Goal: Task Accomplishment & Management: Complete application form

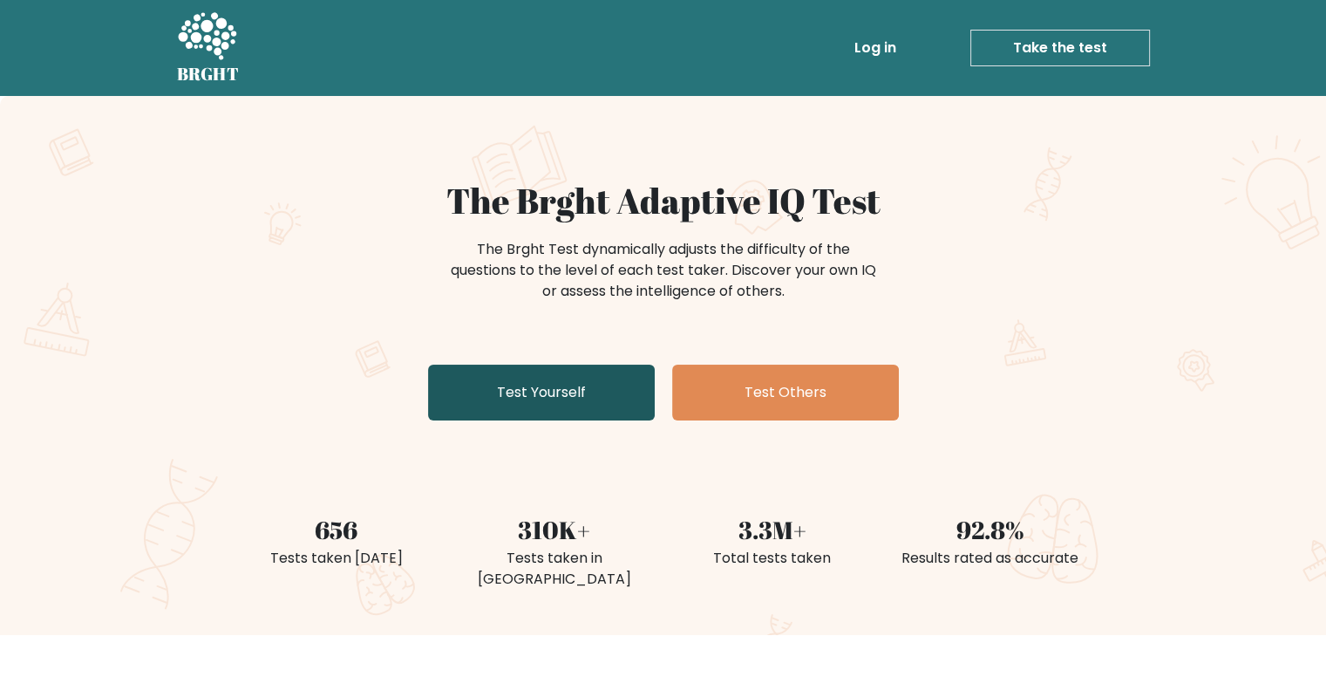
click at [590, 388] on link "Test Yourself" at bounding box center [541, 393] width 227 height 56
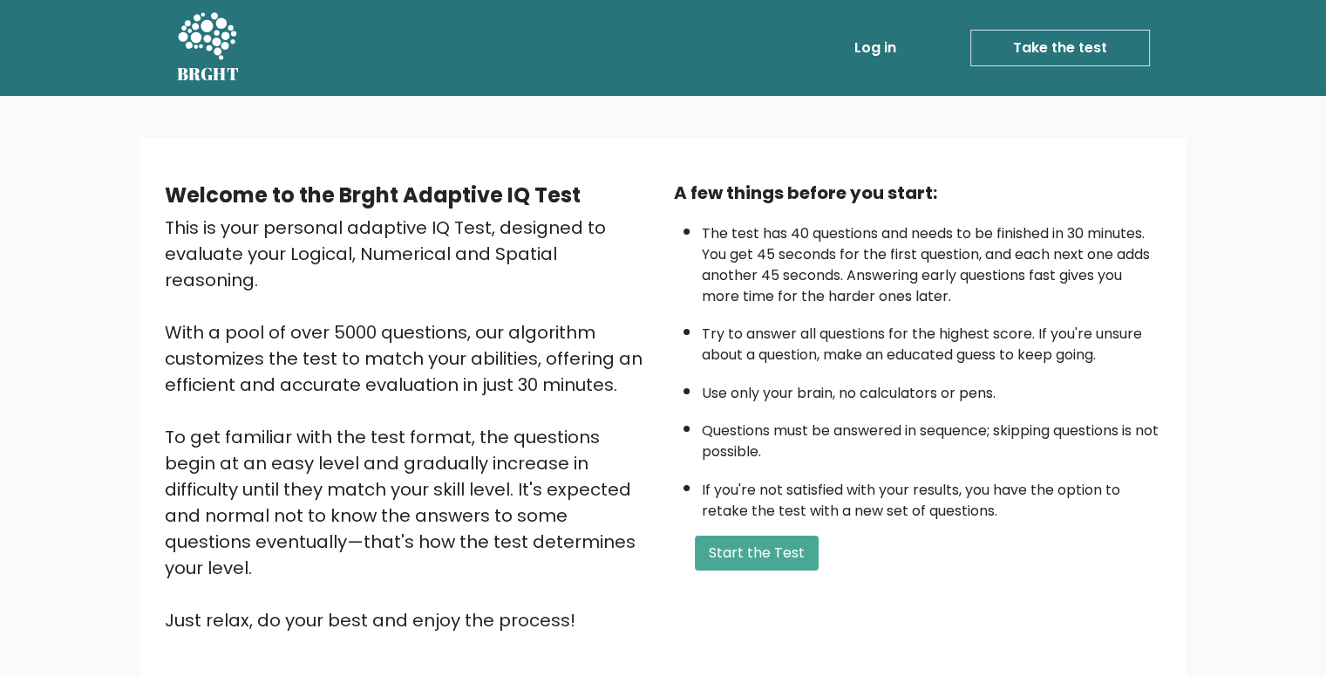
click at [888, 51] on link "Log in" at bounding box center [876, 48] width 56 height 35
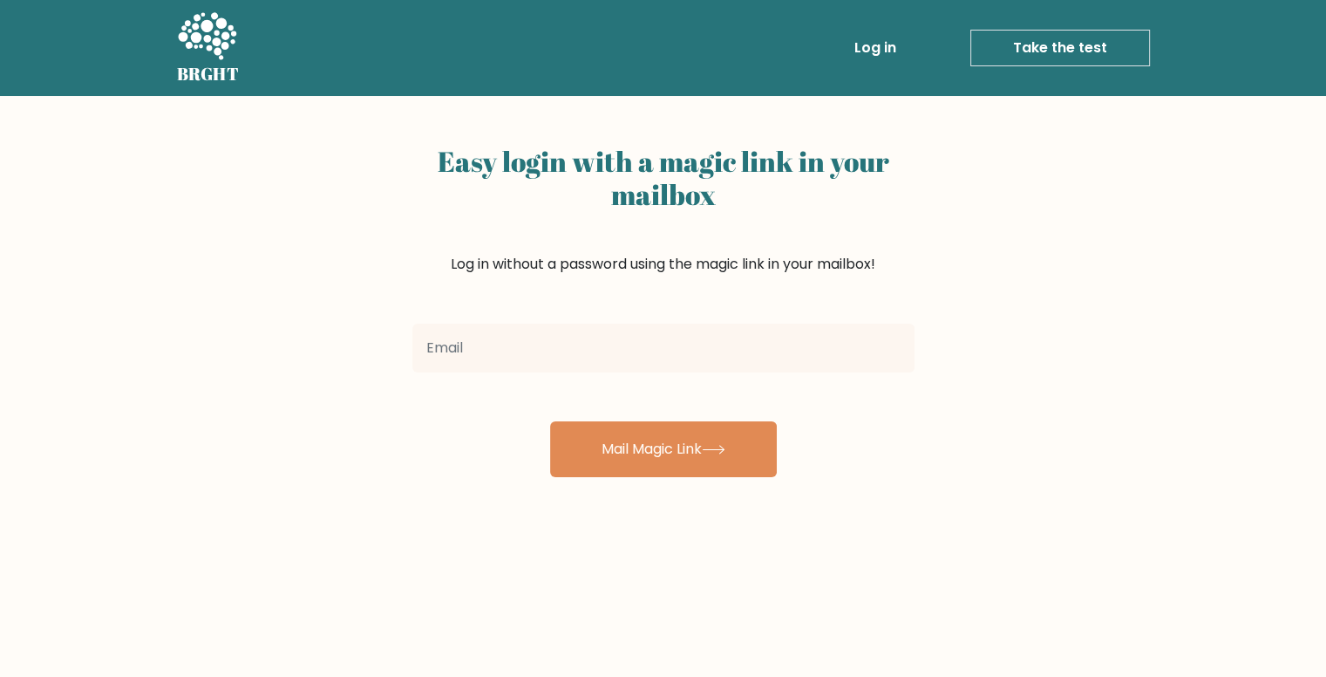
click at [757, 339] on input "email" at bounding box center [663, 348] width 502 height 49
type input "yuvrajagarwal78@gmail.com"
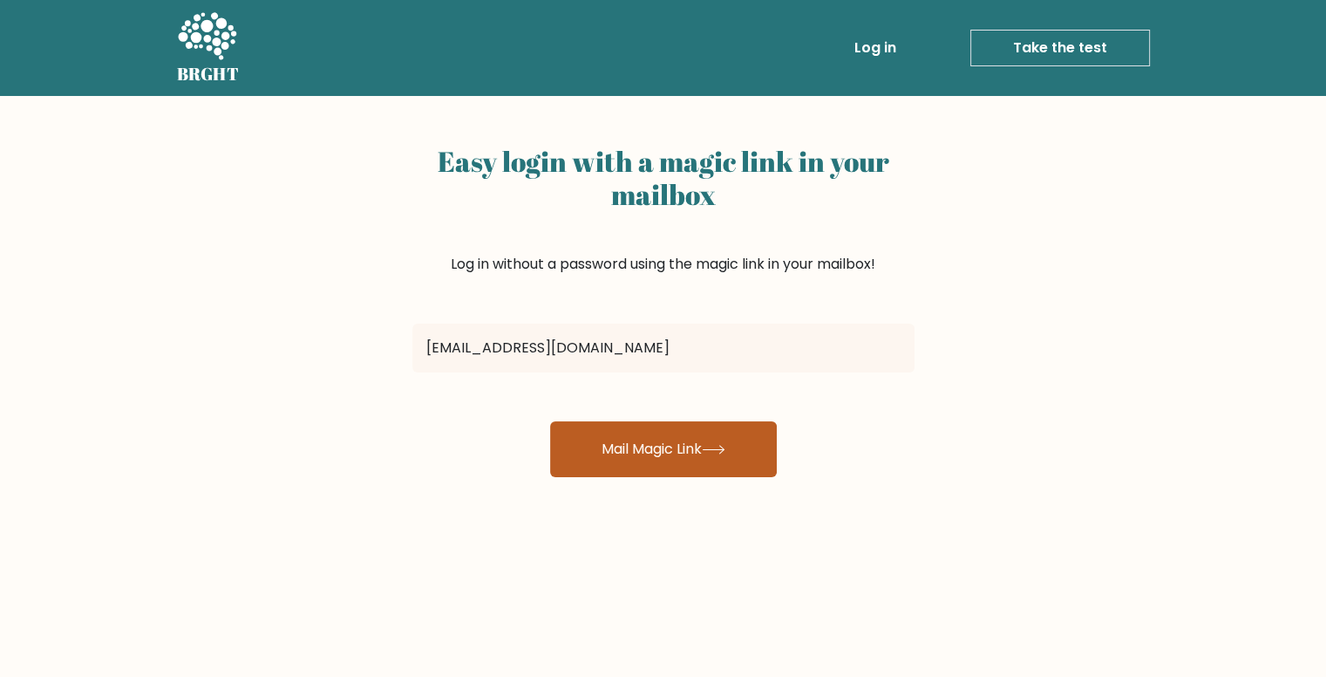
click at [684, 439] on button "Mail Magic Link" at bounding box center [663, 449] width 227 height 56
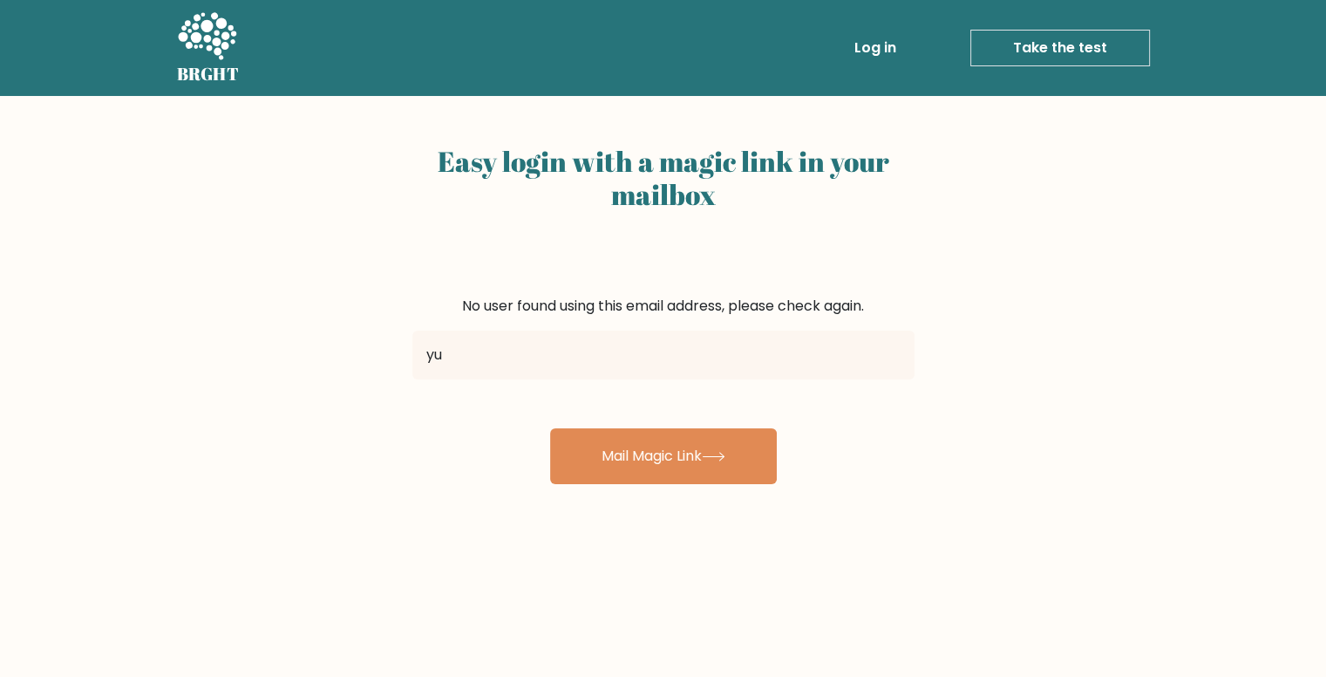
type input "yu"
click at [899, 43] on link "Log in" at bounding box center [876, 48] width 56 height 35
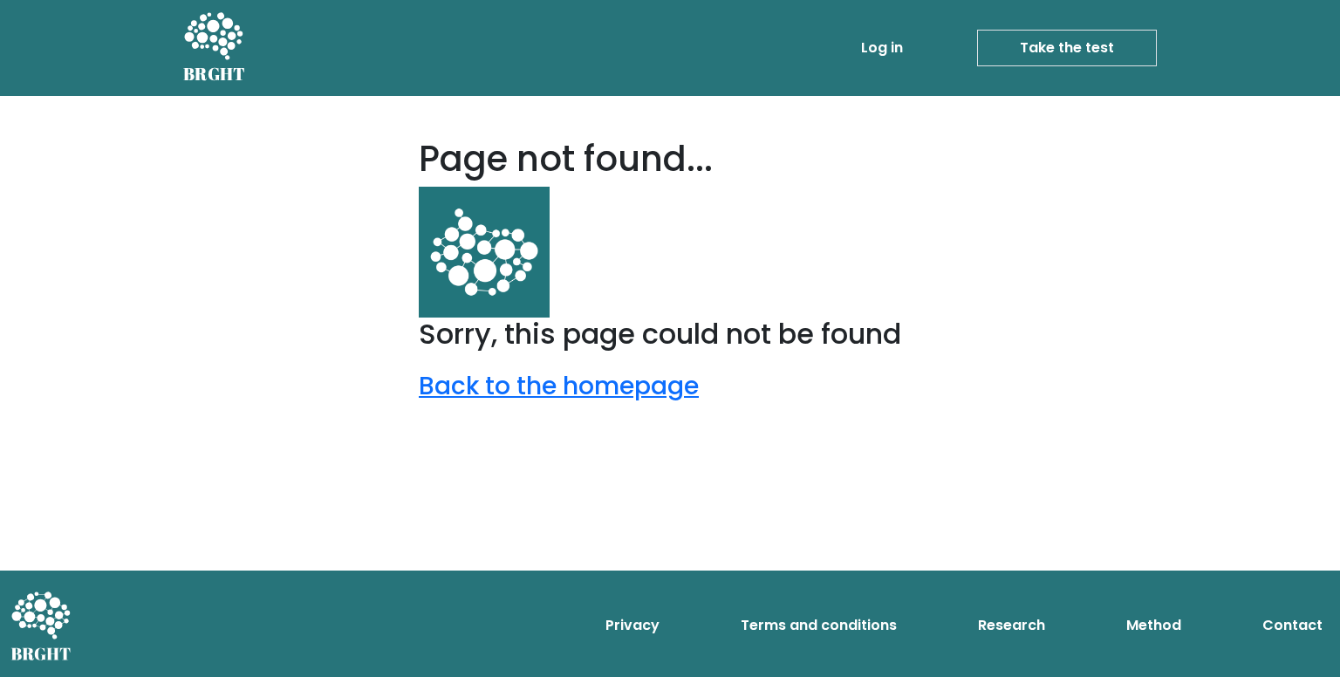
click at [235, 46] on icon at bounding box center [213, 37] width 60 height 52
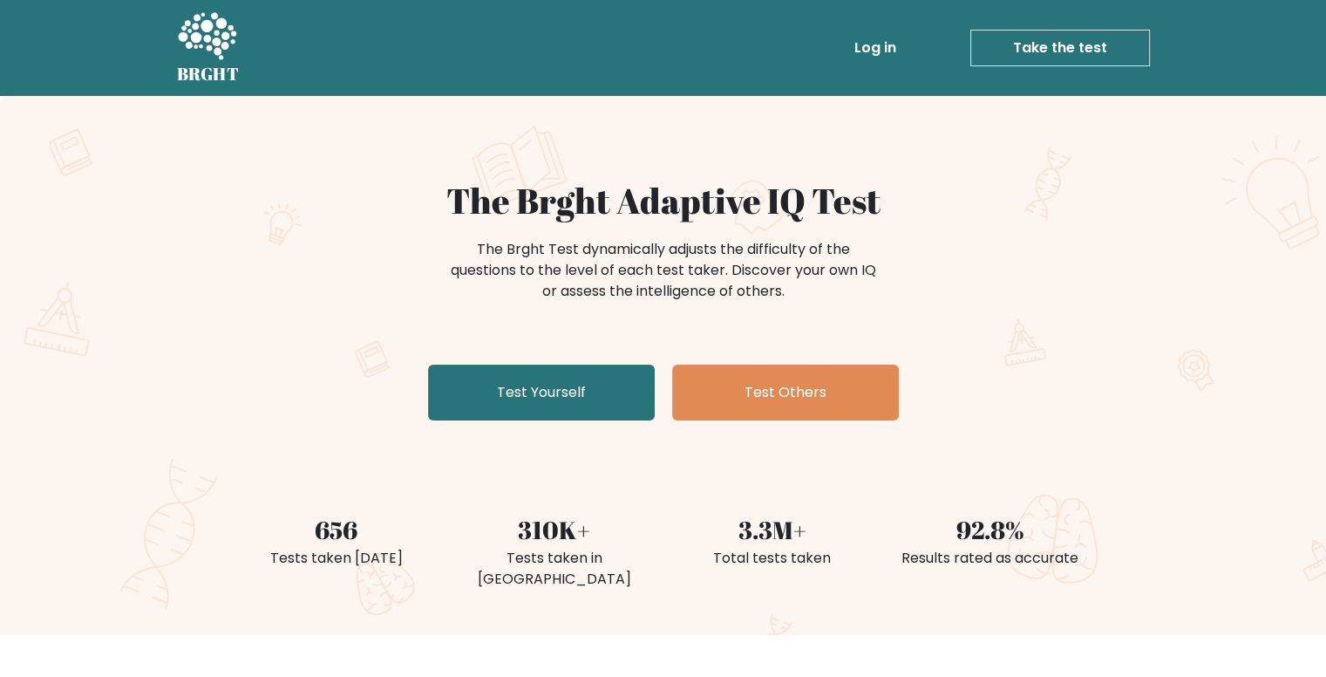
click at [603, 394] on link "Test Yourself" at bounding box center [541, 393] width 227 height 56
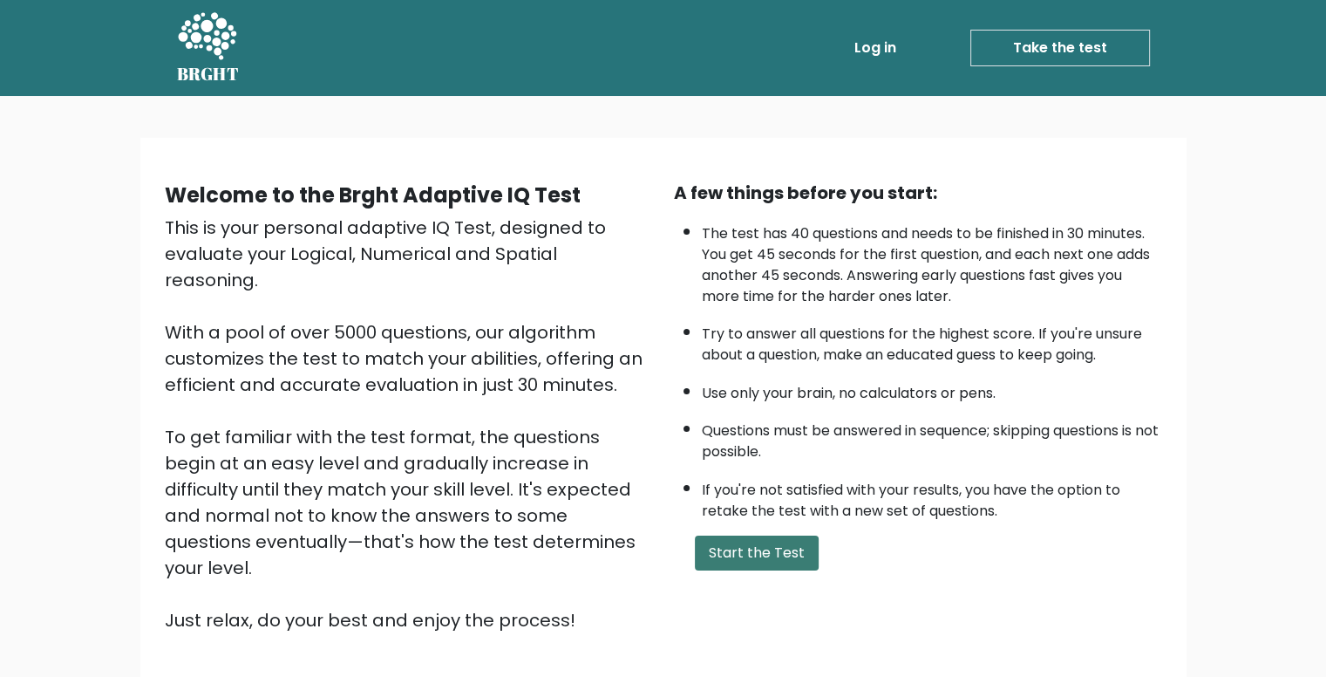
click at [735, 541] on button "Start the Test" at bounding box center [757, 552] width 124 height 35
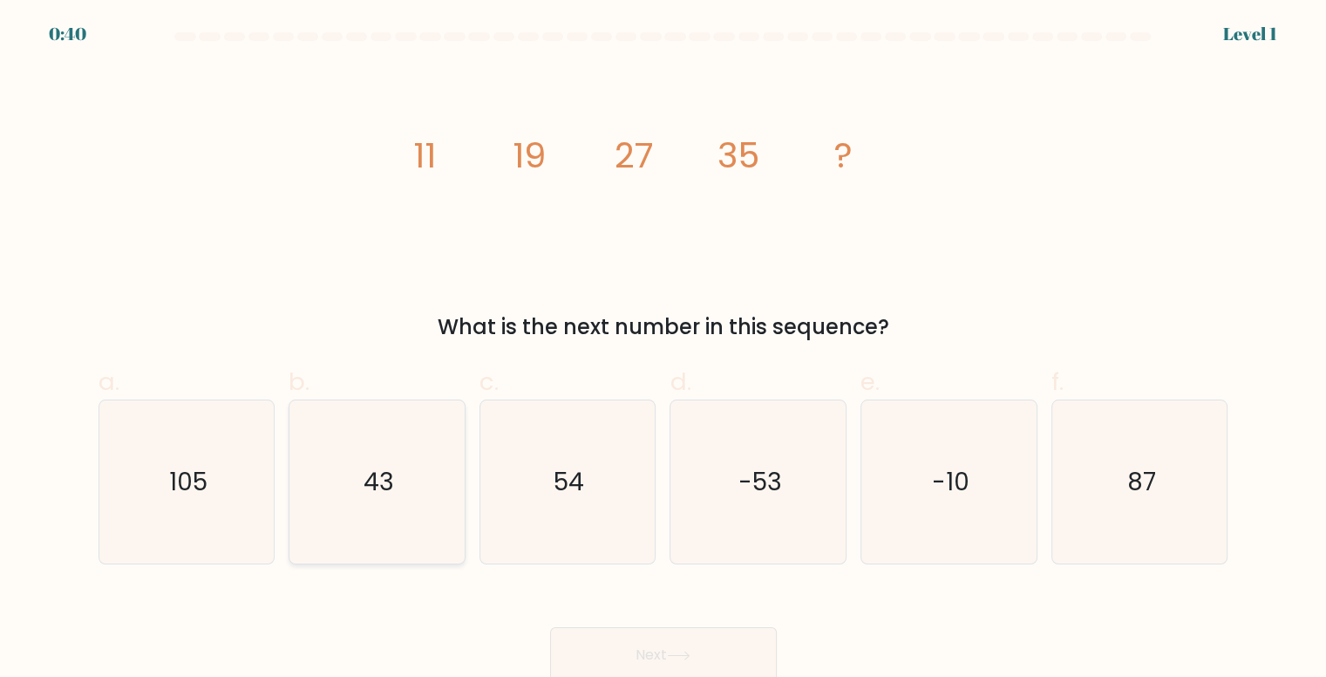
click at [403, 478] on icon "43" at bounding box center [377, 481] width 163 height 163
click at [664, 350] on input "b. 43" at bounding box center [664, 343] width 1 height 11
radio input "true"
click at [625, 667] on button "Next" at bounding box center [663, 655] width 227 height 56
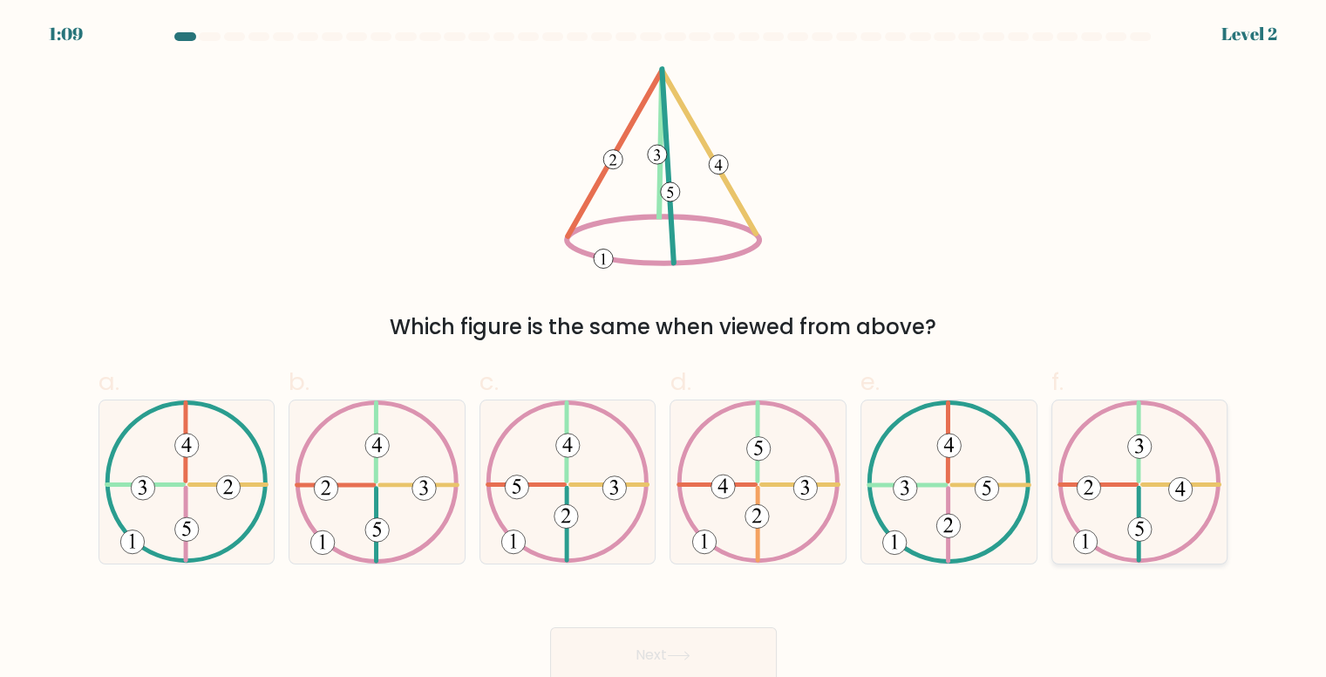
click at [1084, 503] on icon at bounding box center [1140, 481] width 164 height 163
click at [665, 350] on input "f." at bounding box center [664, 343] width 1 height 11
radio input "true"
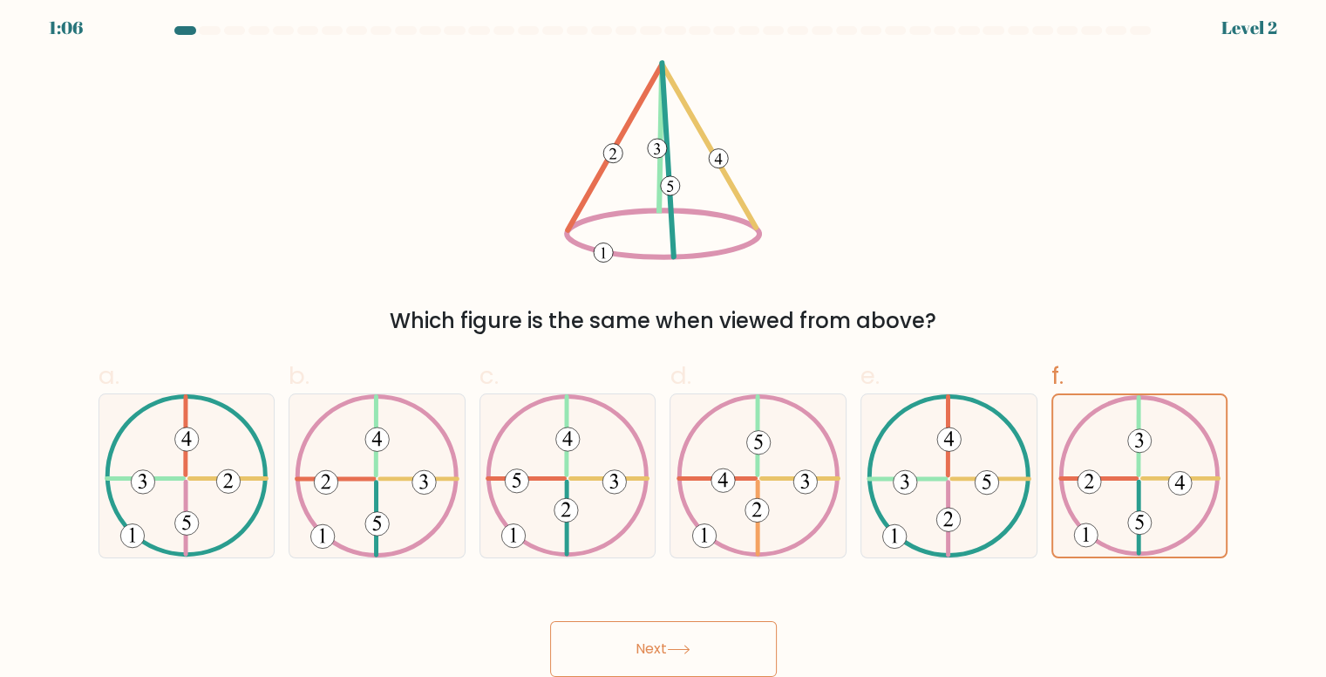
click at [709, 646] on button "Next" at bounding box center [663, 649] width 227 height 56
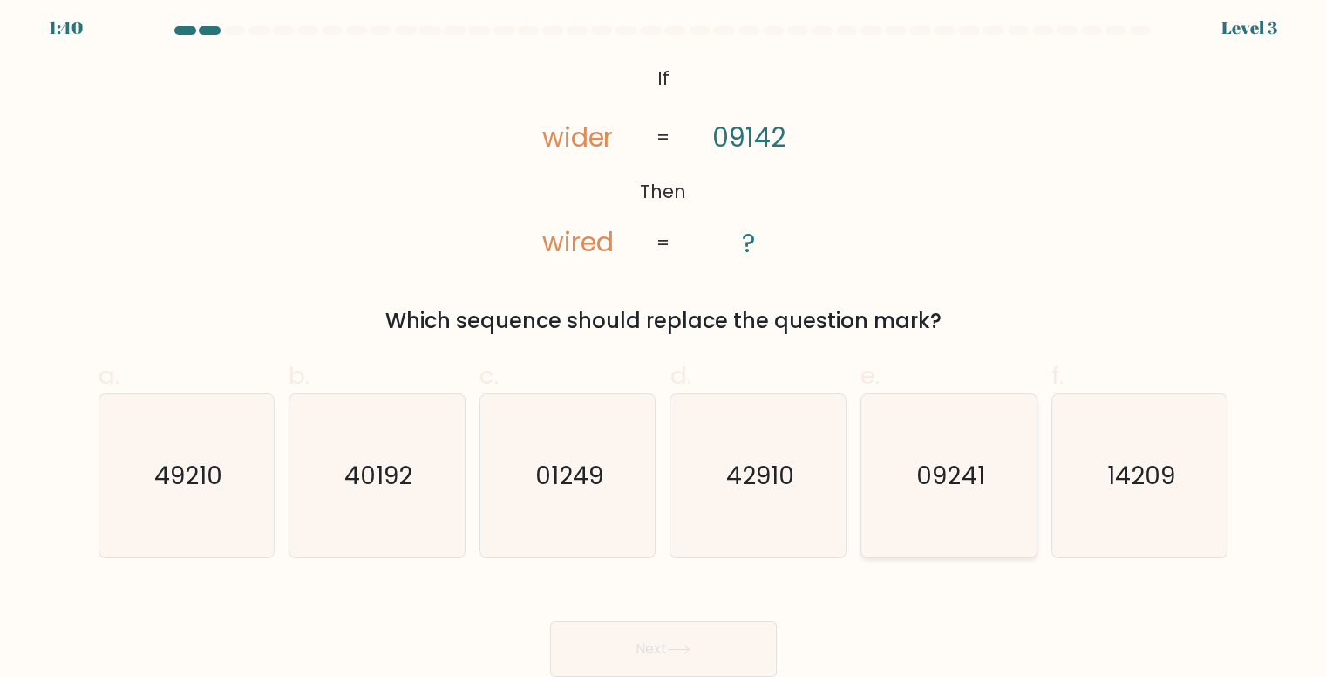
click at [981, 488] on text "09241" at bounding box center [951, 476] width 68 height 34
click at [665, 344] on input "e. 09241" at bounding box center [664, 337] width 1 height 11
radio input "true"
click at [703, 641] on button "Next" at bounding box center [663, 649] width 227 height 56
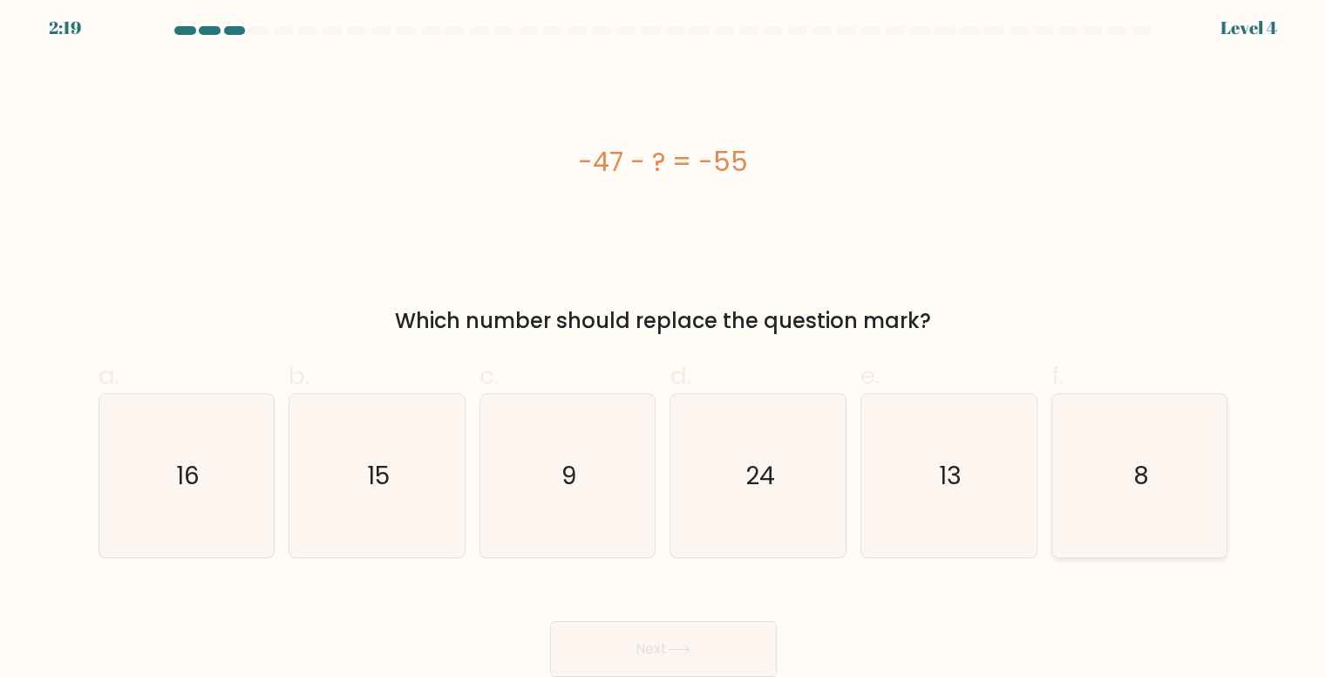
click at [1121, 476] on icon "8" at bounding box center [1140, 475] width 163 height 163
click at [665, 344] on input "f. 8" at bounding box center [664, 337] width 1 height 11
radio input "true"
click at [681, 641] on button "Next" at bounding box center [663, 649] width 227 height 56
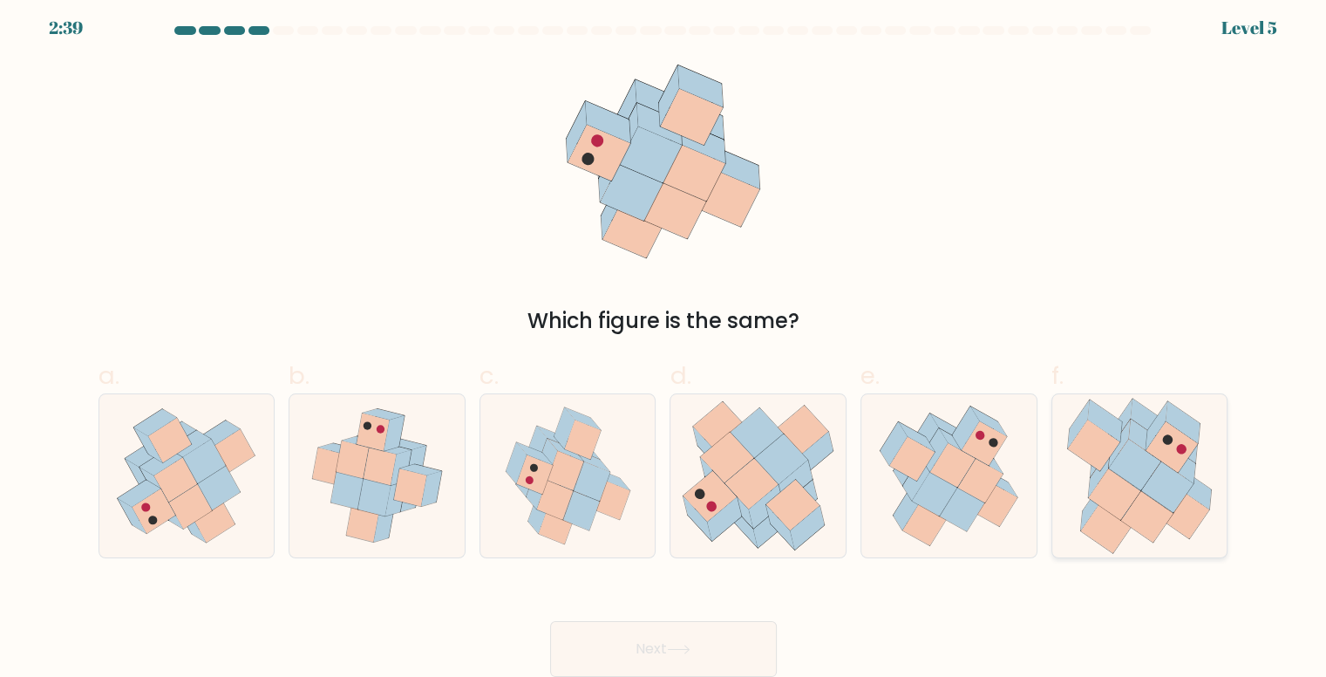
click at [1152, 484] on icon at bounding box center [1167, 486] width 51 height 51
click at [665, 344] on input "f." at bounding box center [664, 337] width 1 height 11
radio input "true"
click at [683, 639] on button "Next" at bounding box center [663, 649] width 227 height 56
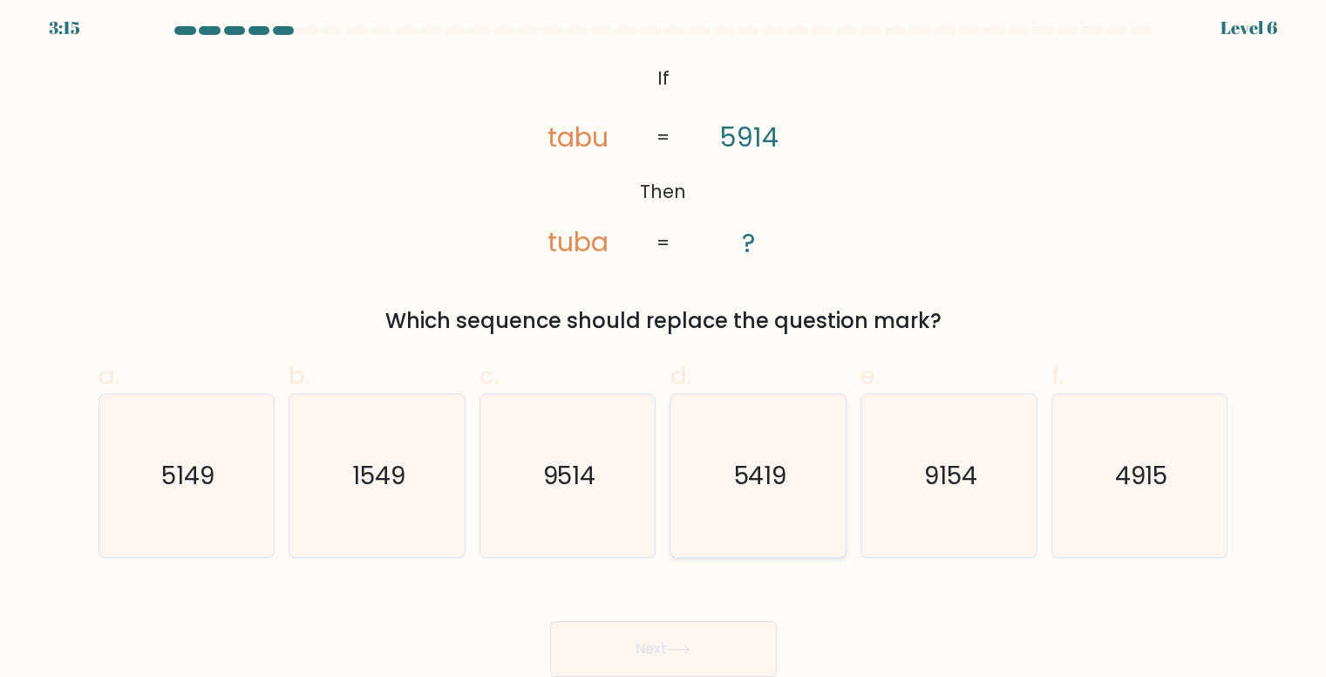
click at [732, 473] on icon "5419" at bounding box center [759, 475] width 163 height 163
click at [665, 344] on input "d. 5419" at bounding box center [664, 337] width 1 height 11
radio input "true"
click at [621, 646] on button "Next" at bounding box center [663, 649] width 227 height 56
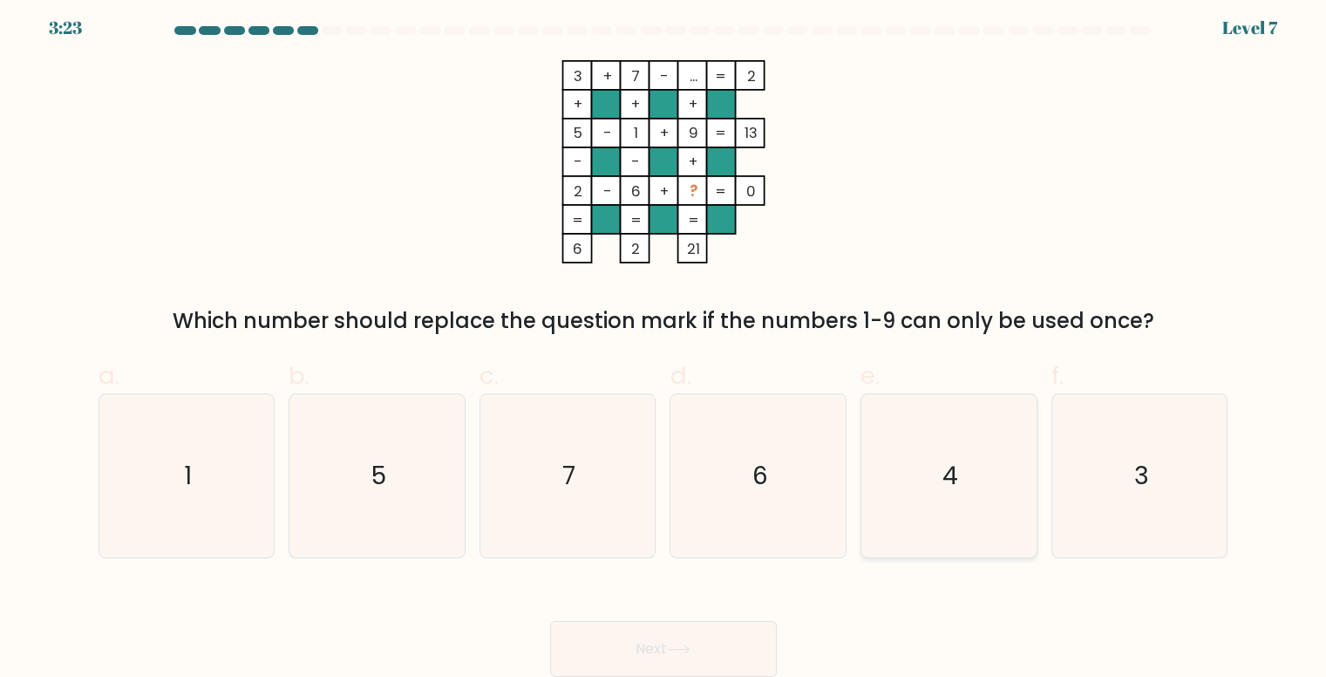
click at [906, 517] on icon "4" at bounding box center [949, 475] width 163 height 163
click at [665, 344] on input "e. 4" at bounding box center [664, 337] width 1 height 11
radio input "true"
click at [695, 629] on button "Next" at bounding box center [663, 649] width 227 height 56
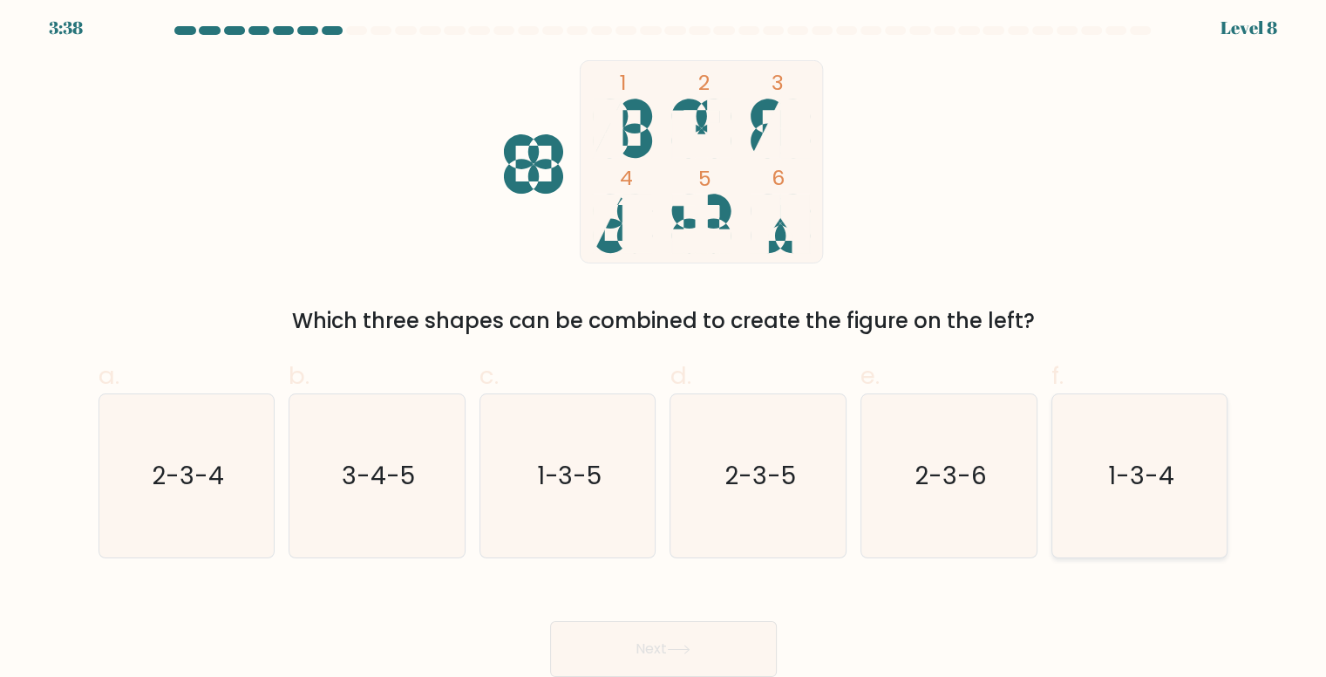
click at [1157, 516] on icon "1-3-4" at bounding box center [1140, 475] width 163 height 163
click at [665, 344] on input "f. 1-3-4" at bounding box center [664, 337] width 1 height 11
radio input "true"
click at [691, 642] on button "Next" at bounding box center [663, 649] width 227 height 56
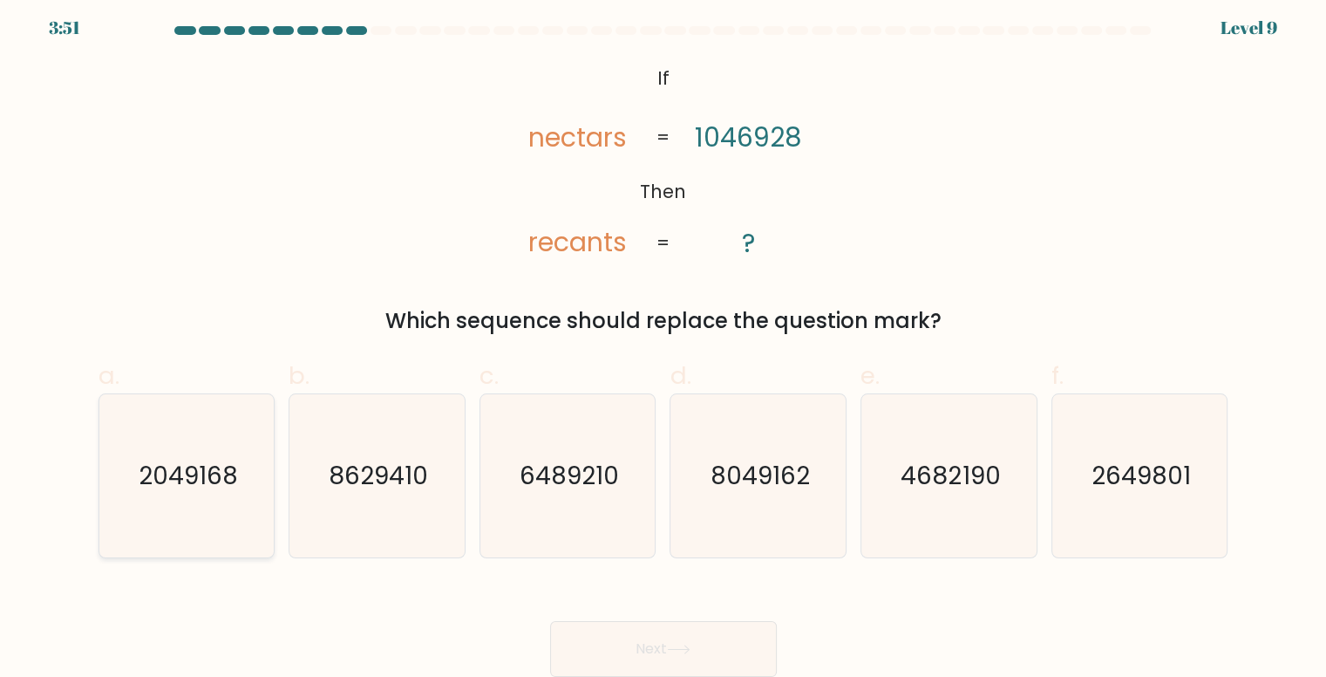
click at [220, 441] on icon "2049168" at bounding box center [187, 475] width 163 height 163
click at [664, 344] on input "a. 2049168" at bounding box center [664, 337] width 1 height 11
radio input "true"
click at [603, 632] on button "Next" at bounding box center [663, 649] width 227 height 56
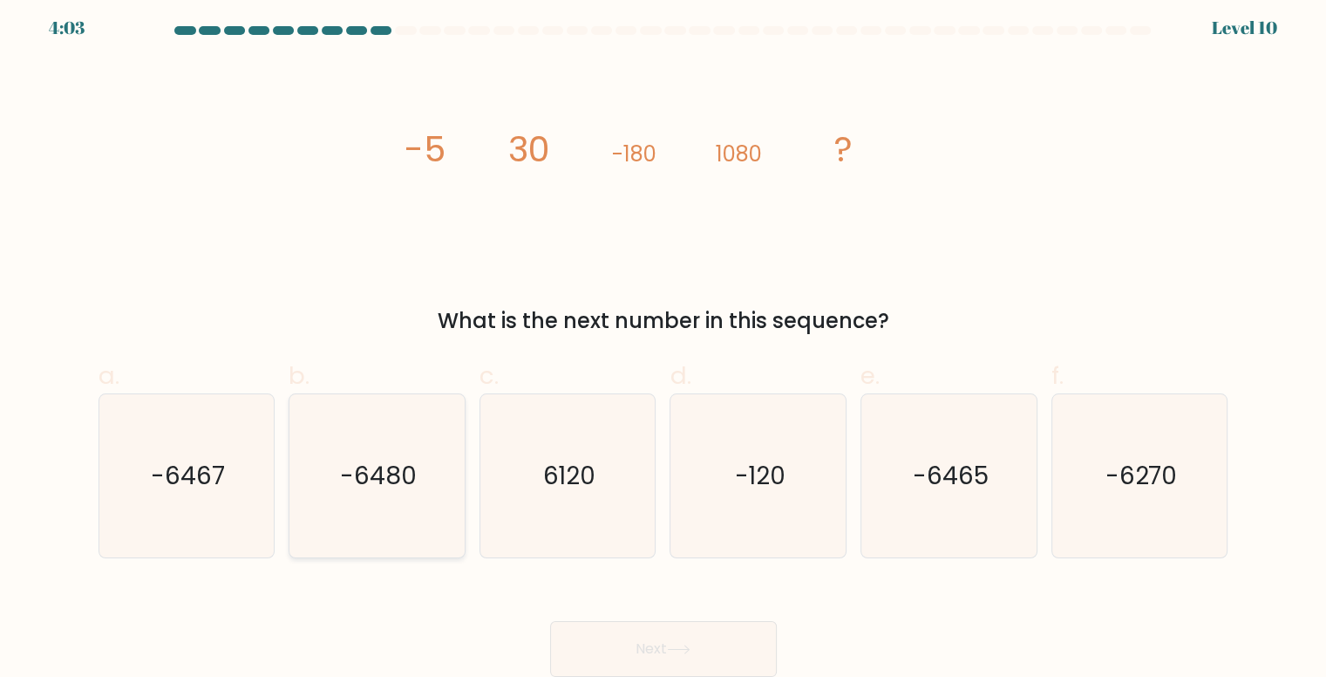
click at [384, 476] on text "-6480" at bounding box center [378, 476] width 77 height 34
click at [664, 344] on input "b. -6480" at bounding box center [664, 337] width 1 height 11
radio input "true"
click at [665, 631] on button "Next" at bounding box center [663, 649] width 227 height 56
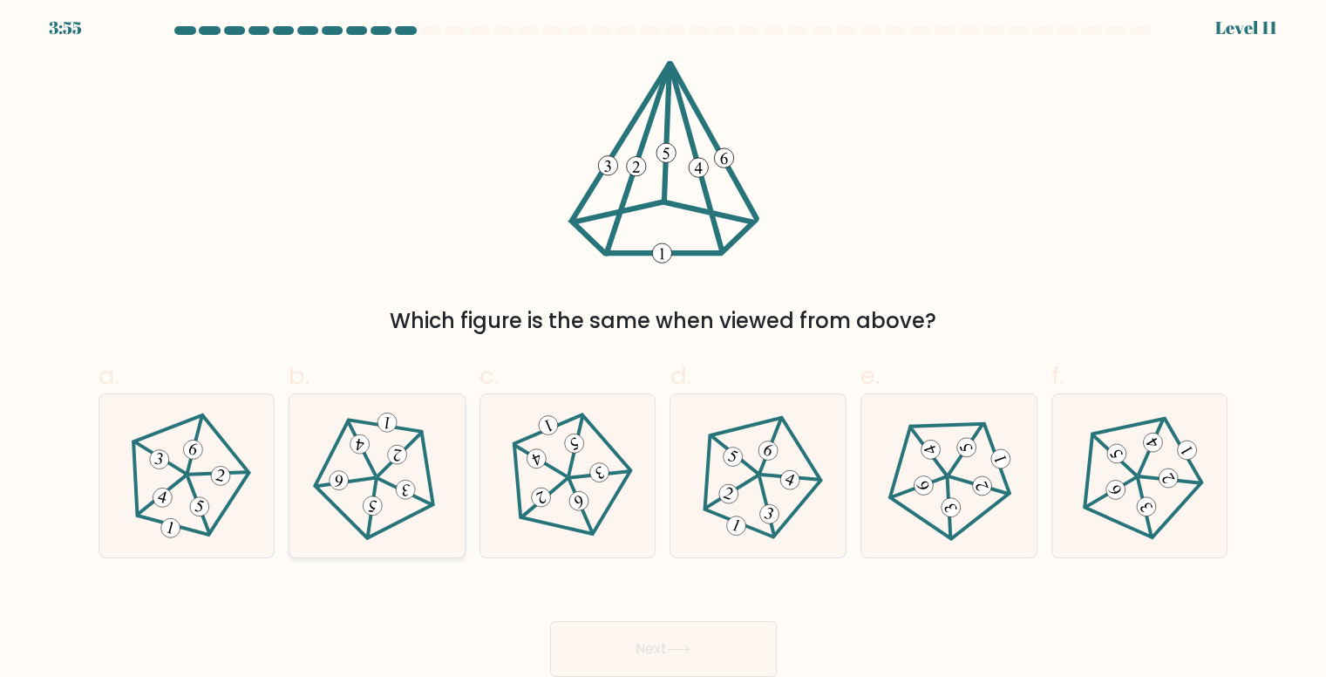
click at [435, 462] on icon at bounding box center [377, 476] width 130 height 130
click at [664, 344] on input "b." at bounding box center [664, 337] width 1 height 11
radio input "true"
click at [629, 647] on button "Next" at bounding box center [663, 649] width 227 height 56
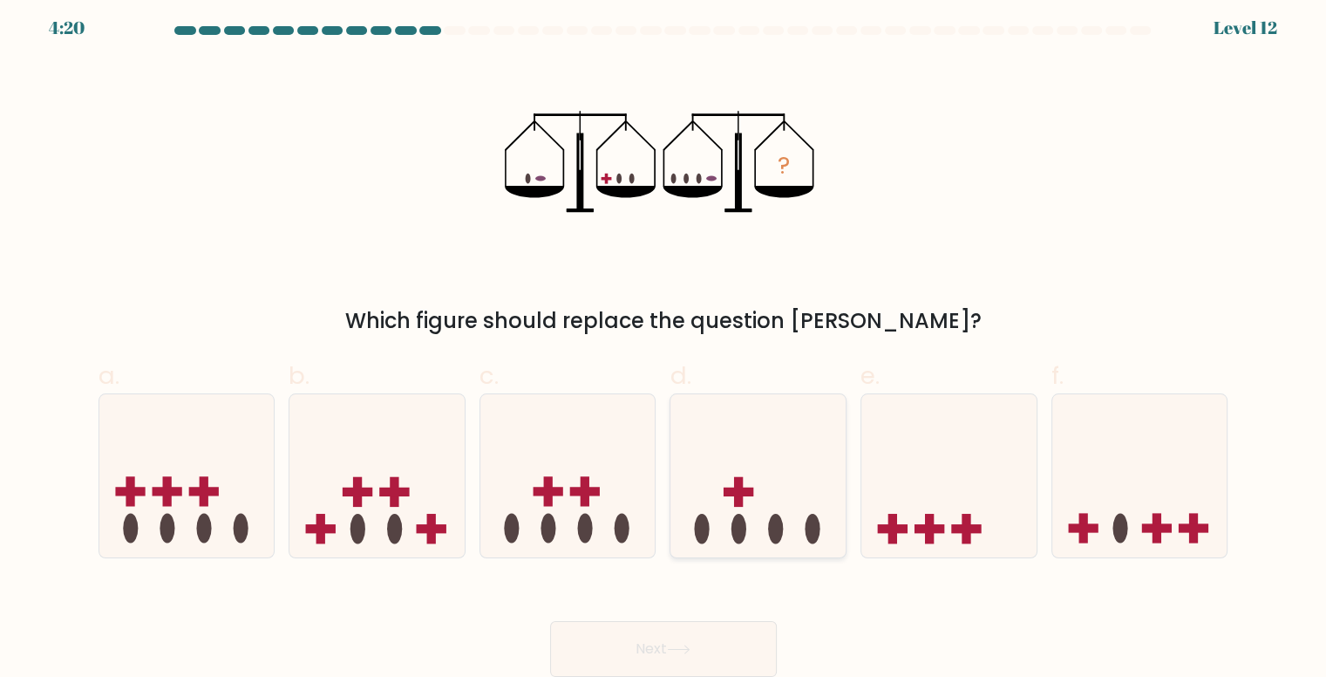
click at [724, 508] on icon at bounding box center [758, 475] width 175 height 145
click at [665, 344] on input "d." at bounding box center [664, 337] width 1 height 11
radio input "true"
click at [665, 644] on button "Next" at bounding box center [663, 649] width 227 height 56
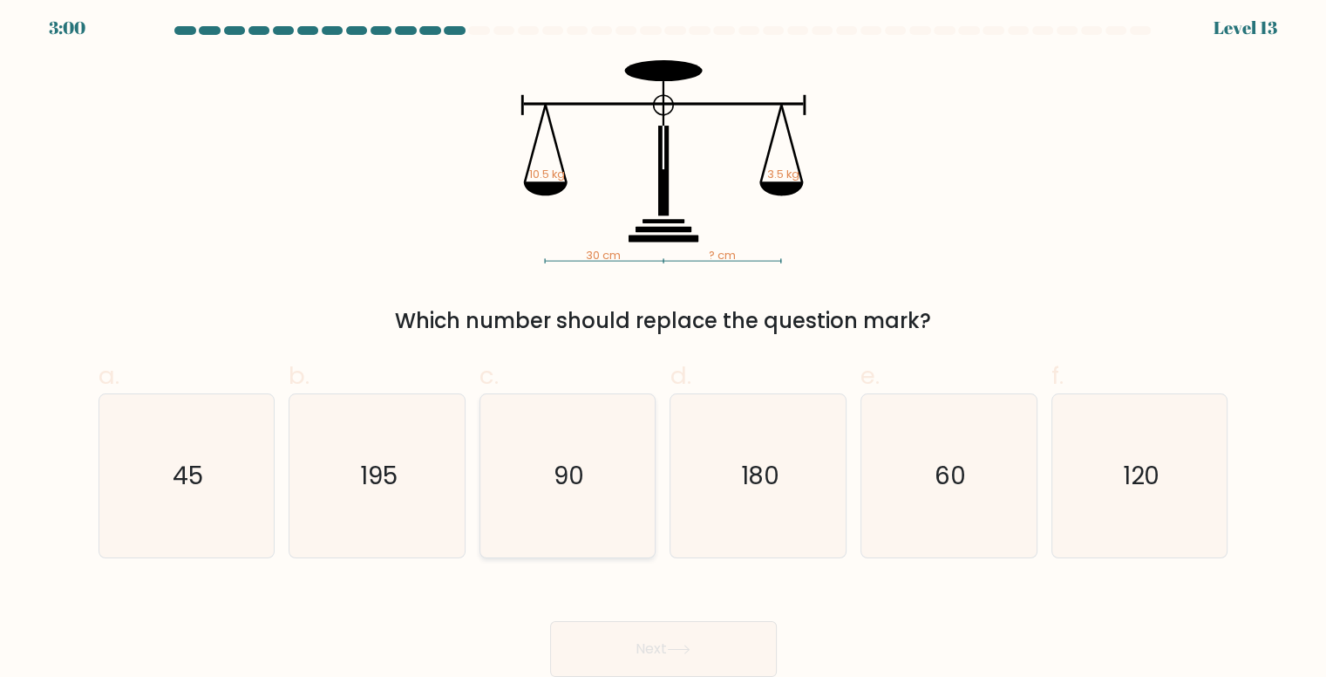
click at [588, 474] on icon "90" at bounding box center [568, 475] width 163 height 163
click at [664, 344] on input "c. 90" at bounding box center [664, 337] width 1 height 11
radio input "true"
click at [674, 629] on button "Next" at bounding box center [663, 649] width 227 height 56
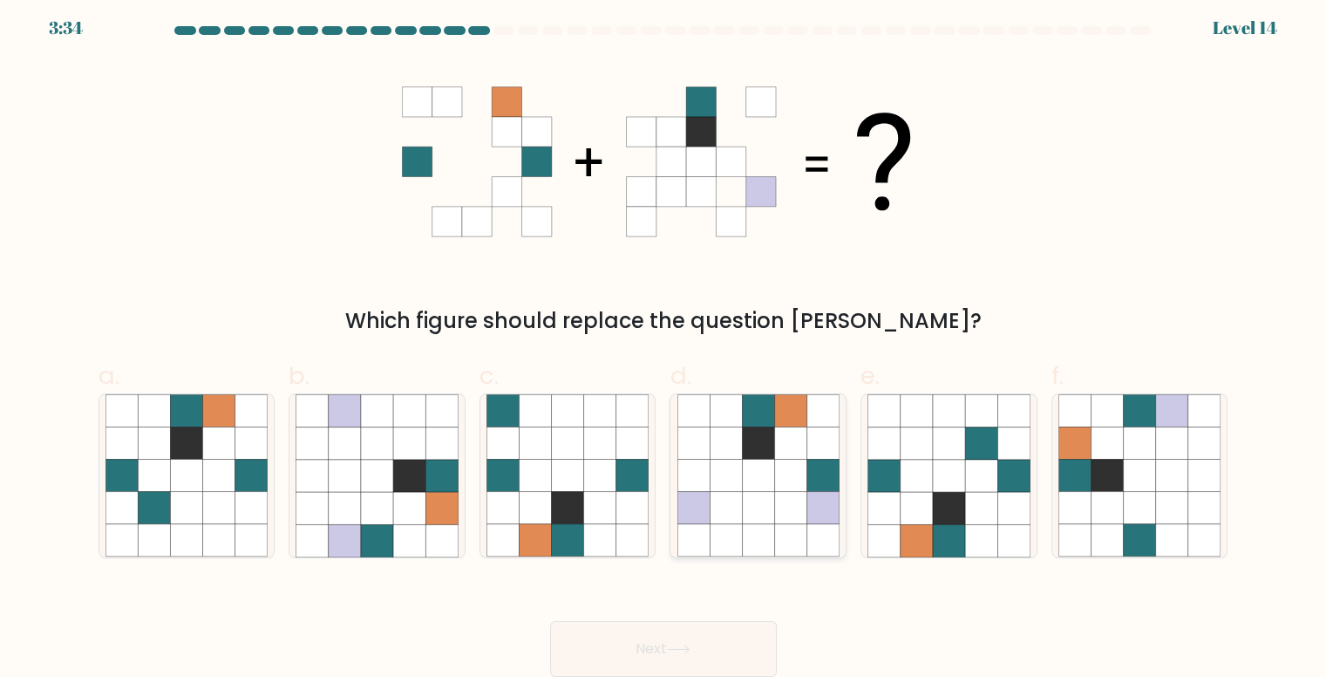
click at [761, 477] on icon at bounding box center [758, 476] width 32 height 32
click at [665, 344] on input "d." at bounding box center [664, 337] width 1 height 11
radio input "true"
click at [681, 648] on icon at bounding box center [679, 649] width 24 height 10
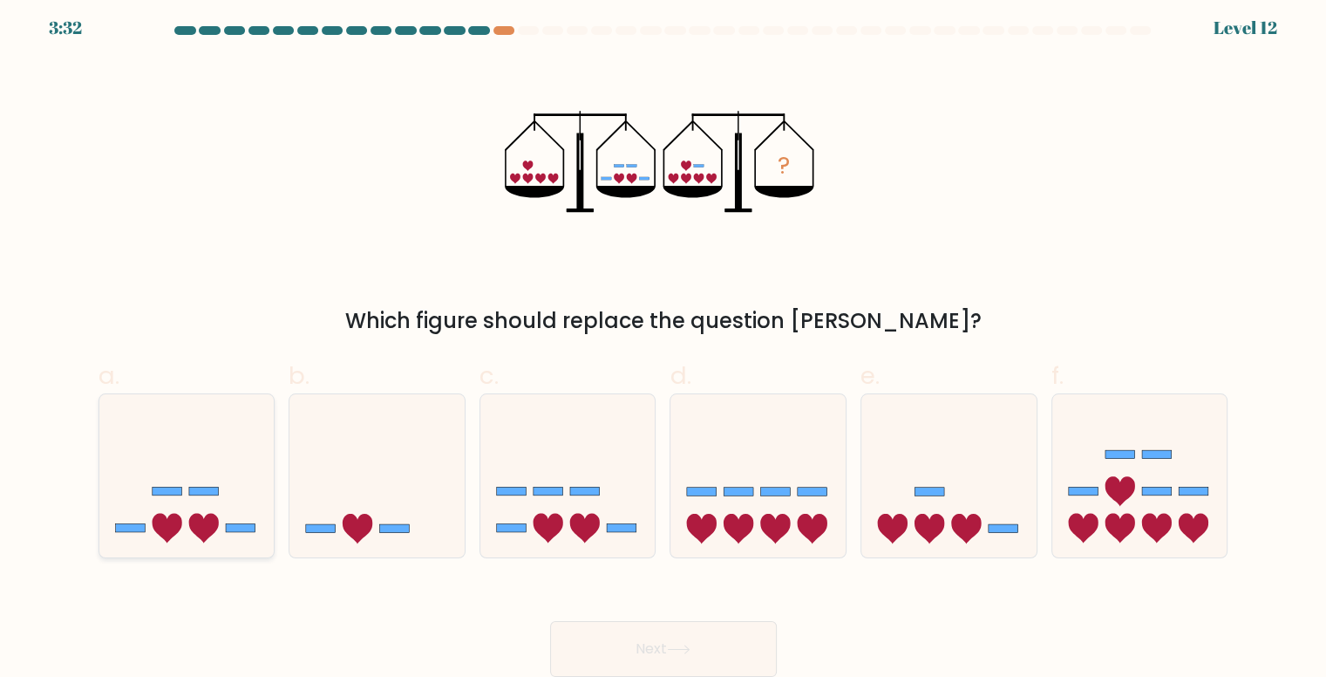
click at [199, 483] on icon at bounding box center [186, 475] width 175 height 145
click at [664, 344] on input "a." at bounding box center [664, 337] width 1 height 11
radio input "true"
click at [669, 640] on button "Next" at bounding box center [663, 649] width 227 height 56
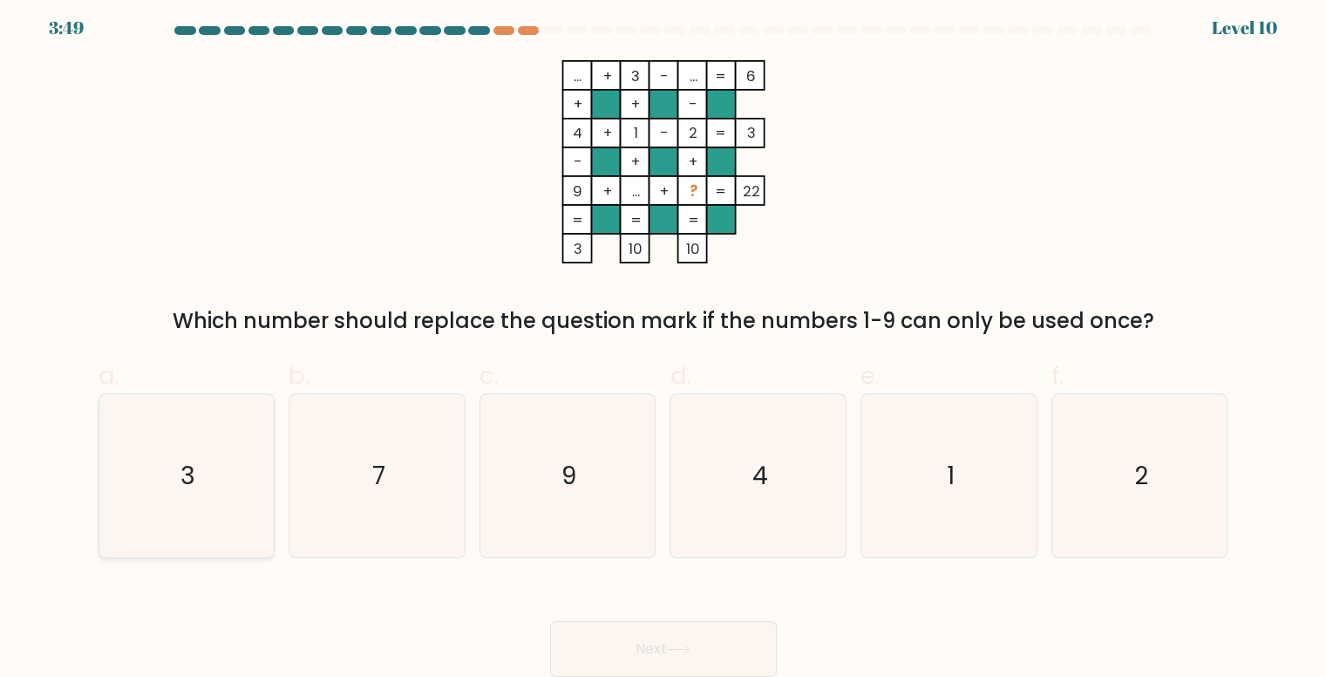
click at [235, 503] on icon "3" at bounding box center [187, 475] width 163 height 163
click at [664, 344] on input "a. 3" at bounding box center [664, 337] width 1 height 11
radio input "true"
click at [637, 639] on button "Next" at bounding box center [663, 649] width 227 height 56
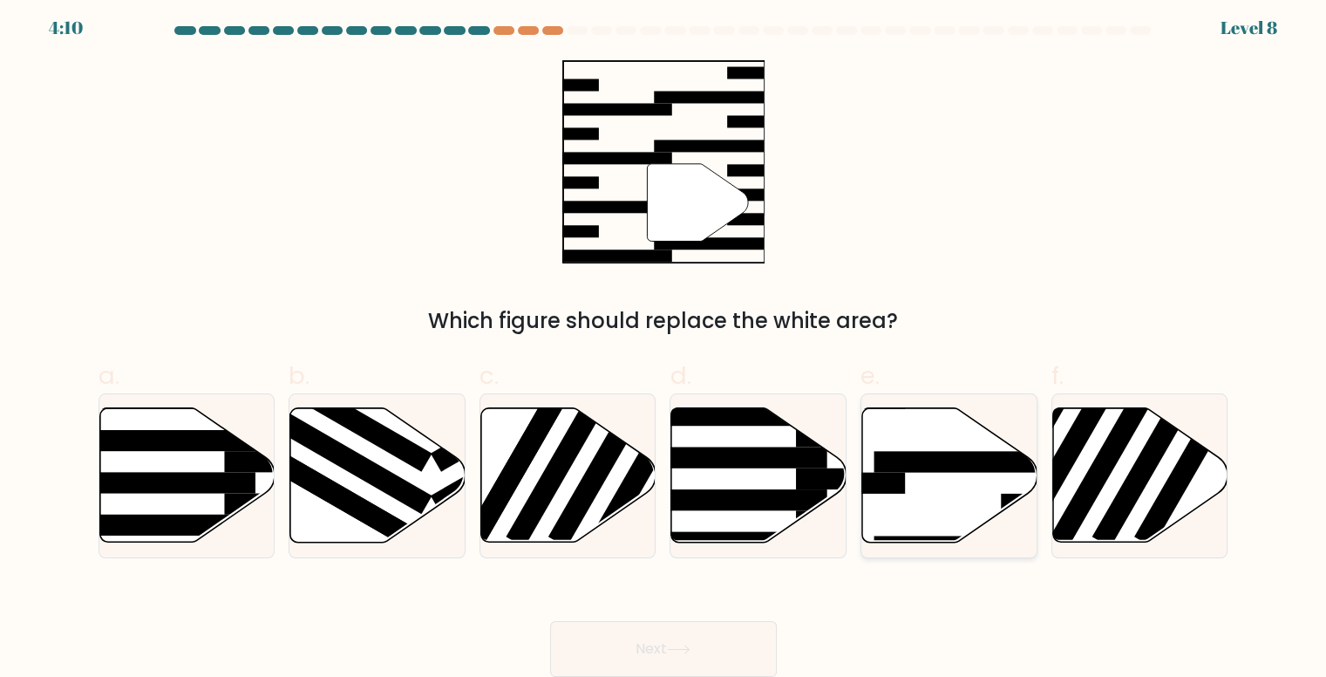
click at [944, 450] on icon at bounding box center [949, 475] width 175 height 134
click at [665, 344] on input "e." at bounding box center [664, 337] width 1 height 11
radio input "true"
click at [725, 639] on button "Next" at bounding box center [663, 649] width 227 height 56
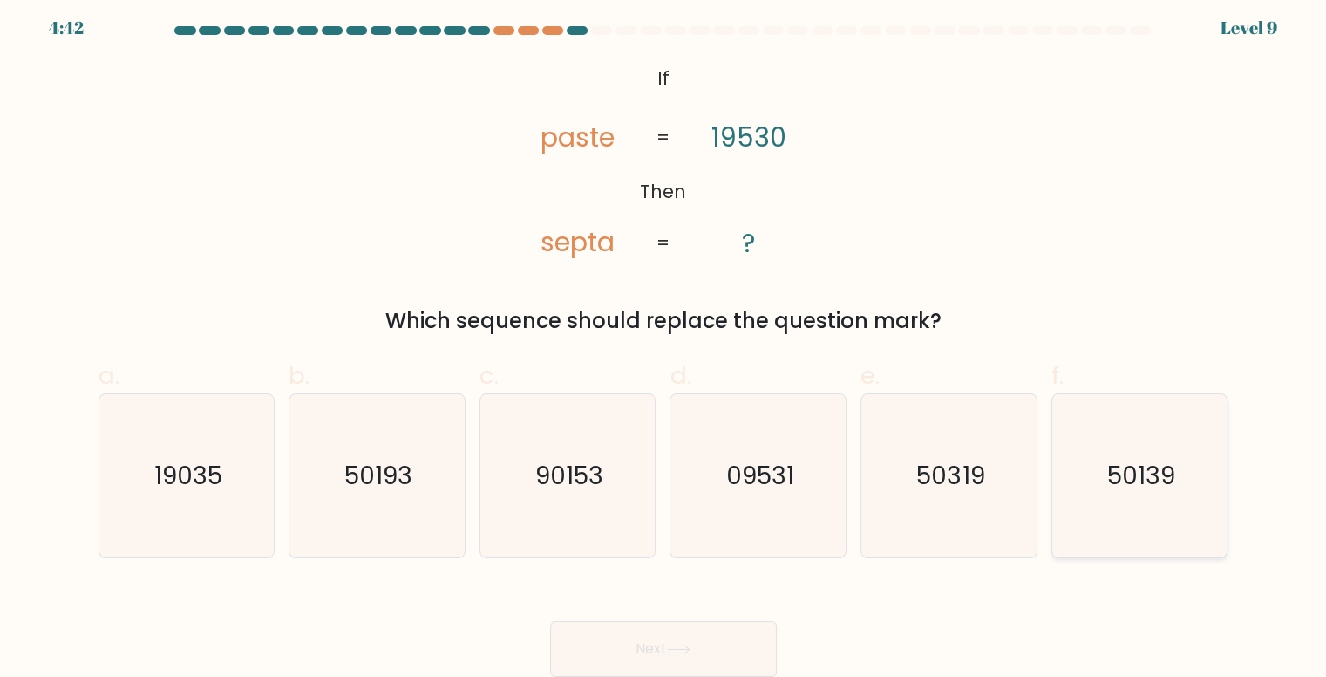
click at [1115, 492] on text "50139" at bounding box center [1142, 476] width 68 height 34
click at [665, 344] on input "f. 50139" at bounding box center [664, 337] width 1 height 11
radio input "true"
click at [639, 643] on button "Next" at bounding box center [663, 649] width 227 height 56
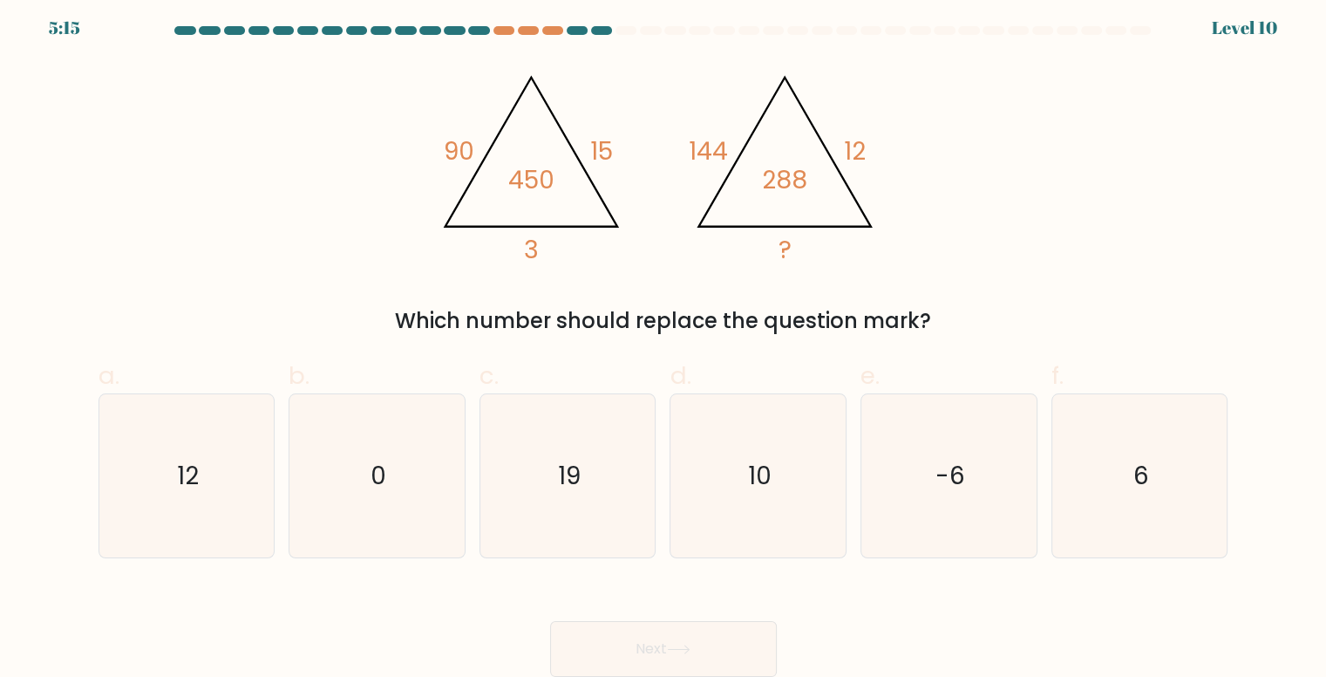
drag, startPoint x: 639, startPoint y: 643, endPoint x: 667, endPoint y: 608, distance: 44.7
click at [667, 608] on div "Next" at bounding box center [663, 628] width 1151 height 98
click at [1067, 496] on icon "6" at bounding box center [1140, 475] width 163 height 163
click at [665, 344] on input "f. 6" at bounding box center [664, 337] width 1 height 11
radio input "true"
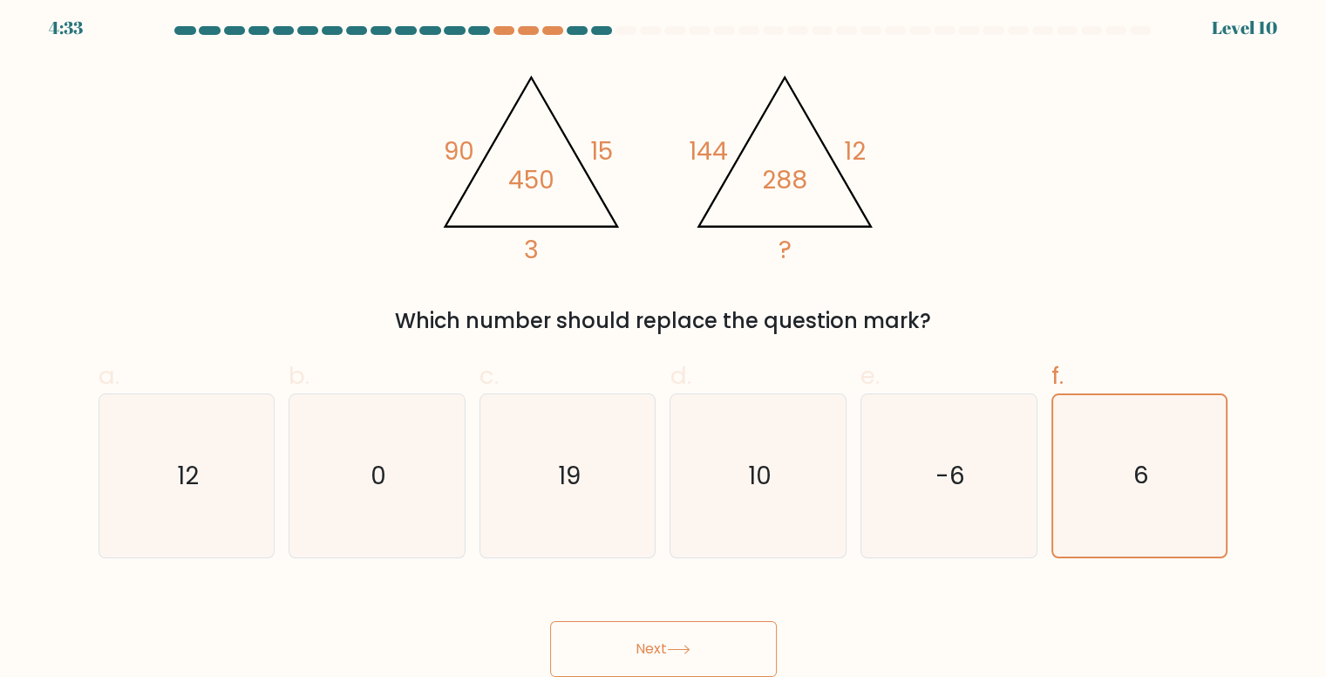
click at [726, 628] on button "Next" at bounding box center [663, 649] width 227 height 56
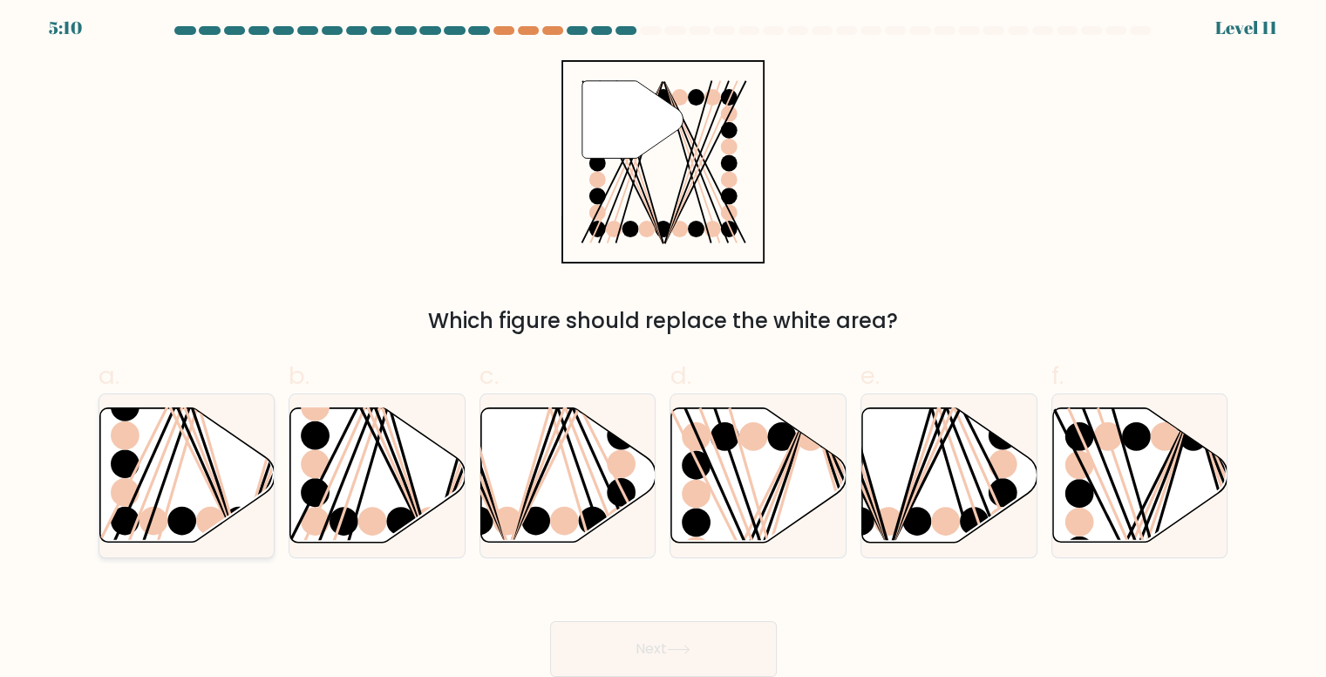
click at [134, 426] on ellipse at bounding box center [125, 435] width 29 height 29
click at [664, 344] on input "a." at bounding box center [664, 337] width 1 height 11
radio input "true"
click at [342, 514] on line at bounding box center [381, 405] width 96 height 280
click at [664, 344] on input "b." at bounding box center [664, 337] width 1 height 11
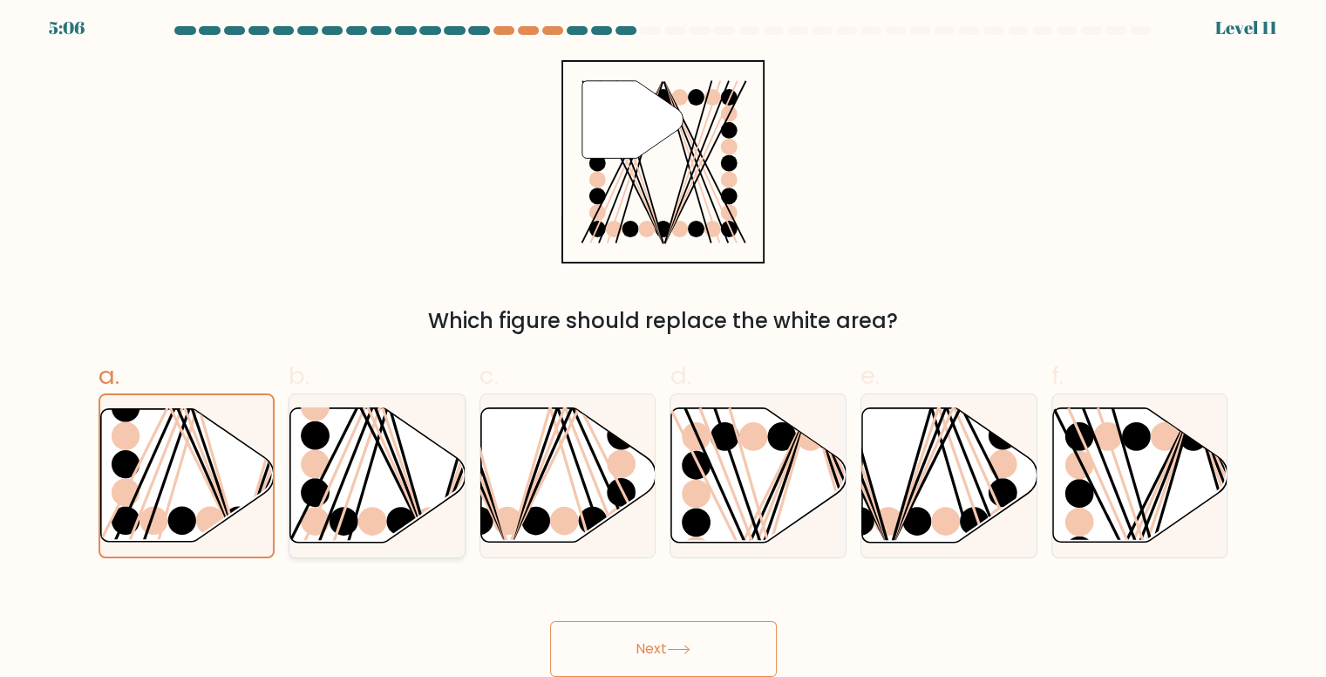
radio input "true"
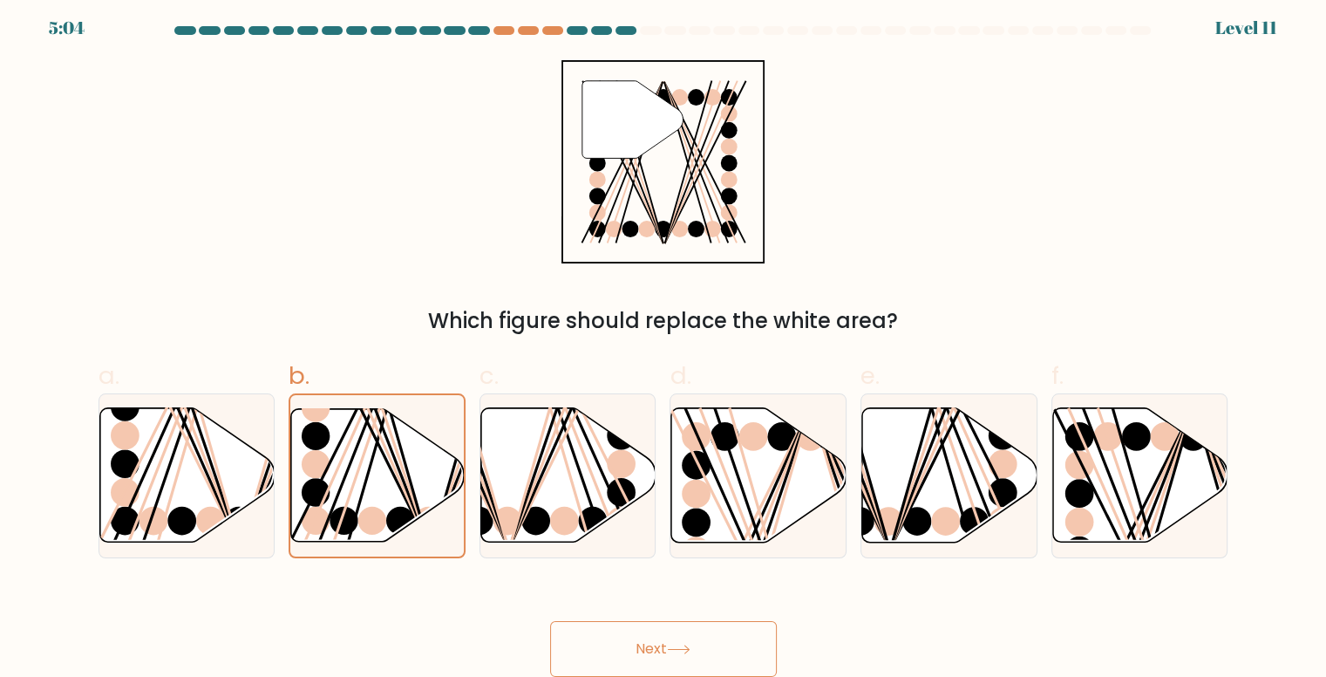
click at [627, 662] on button "Next" at bounding box center [663, 649] width 227 height 56
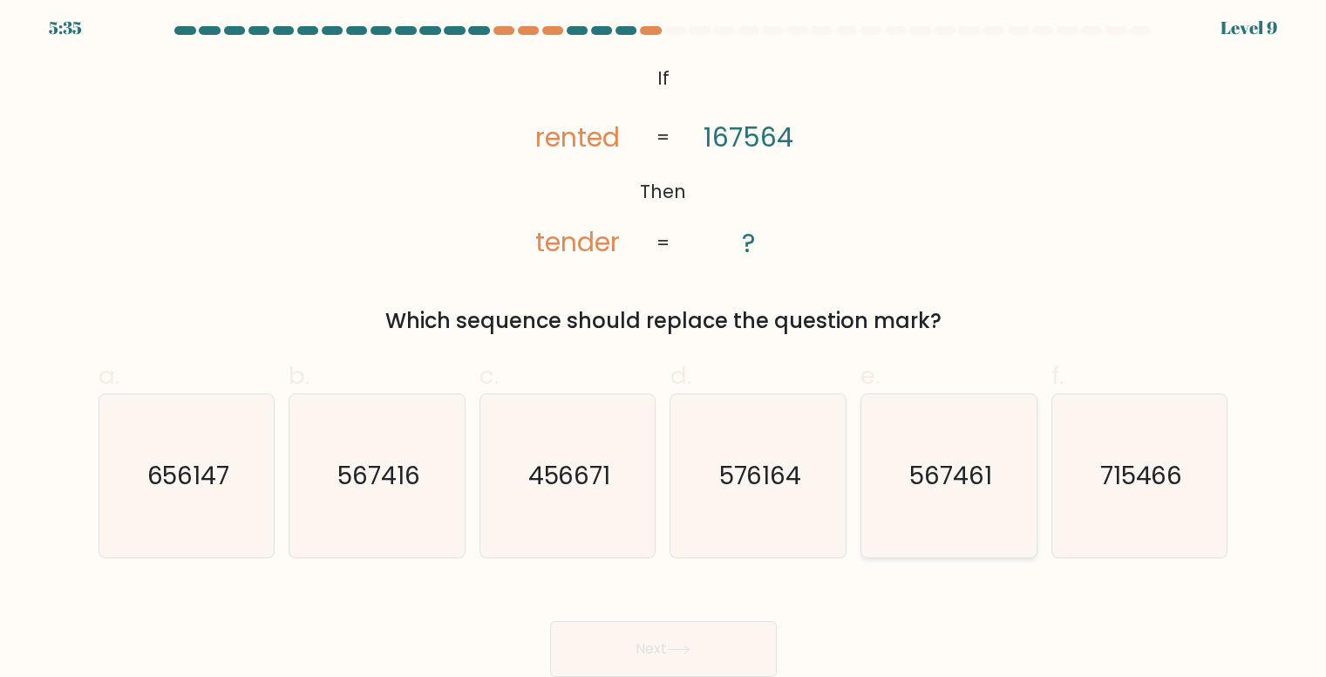
click at [928, 521] on icon "567461" at bounding box center [949, 475] width 163 height 163
click at [665, 344] on input "e. 567461" at bounding box center [664, 337] width 1 height 11
radio input "true"
click at [666, 639] on button "Next" at bounding box center [663, 649] width 227 height 56
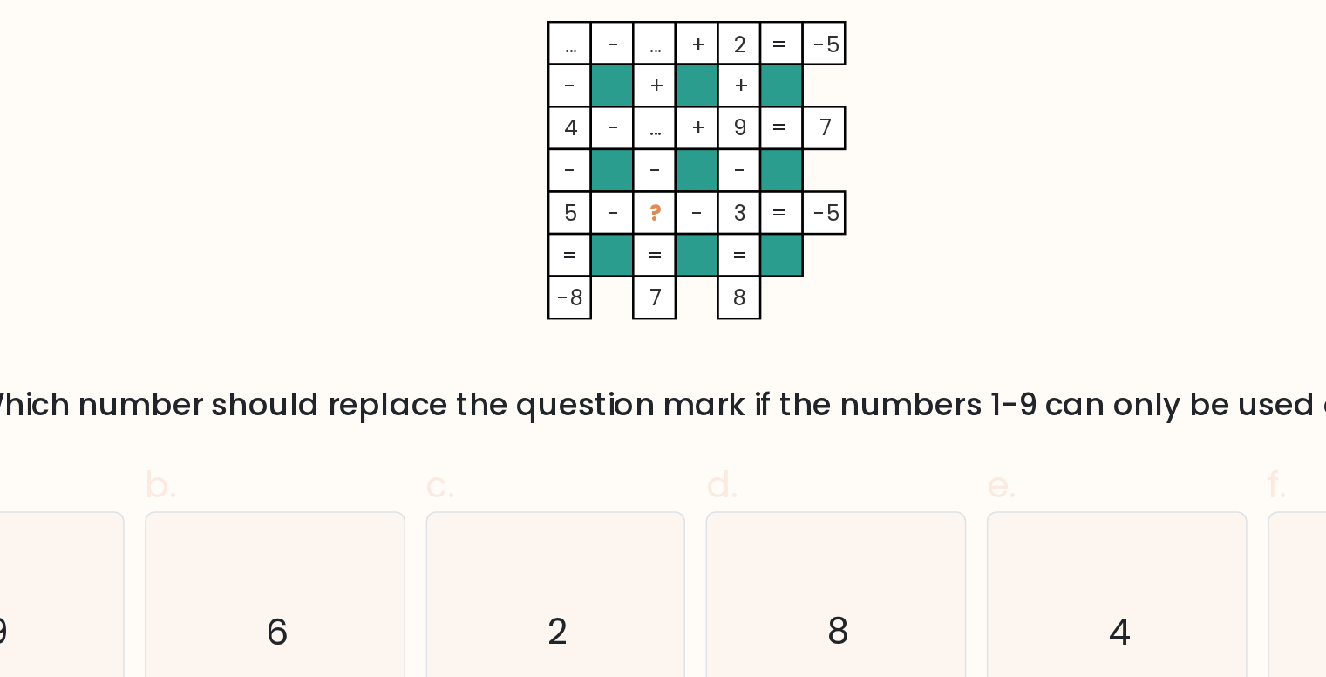
scroll to position [2, 0]
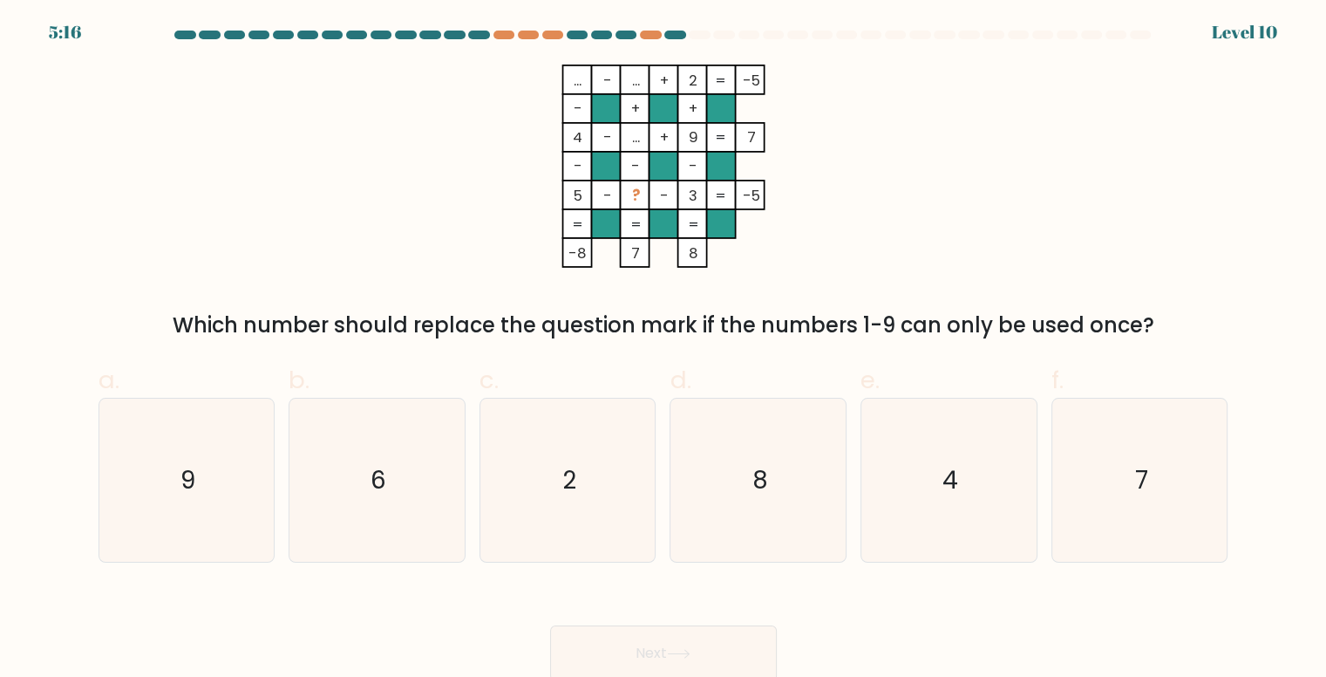
click at [702, 33] on div at bounding box center [699, 35] width 21 height 9
click at [1162, 499] on icon "7" at bounding box center [1140, 480] width 163 height 163
click at [665, 348] on input "f. 7" at bounding box center [664, 342] width 1 height 11
radio input "true"
click at [734, 648] on button "Next" at bounding box center [663, 653] width 227 height 56
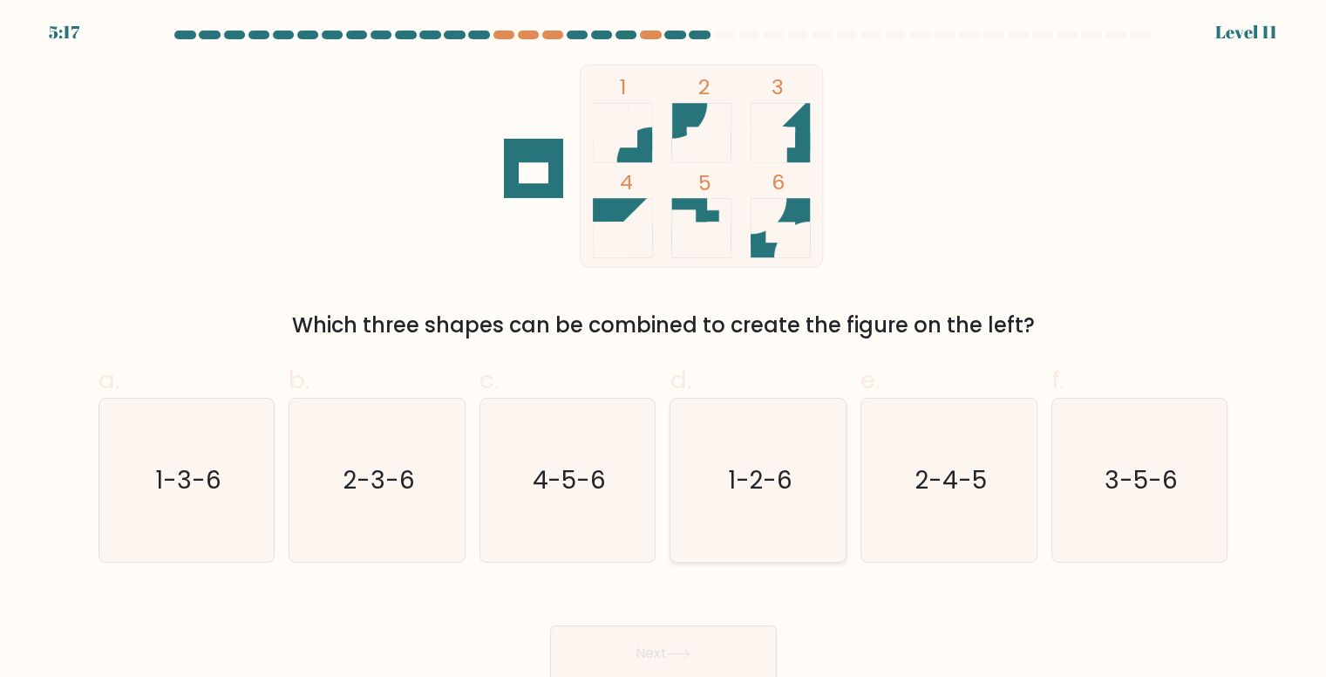
click at [804, 474] on icon "1-2-6" at bounding box center [759, 480] width 163 height 163
click at [665, 348] on input "d. 1-2-6" at bounding box center [664, 342] width 1 height 11
radio input "true"
click at [642, 647] on button "Next" at bounding box center [663, 653] width 227 height 56
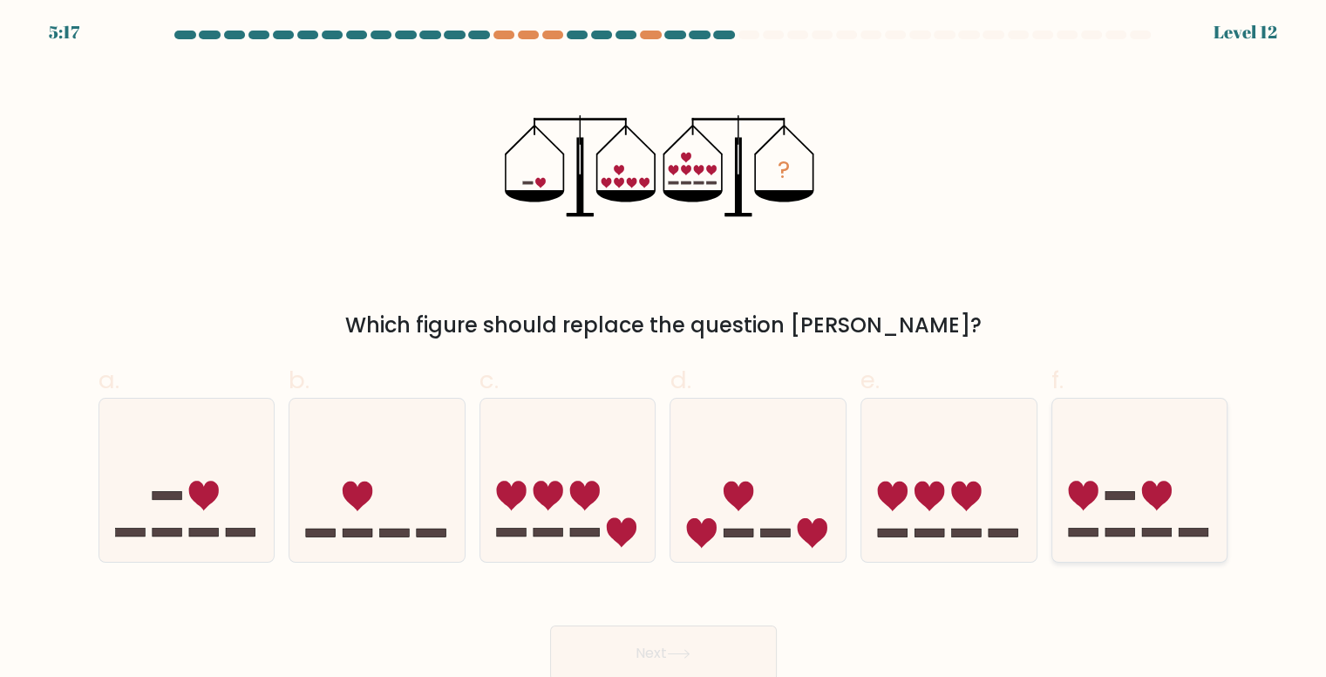
click at [1080, 489] on icon at bounding box center [1083, 496] width 30 height 30
click at [665, 348] on input "f." at bounding box center [664, 342] width 1 height 11
radio input "true"
click at [683, 628] on button "Next" at bounding box center [663, 653] width 227 height 56
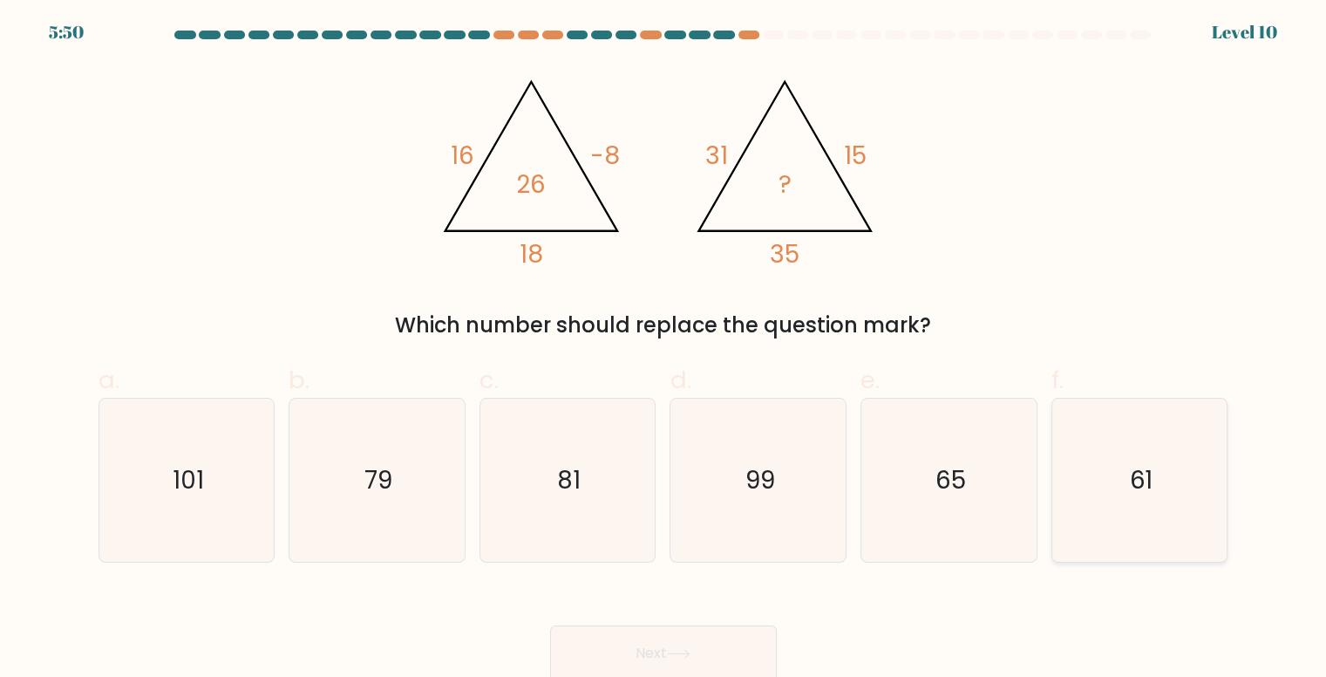
click at [1138, 489] on text "61" at bounding box center [1141, 480] width 24 height 34
click at [665, 348] on input "f. 61" at bounding box center [664, 342] width 1 height 11
radio input "true"
click at [658, 646] on button "Next" at bounding box center [663, 653] width 227 height 56
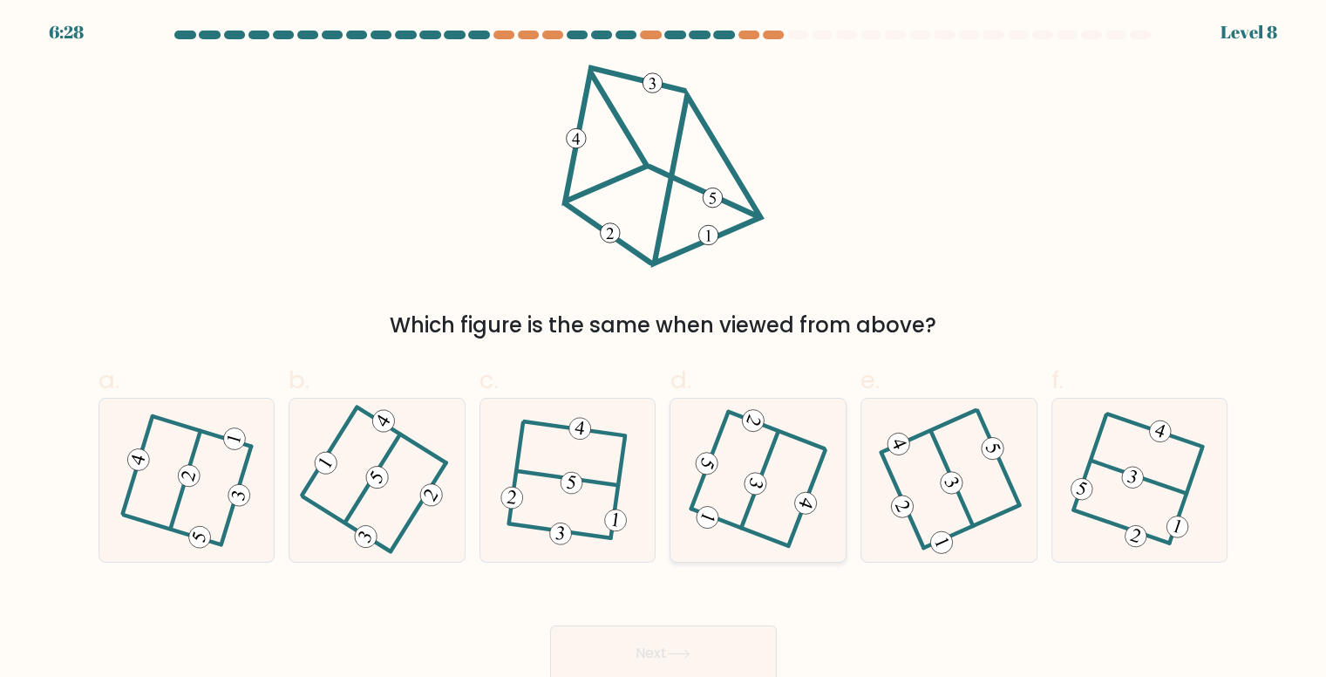
click at [800, 501] on 350 at bounding box center [806, 502] width 28 height 28
click at [665, 348] on input "d." at bounding box center [664, 342] width 1 height 11
radio input "true"
click at [912, 521] on 407 at bounding box center [903, 500] width 42 height 95
click at [665, 348] on input "e." at bounding box center [664, 342] width 1 height 11
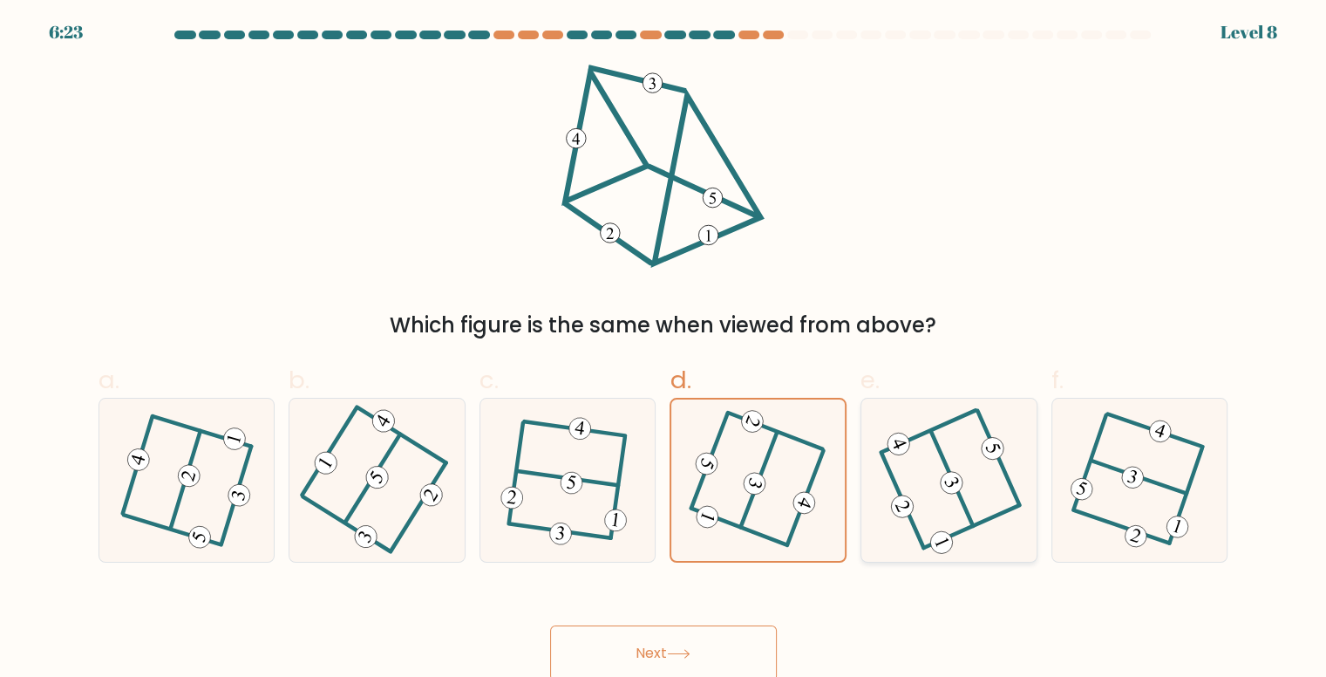
radio input "true"
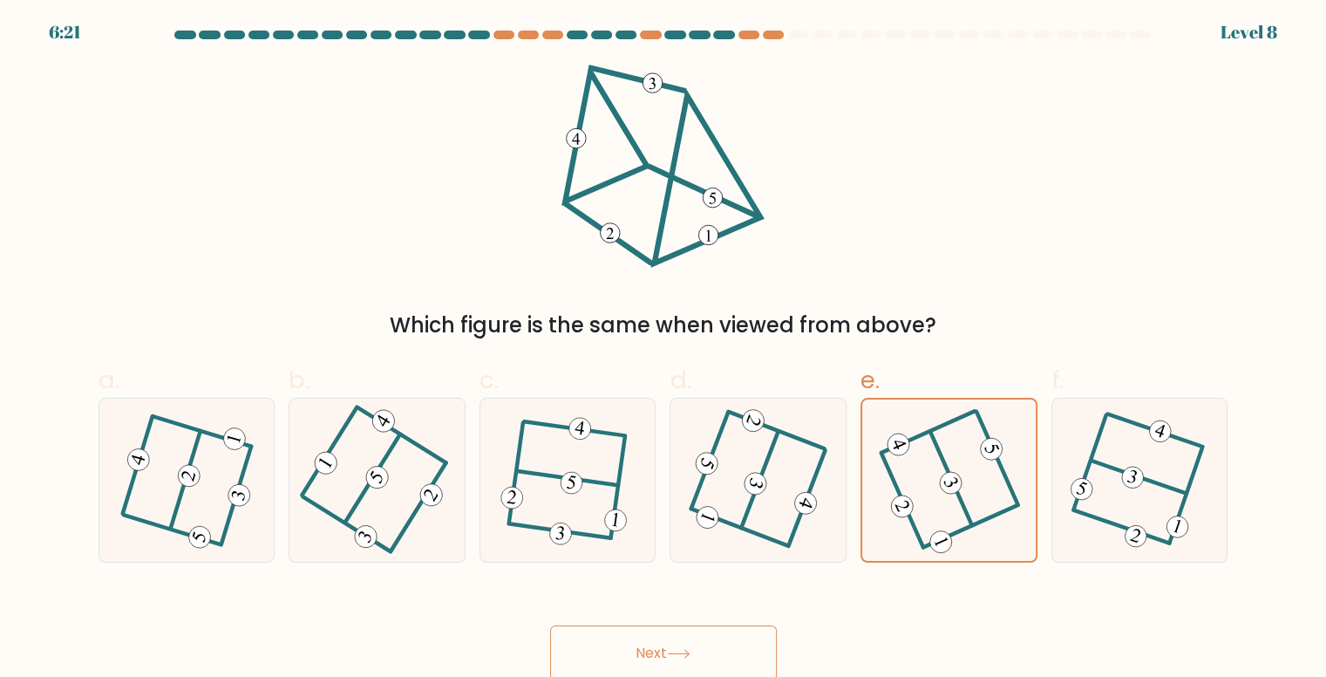
click at [691, 651] on icon at bounding box center [679, 654] width 24 height 10
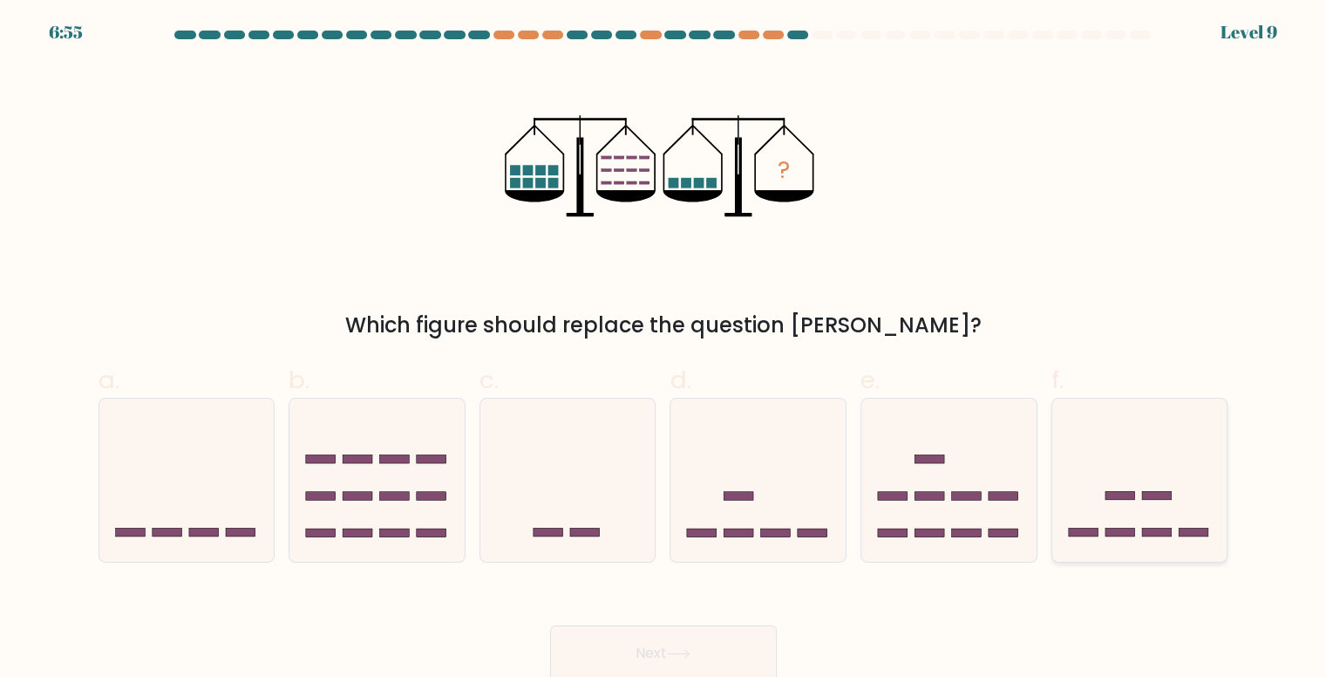
click at [1140, 494] on icon at bounding box center [1140, 479] width 175 height 145
click at [665, 348] on input "f." at bounding box center [664, 342] width 1 height 11
radio input "true"
click at [652, 639] on button "Next" at bounding box center [663, 653] width 227 height 56
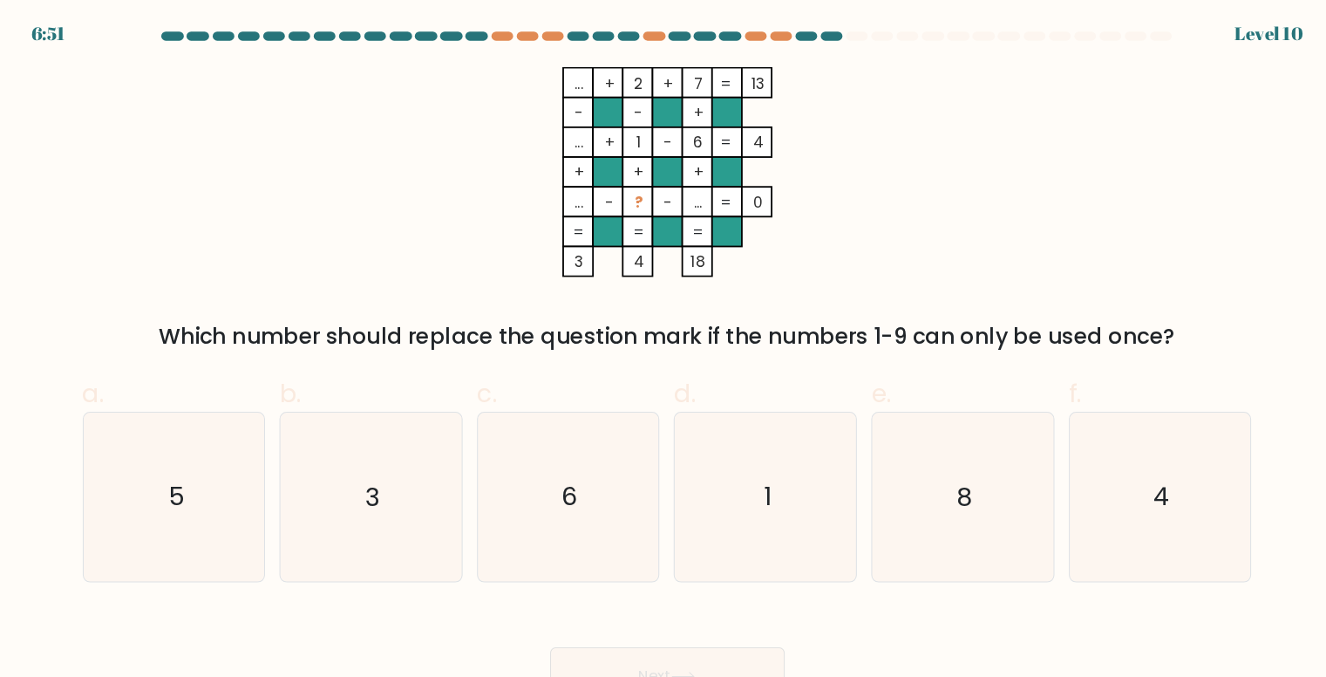
scroll to position [0, 0]
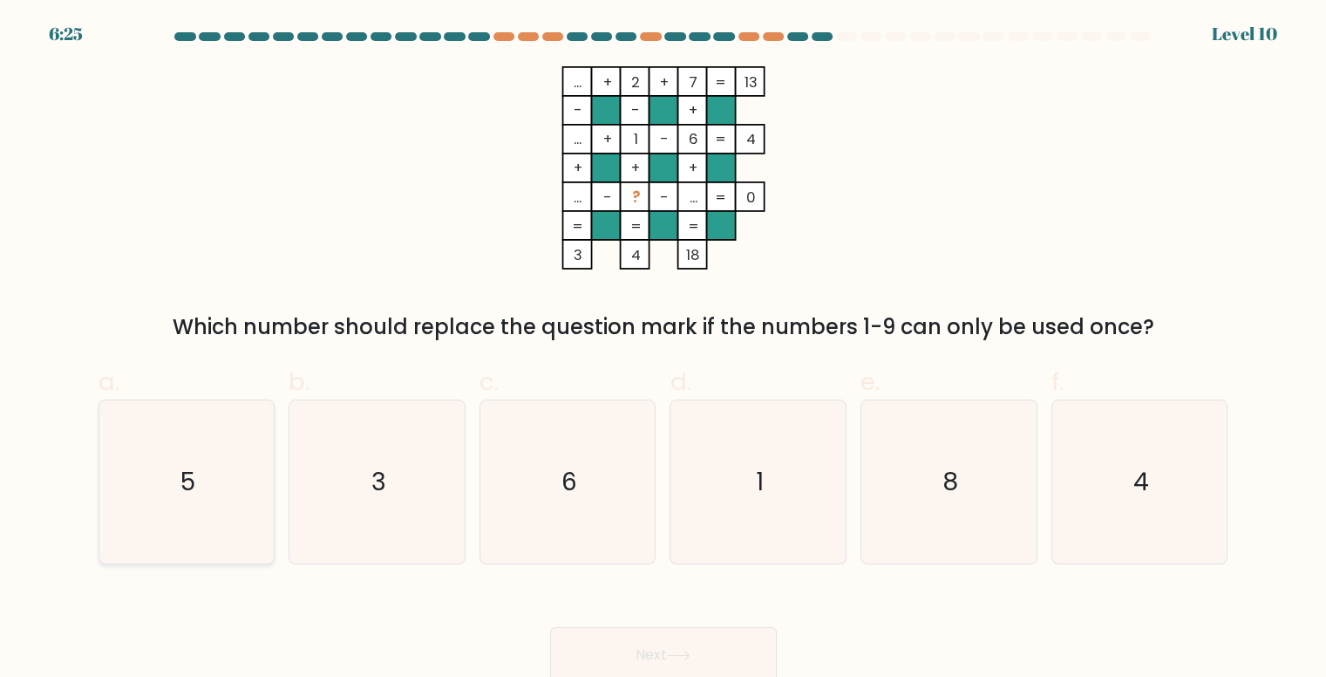
click at [181, 482] on text "5" at bounding box center [188, 482] width 15 height 34
click at [664, 350] on input "a. 5" at bounding box center [664, 343] width 1 height 11
radio input "true"
click at [925, 479] on icon "8" at bounding box center [949, 481] width 163 height 163
click at [665, 350] on input "e. 8" at bounding box center [664, 343] width 1 height 11
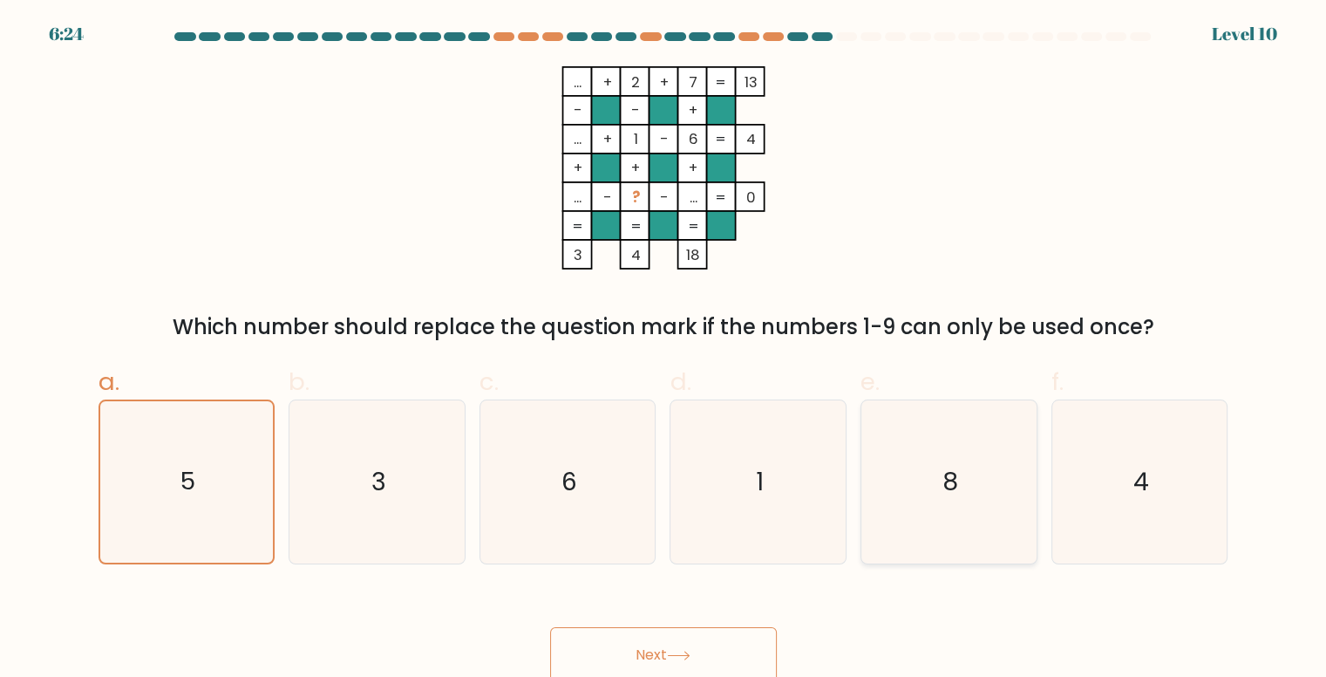
radio input "true"
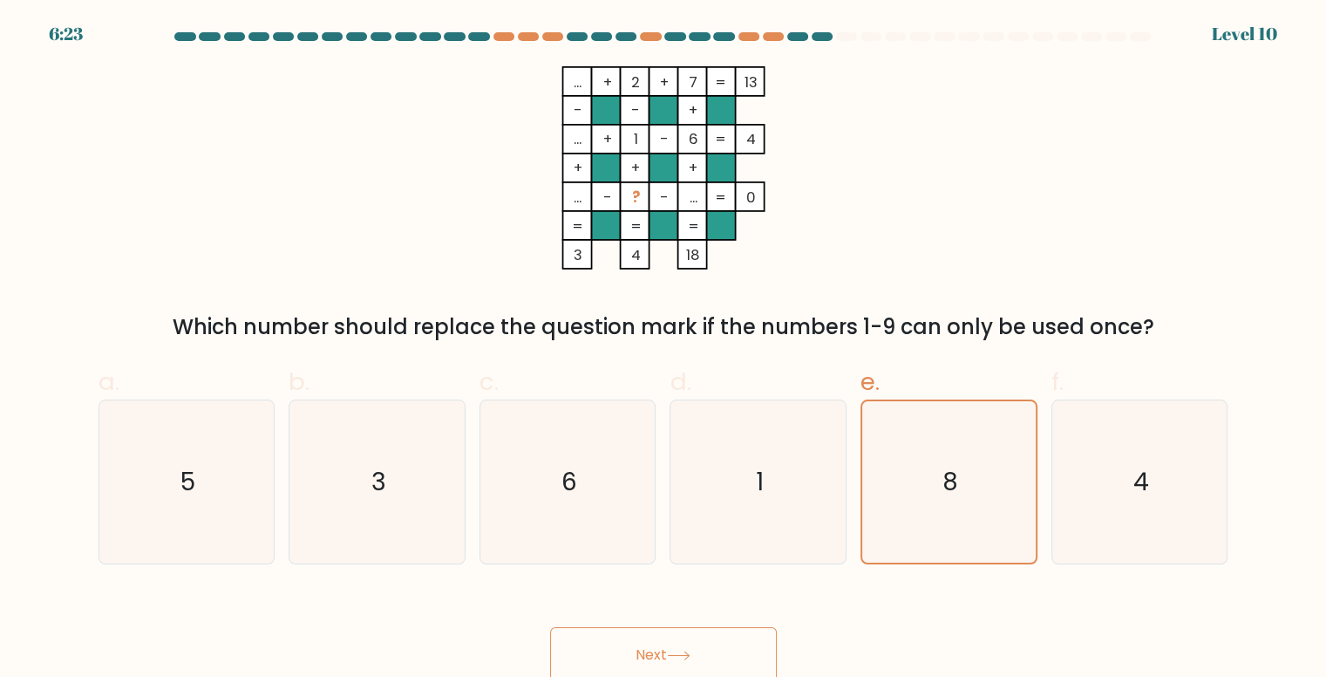
click at [688, 644] on button "Next" at bounding box center [663, 655] width 227 height 56
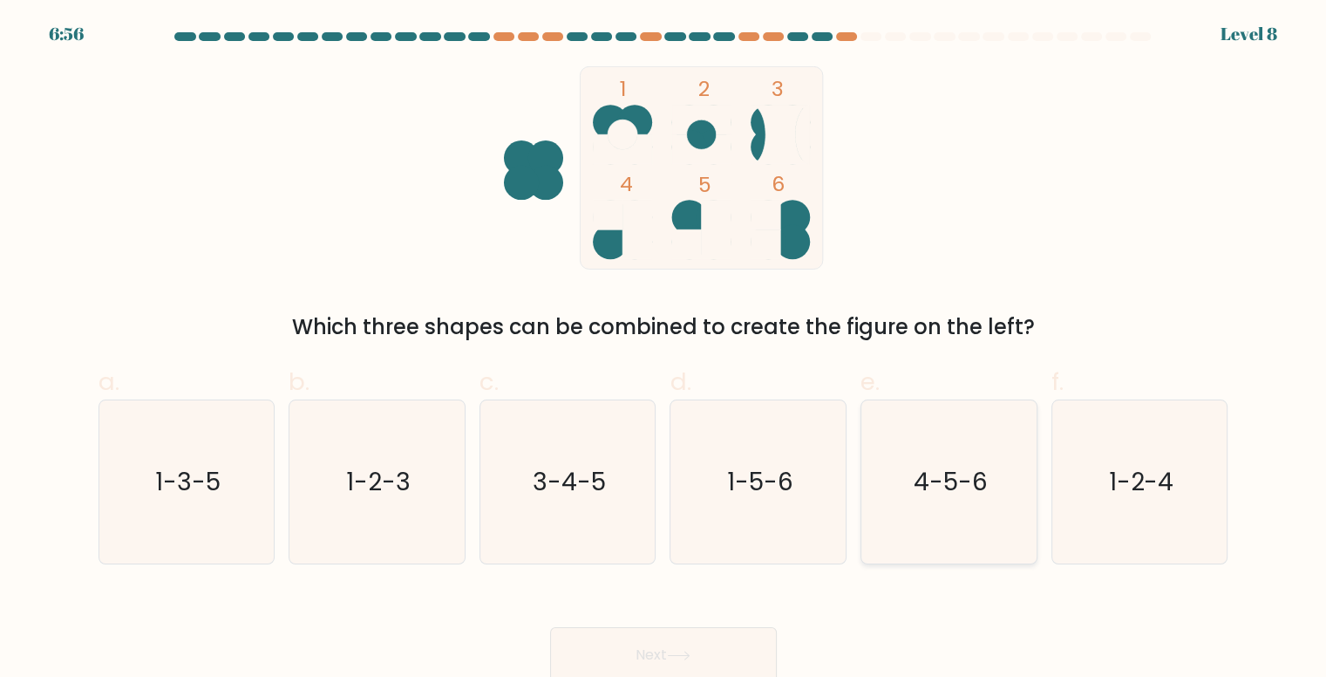
click at [998, 501] on icon "4-5-6" at bounding box center [949, 481] width 163 height 163
click at [665, 350] on input "e. 4-5-6" at bounding box center [664, 343] width 1 height 11
radio input "true"
click at [685, 650] on button "Next" at bounding box center [663, 655] width 227 height 56
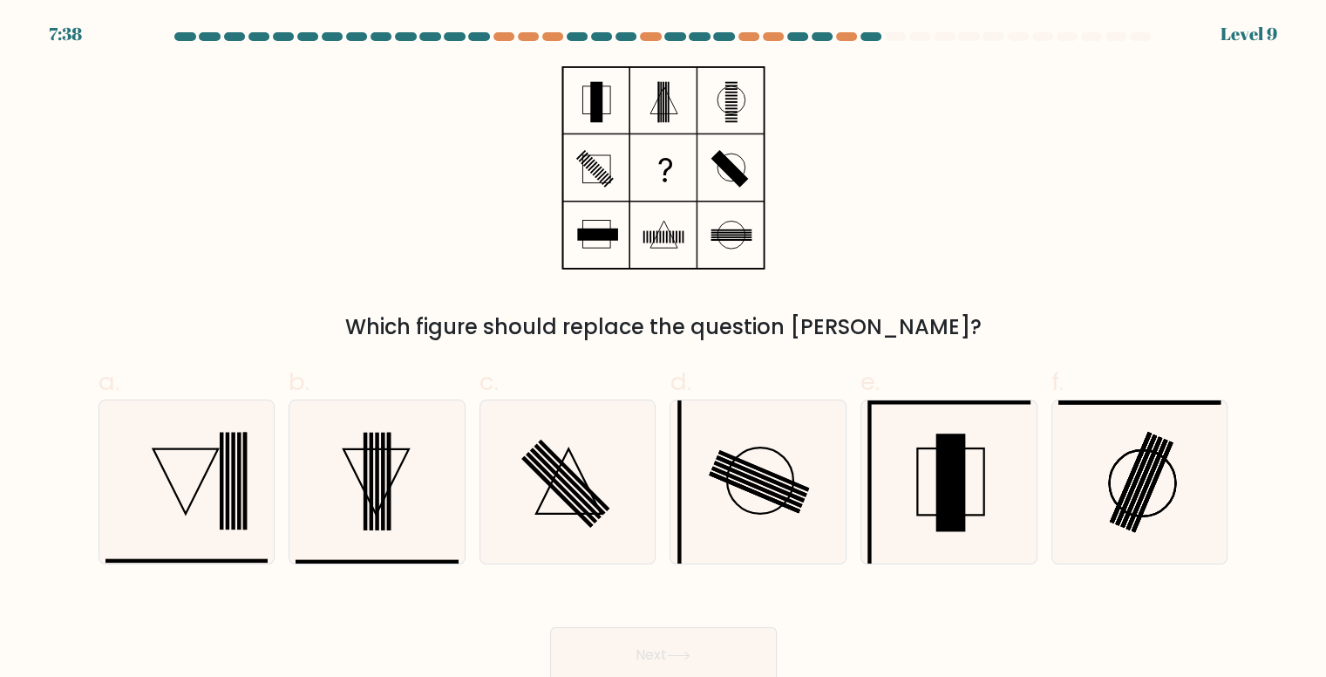
click at [685, 650] on button "Next" at bounding box center [663, 655] width 227 height 56
click at [537, 503] on icon at bounding box center [568, 481] width 163 height 163
click at [664, 350] on input "c." at bounding box center [664, 343] width 1 height 11
radio input "true"
click at [666, 646] on button "Next" at bounding box center [663, 655] width 227 height 56
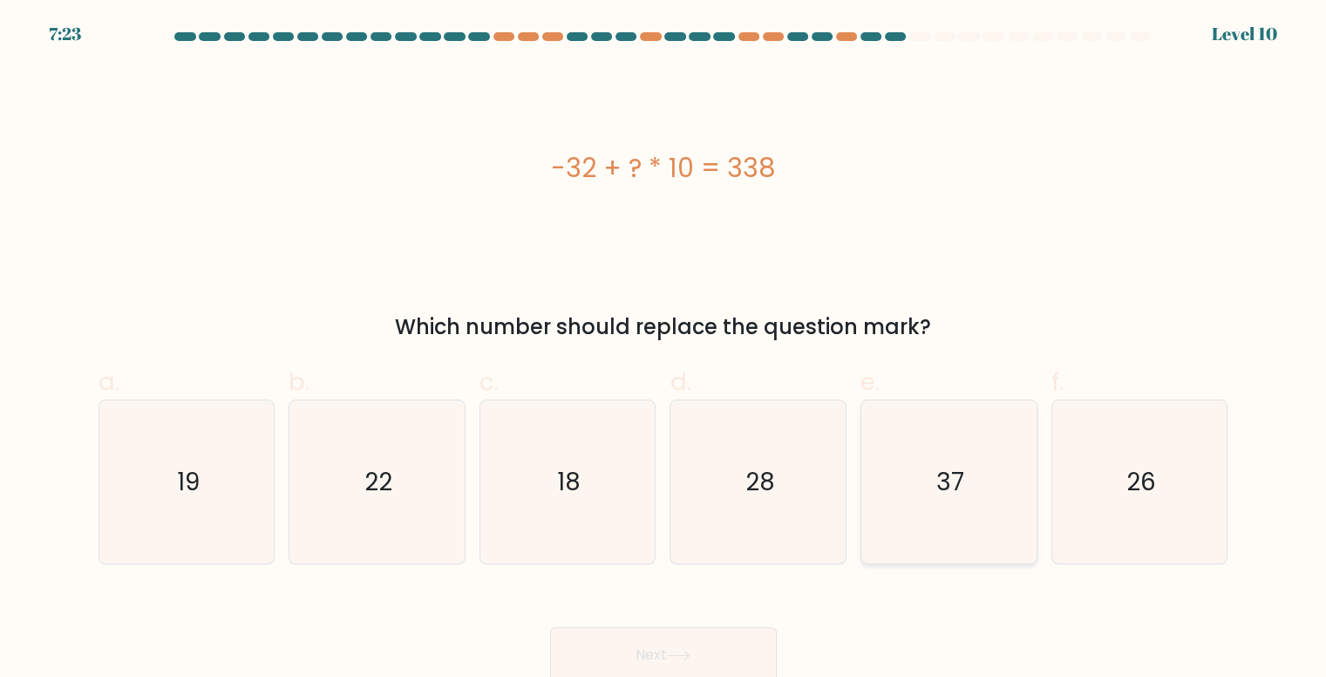
click at [959, 503] on icon "37" at bounding box center [949, 481] width 163 height 163
click at [665, 350] on input "e. 37" at bounding box center [664, 343] width 1 height 11
radio input "true"
click at [659, 645] on button "Next" at bounding box center [663, 655] width 227 height 56
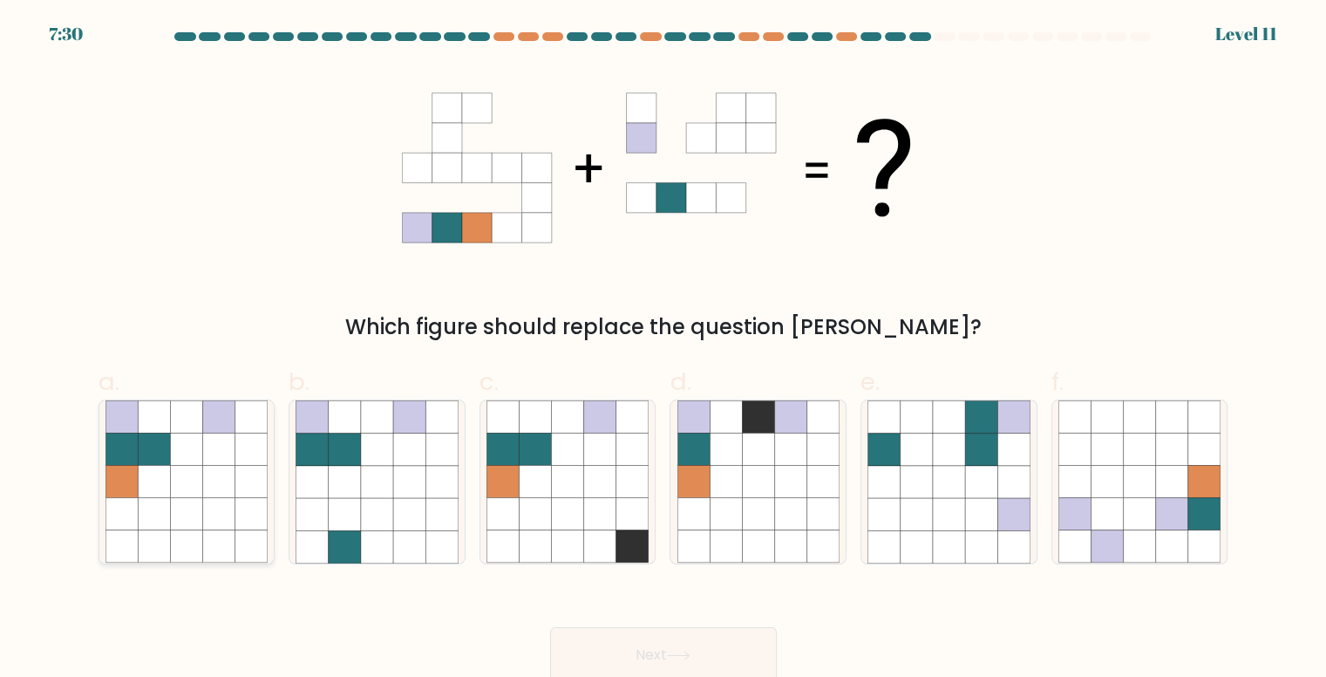
click at [192, 487] on icon at bounding box center [186, 482] width 32 height 32
click at [664, 350] on input "a." at bounding box center [664, 343] width 1 height 11
radio input "true"
click at [576, 659] on button "Next" at bounding box center [663, 655] width 227 height 56
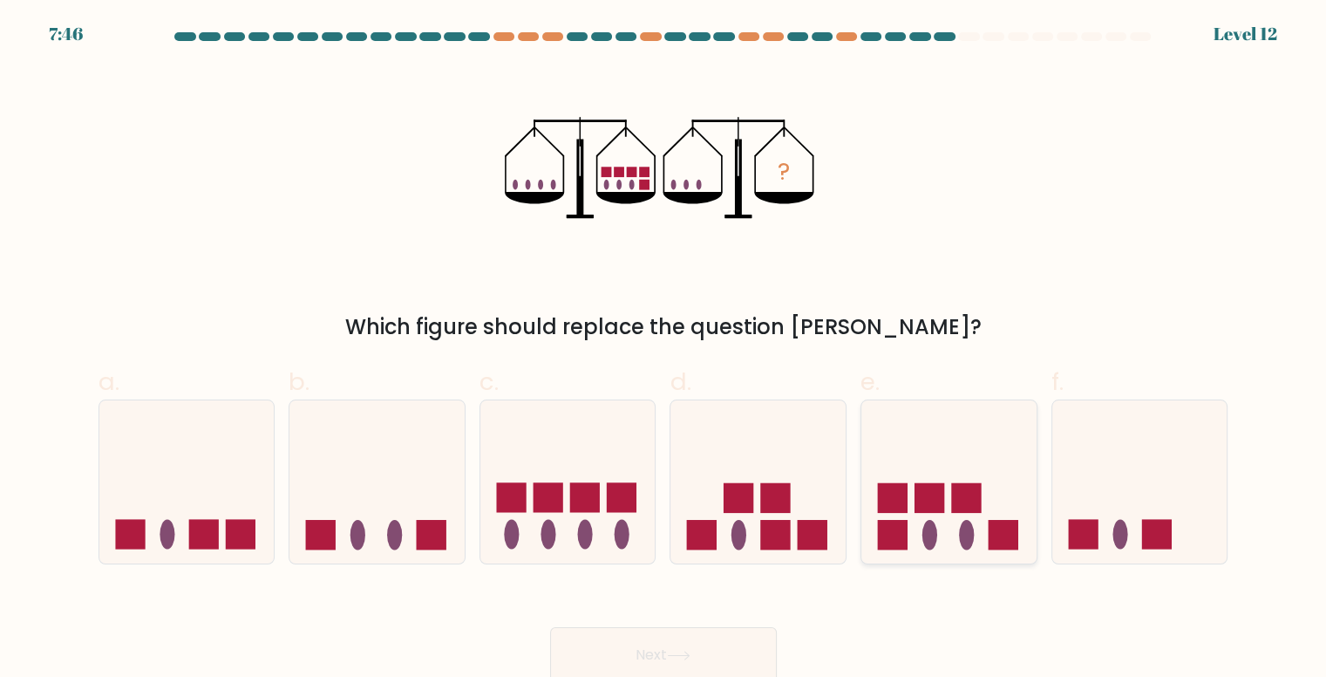
click at [998, 531] on rect at bounding box center [1003, 535] width 30 height 30
click at [665, 350] on input "e." at bounding box center [664, 343] width 1 height 11
radio input "true"
click at [691, 653] on icon at bounding box center [679, 656] width 24 height 10
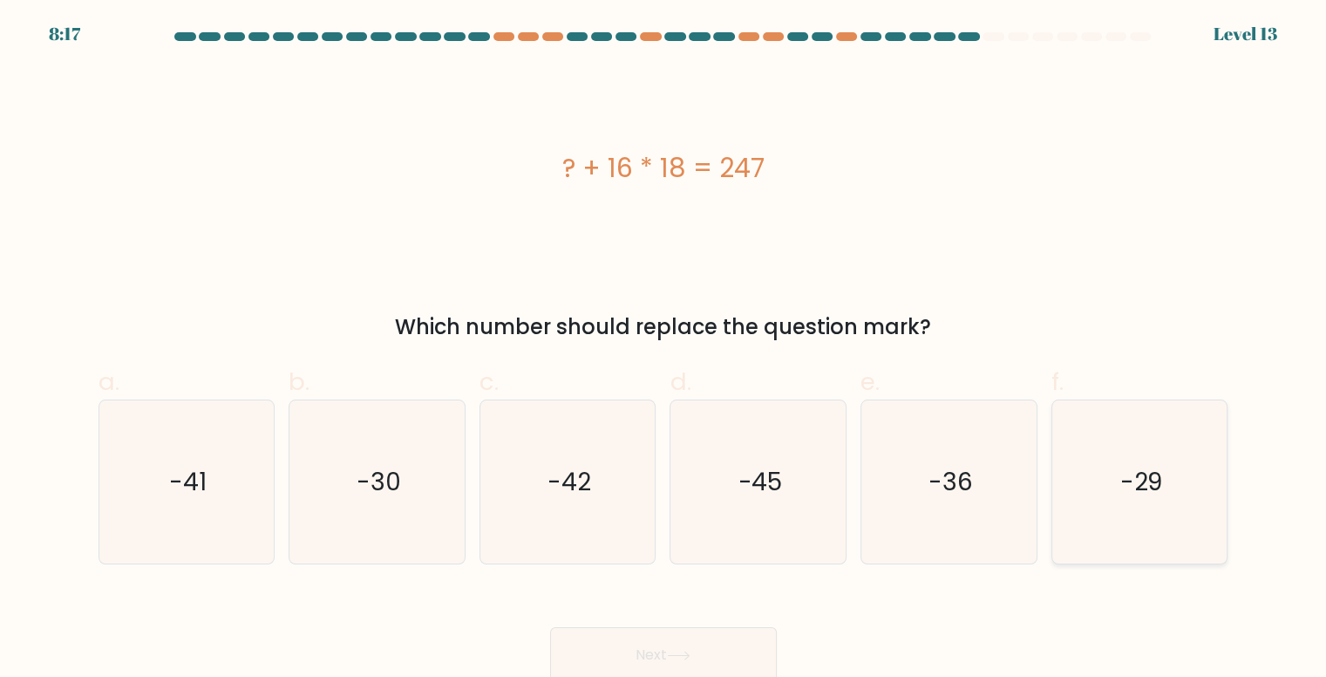
click at [1077, 451] on icon "-29" at bounding box center [1140, 481] width 163 height 163
click at [665, 350] on input "f. -29" at bounding box center [664, 343] width 1 height 11
radio input "true"
click at [699, 651] on button "Next" at bounding box center [663, 655] width 227 height 56
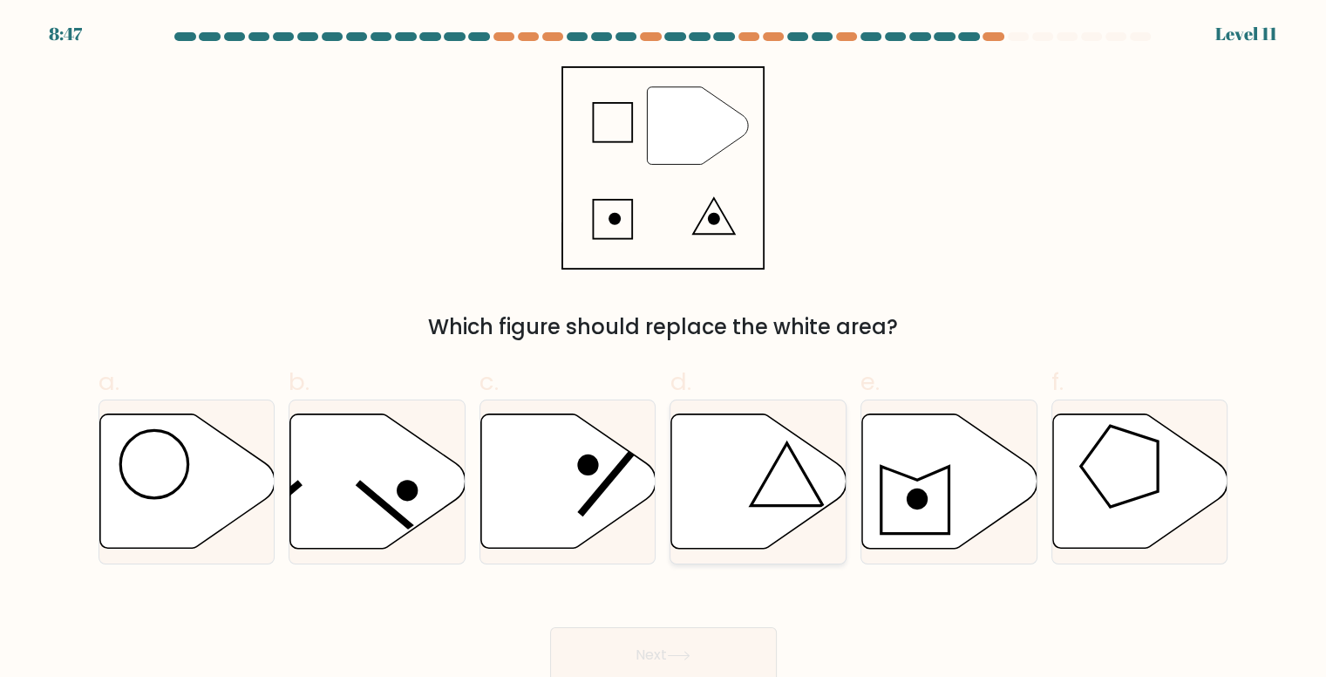
click at [702, 489] on icon at bounding box center [758, 481] width 175 height 134
click at [665, 350] on input "d." at bounding box center [664, 343] width 1 height 11
radio input "true"
click at [656, 651] on button "Next" at bounding box center [663, 655] width 227 height 56
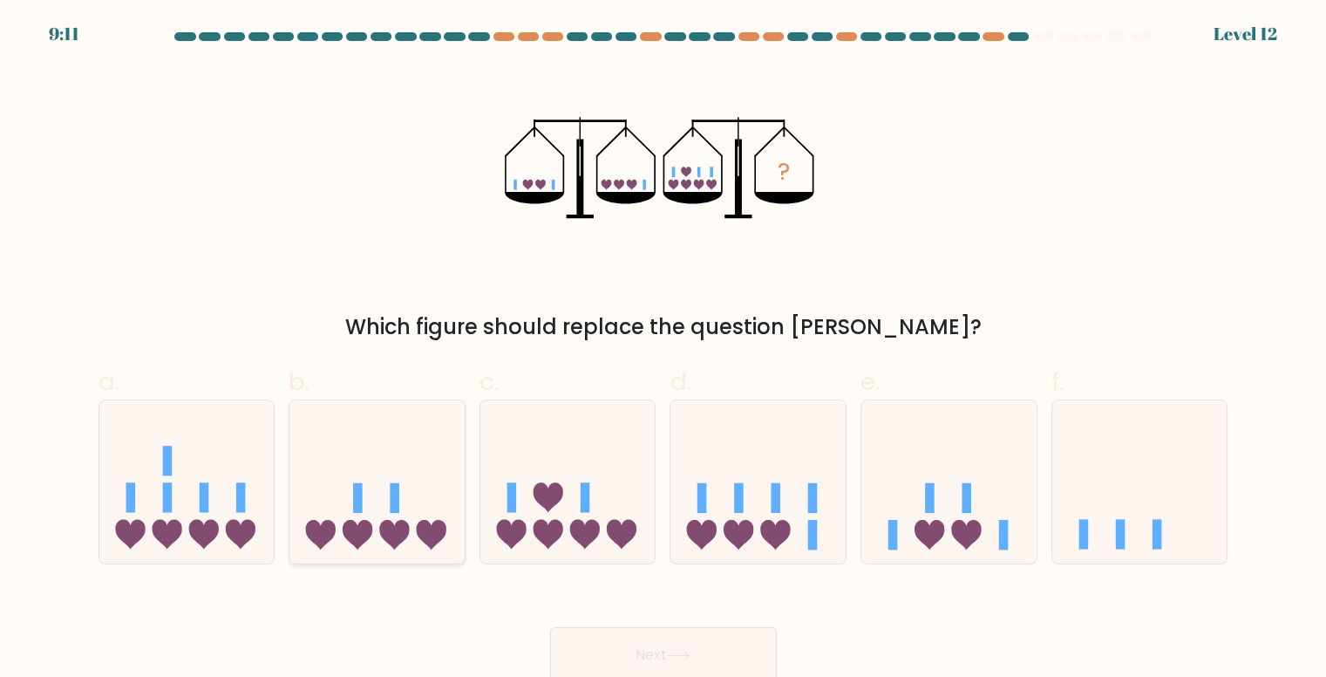
click at [415, 515] on icon at bounding box center [377, 481] width 175 height 145
click at [664, 350] on input "b." at bounding box center [664, 343] width 1 height 11
radio input "true"
click at [652, 650] on button "Next" at bounding box center [663, 655] width 227 height 56
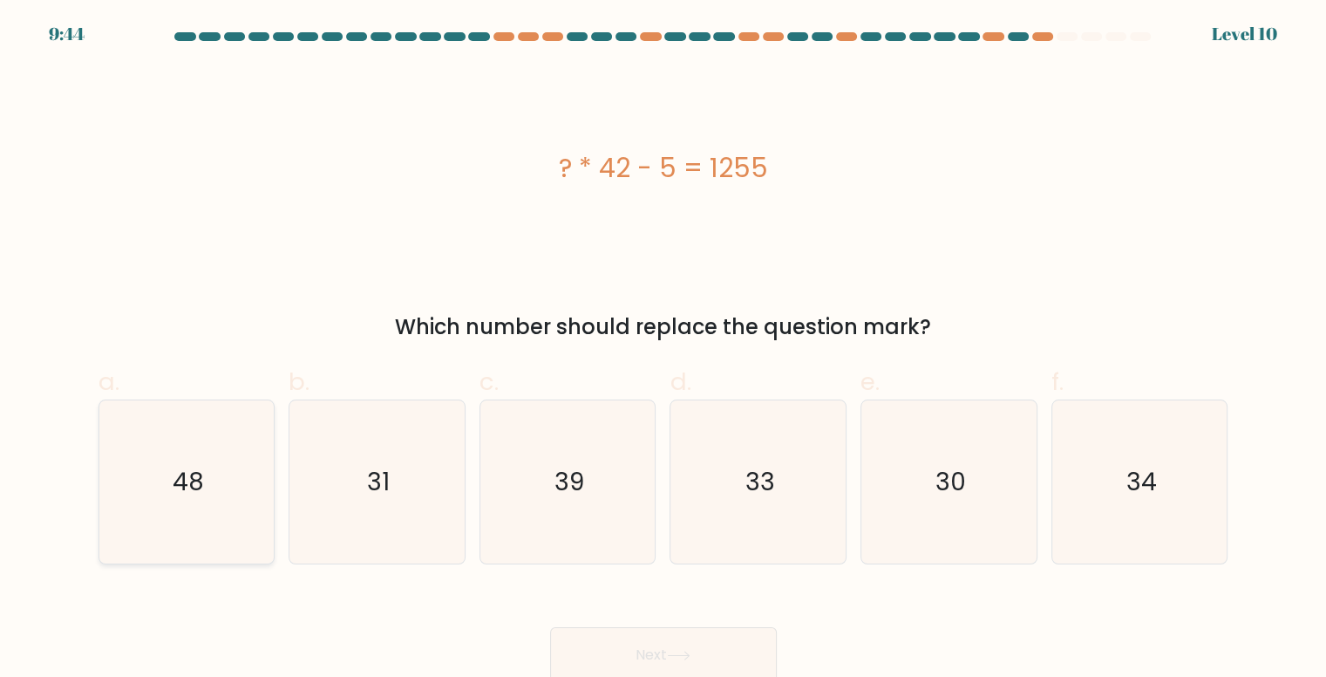
click at [222, 480] on icon "48" at bounding box center [187, 481] width 163 height 163
click at [664, 350] on input "a. 48" at bounding box center [664, 343] width 1 height 11
radio input "true"
click at [913, 489] on icon "30" at bounding box center [949, 481] width 163 height 163
click at [665, 350] on input "e. 30" at bounding box center [664, 343] width 1 height 11
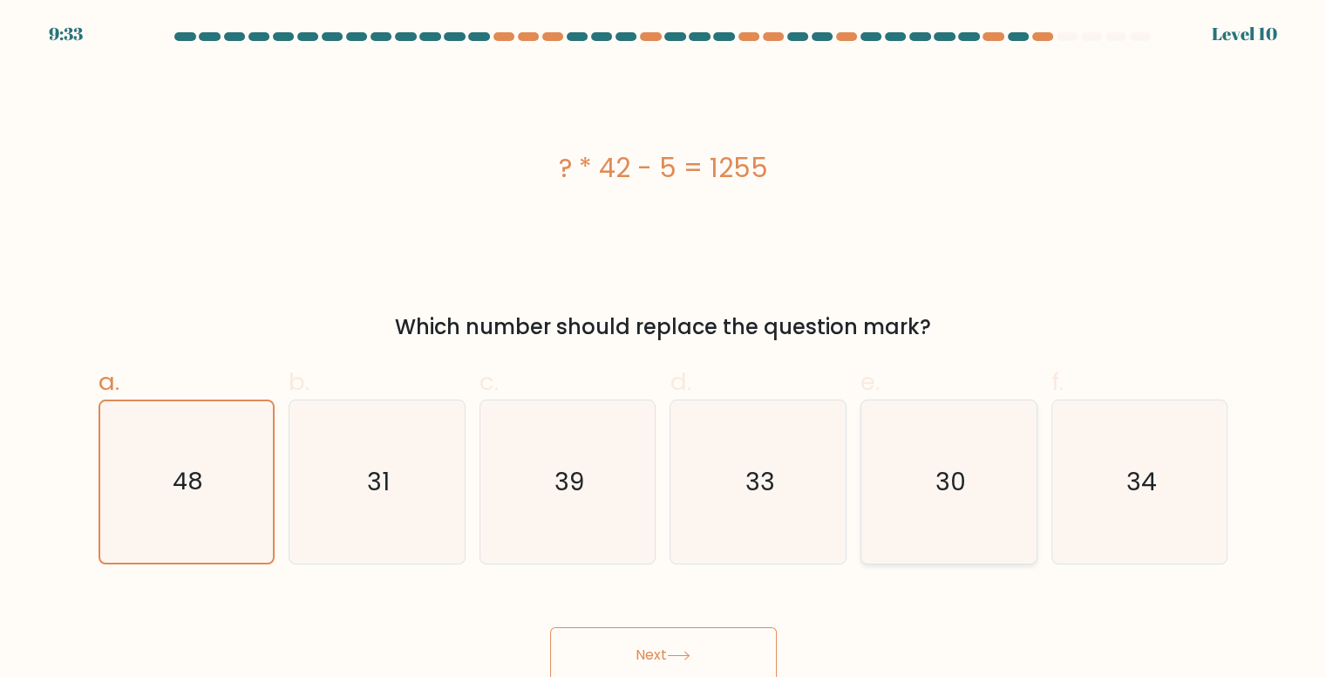
radio input "true"
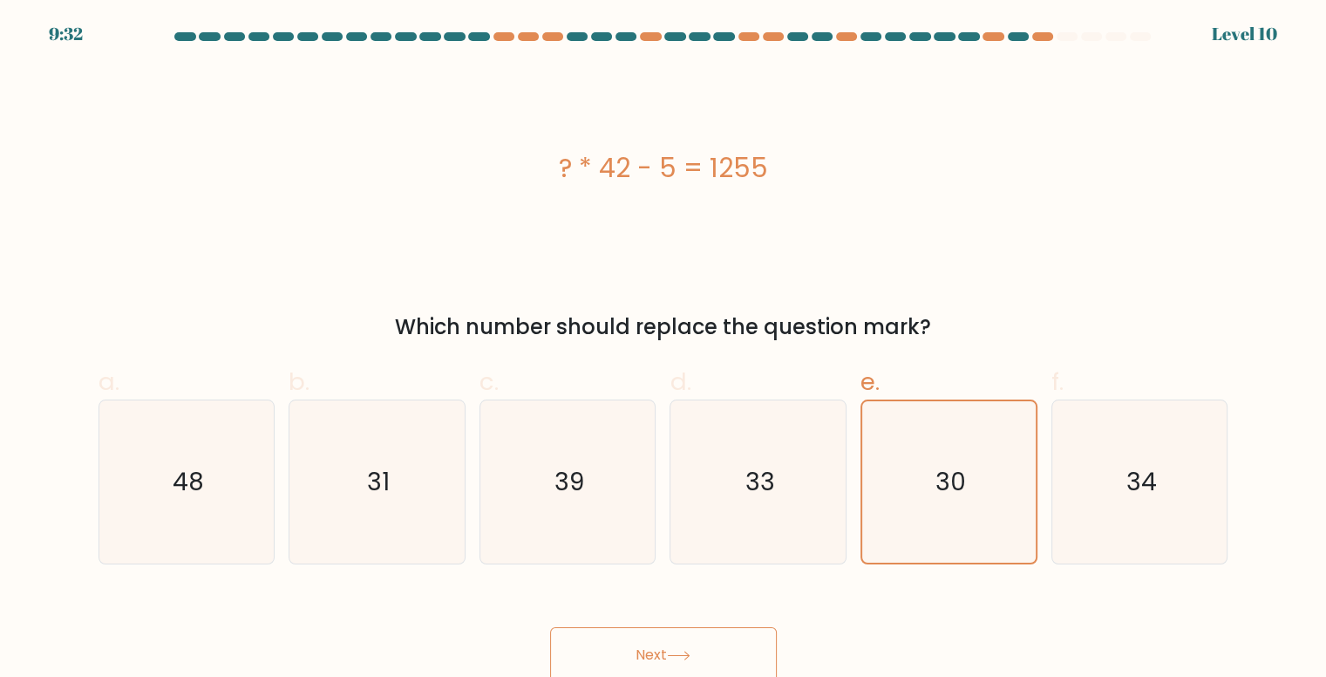
click at [680, 636] on button "Next" at bounding box center [663, 655] width 227 height 56
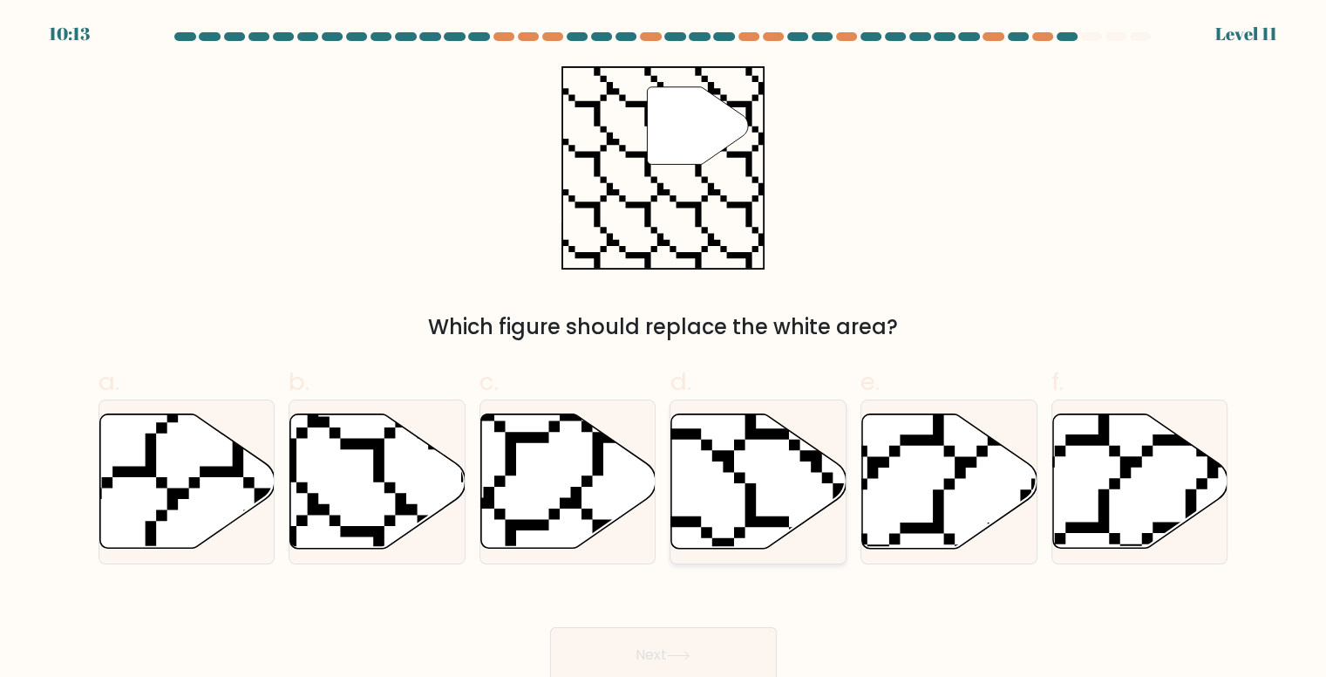
click at [771, 461] on icon at bounding box center [758, 481] width 175 height 134
click at [665, 350] on input "d." at bounding box center [664, 343] width 1 height 11
radio input "true"
click at [1102, 489] on icon at bounding box center [1140, 481] width 175 height 134
click at [665, 350] on input "f." at bounding box center [664, 343] width 1 height 11
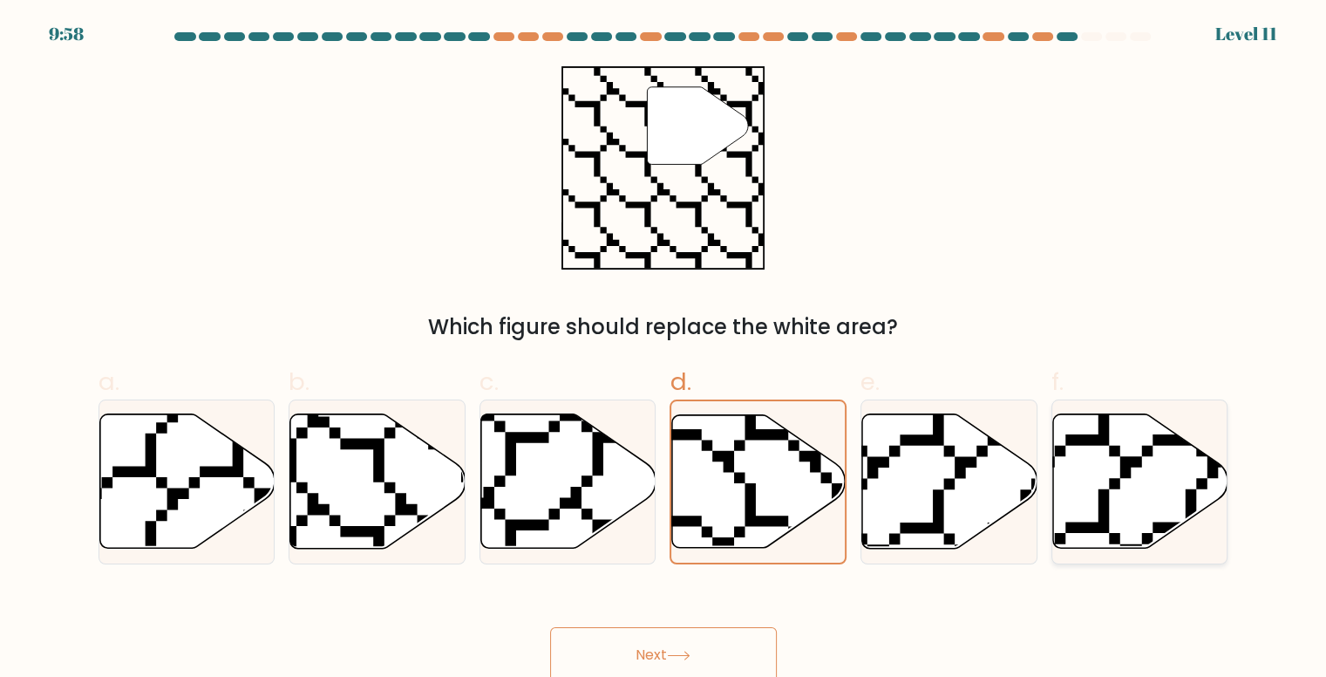
radio input "true"
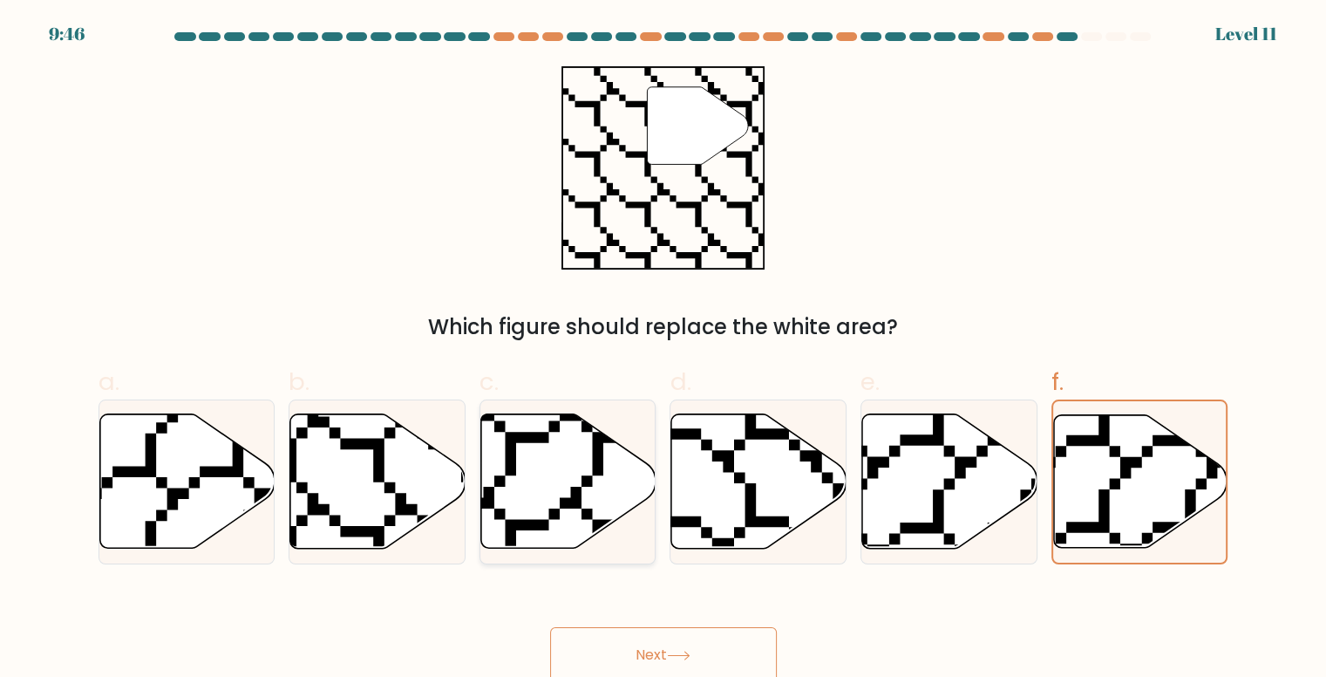
click at [580, 479] on icon at bounding box center [568, 481] width 175 height 134
click at [664, 350] on input "c." at bounding box center [664, 343] width 1 height 11
radio input "true"
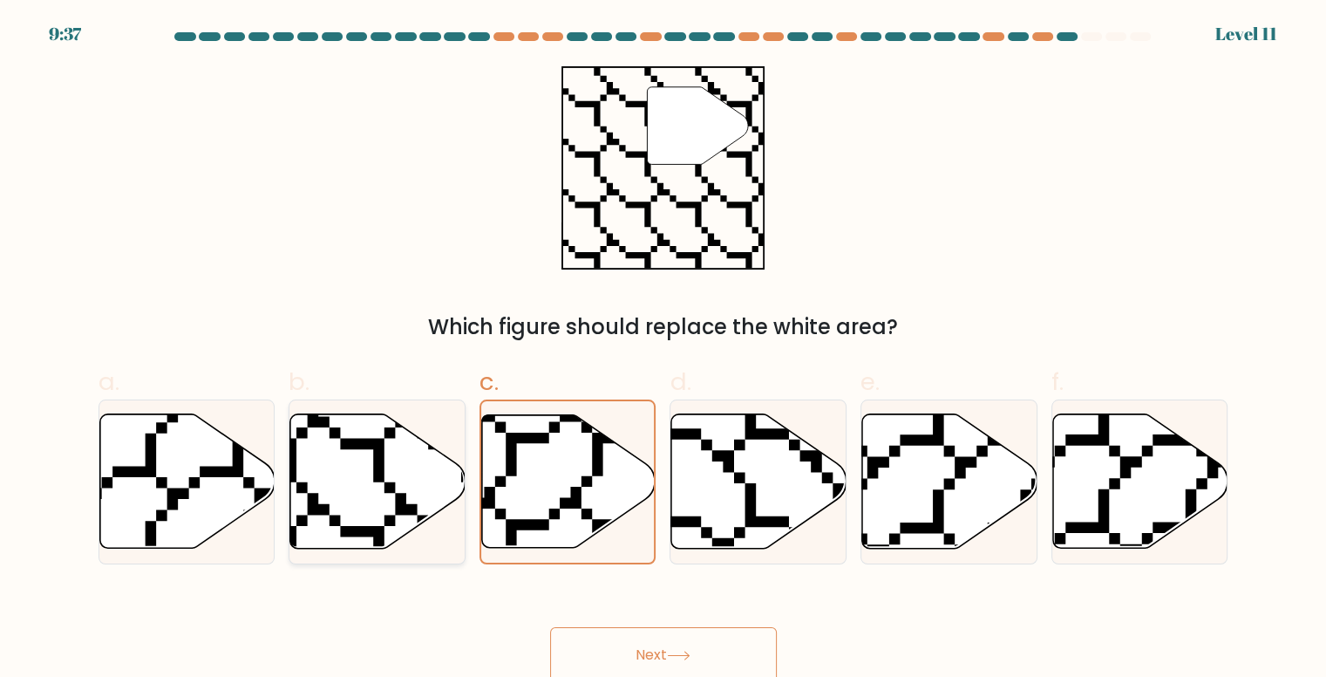
click at [414, 453] on icon at bounding box center [377, 481] width 175 height 134
click at [664, 350] on input "b." at bounding box center [664, 343] width 1 height 11
radio input "true"
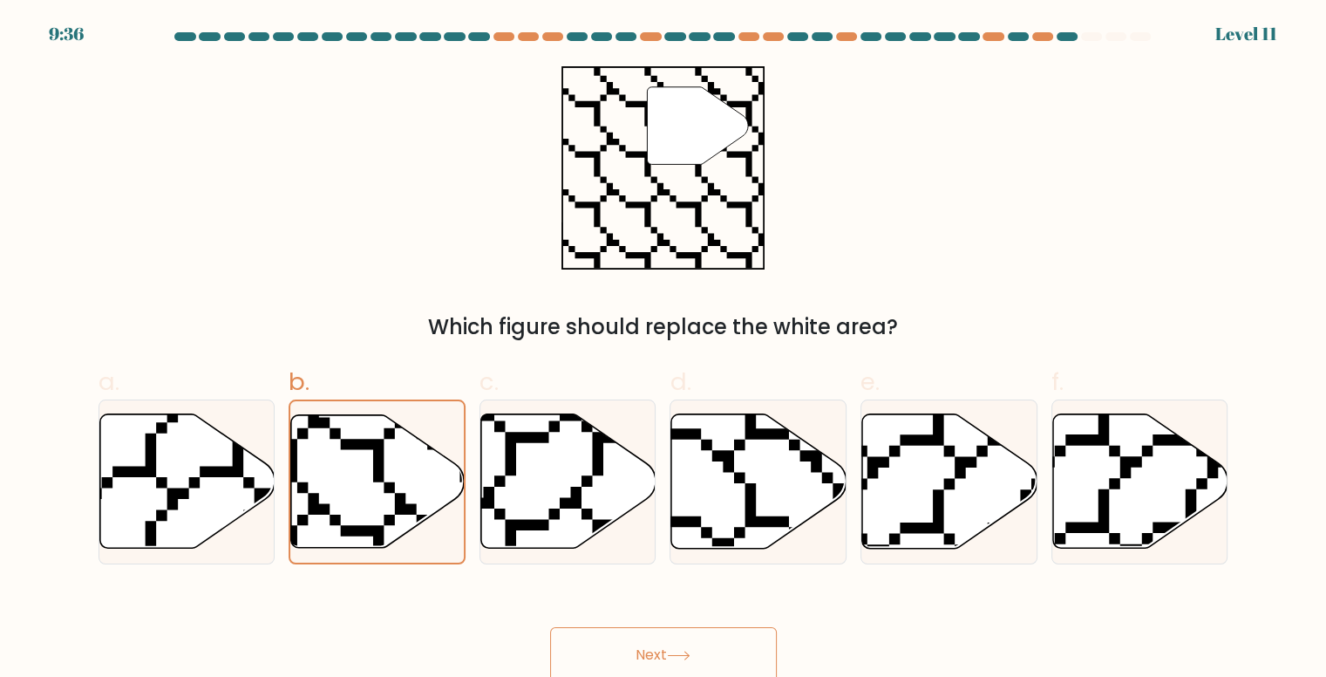
click at [652, 644] on button "Next" at bounding box center [663, 655] width 227 height 56
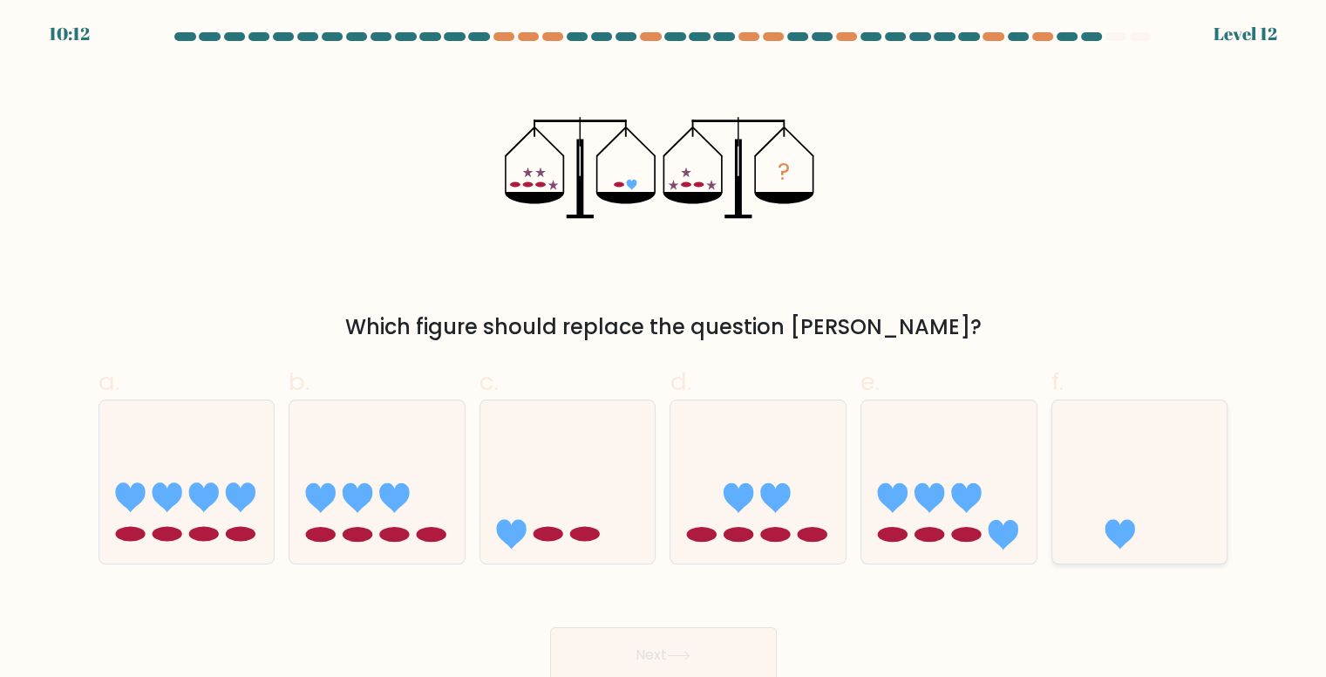
click at [1142, 493] on icon at bounding box center [1140, 481] width 175 height 145
click at [665, 350] on input "f." at bounding box center [664, 343] width 1 height 11
radio input "true"
click at [668, 644] on button "Next" at bounding box center [663, 655] width 227 height 56
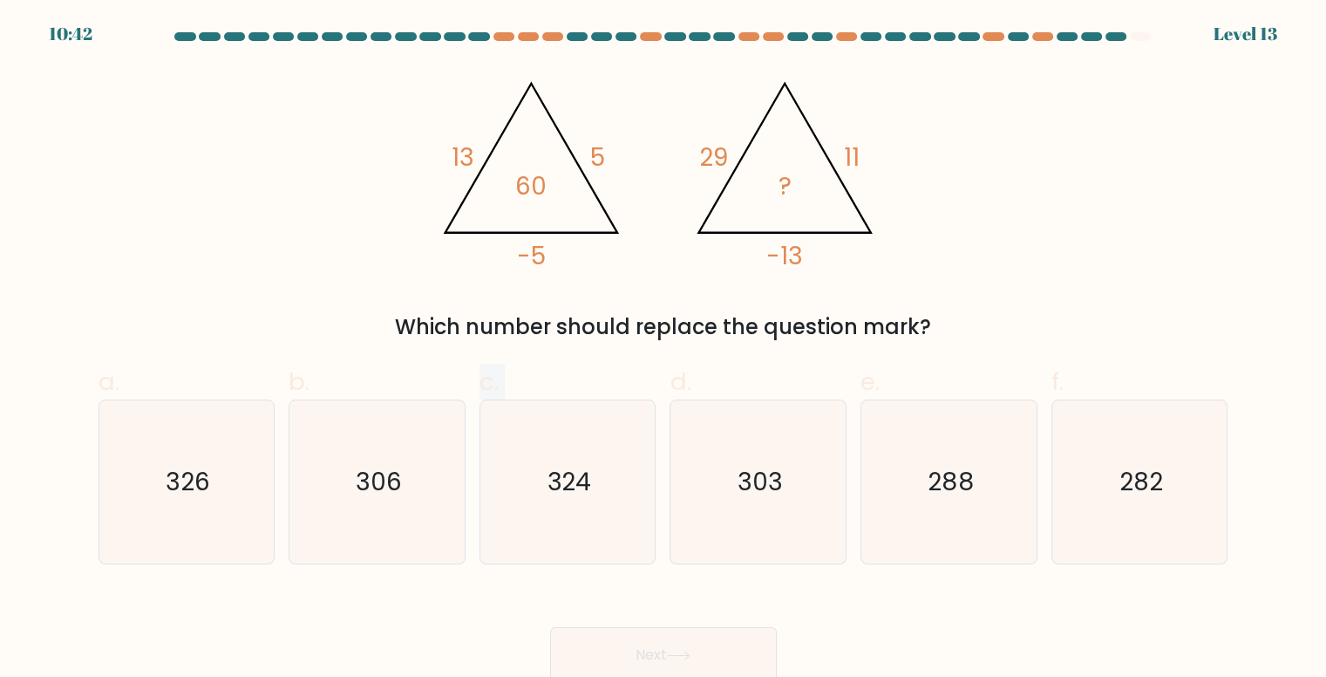
click at [467, 486] on div "a. 326 b. 306" at bounding box center [664, 457] width 1144 height 215
click at [393, 480] on text "306" at bounding box center [379, 482] width 46 height 34
click at [664, 350] on input "b. 306" at bounding box center [664, 343] width 1 height 11
radio input "true"
click at [694, 639] on button "Next" at bounding box center [663, 655] width 227 height 56
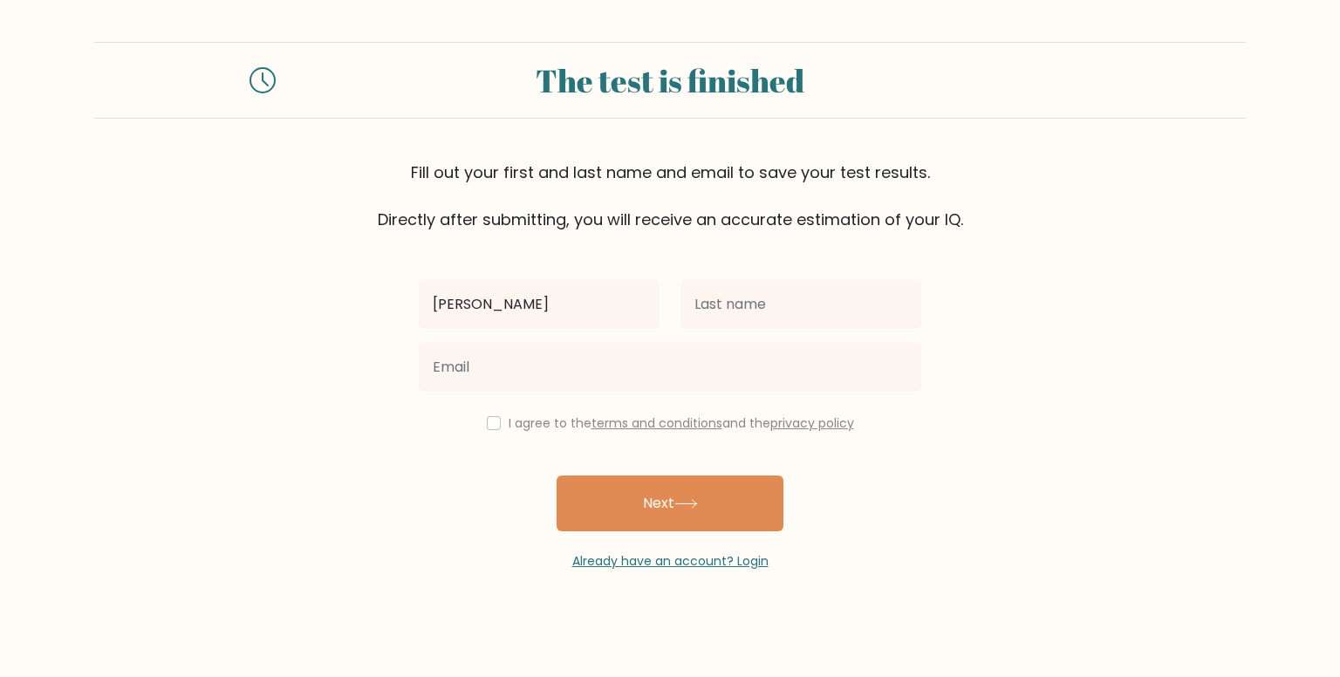
type input "Yuvraj"
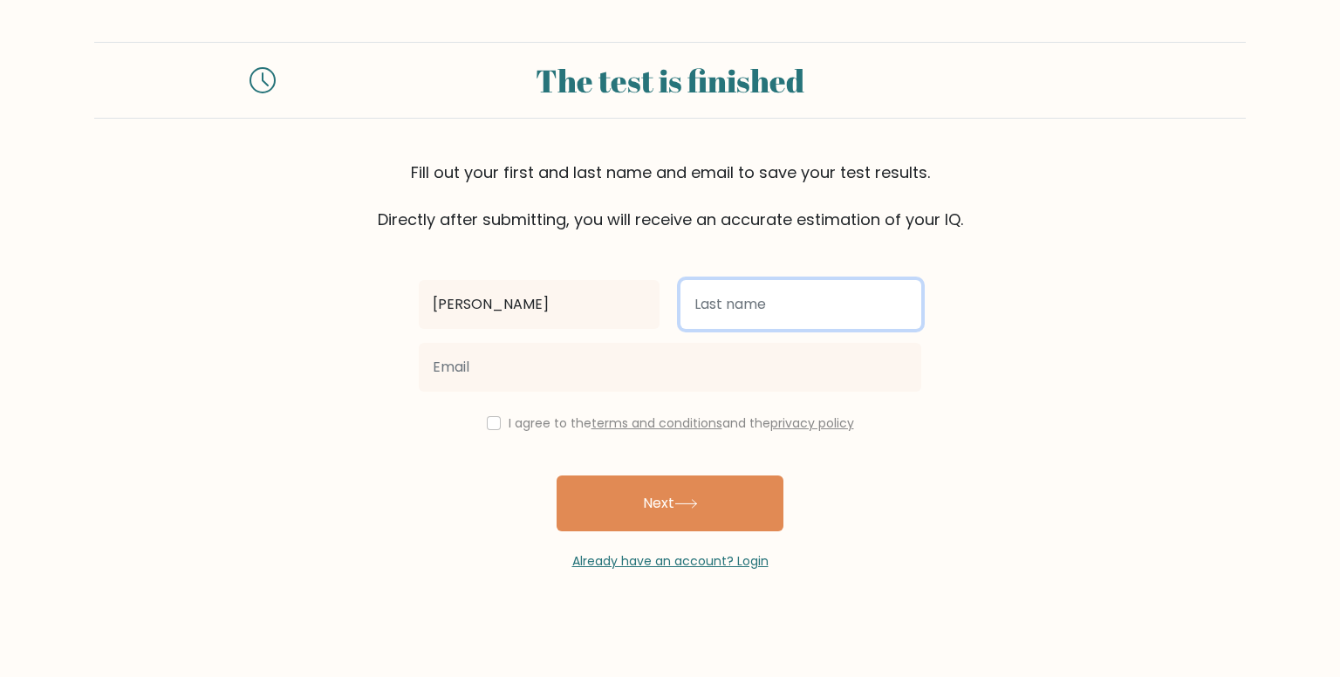
click at [756, 294] on input "text" at bounding box center [800, 304] width 241 height 49
type input "Agarwal"
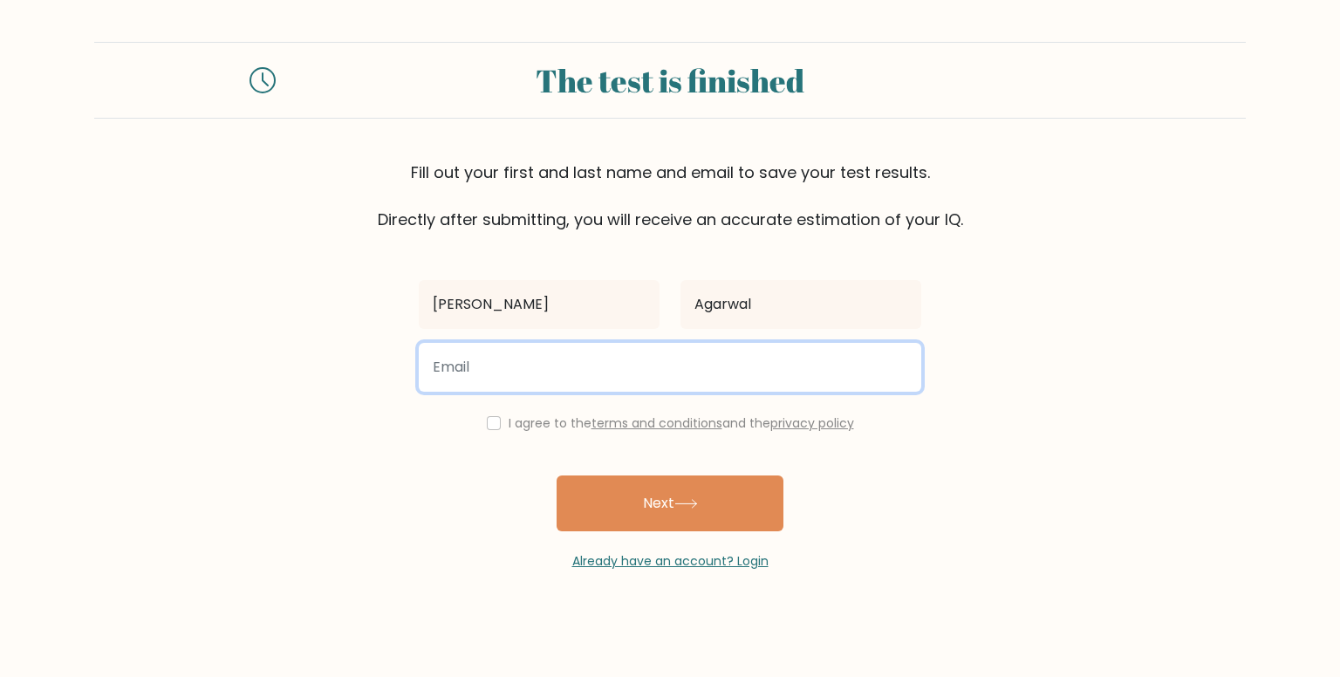
click at [633, 355] on input "email" at bounding box center [670, 367] width 502 height 49
type input "yuvrajagarwal78@gmail.com"
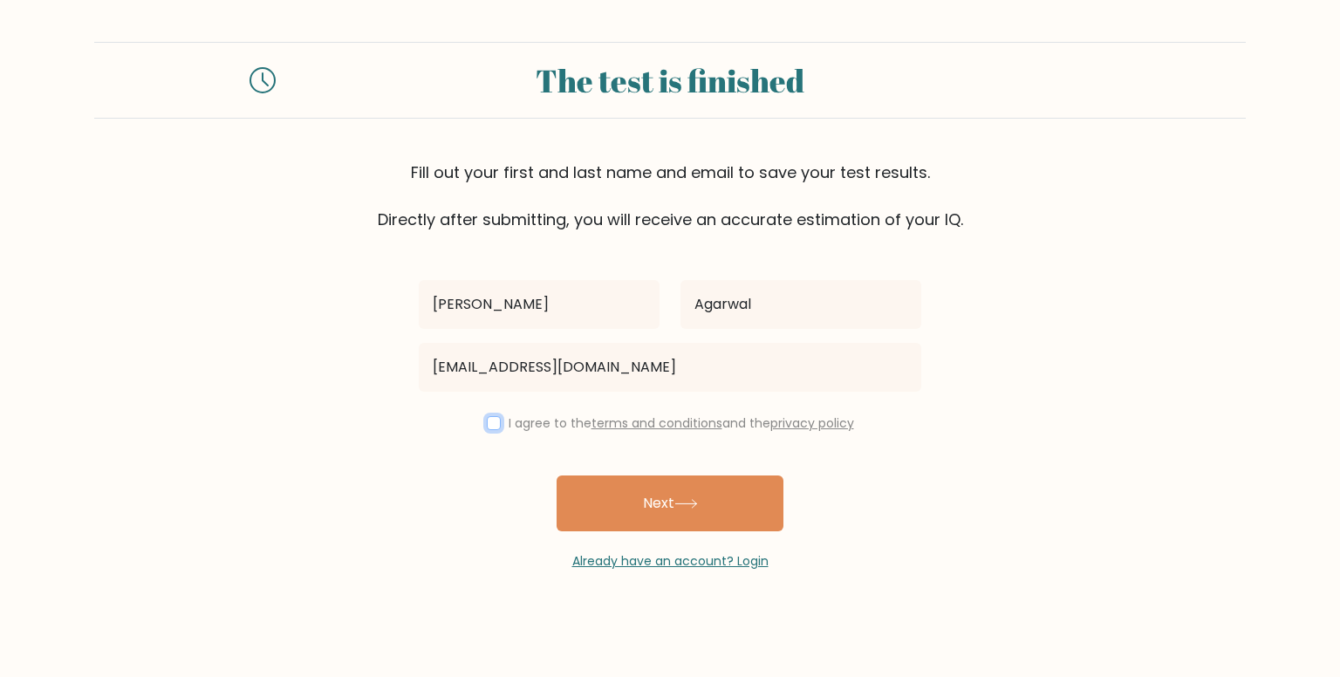
click at [494, 423] on input "checkbox" at bounding box center [494, 423] width 14 height 14
checkbox input "true"
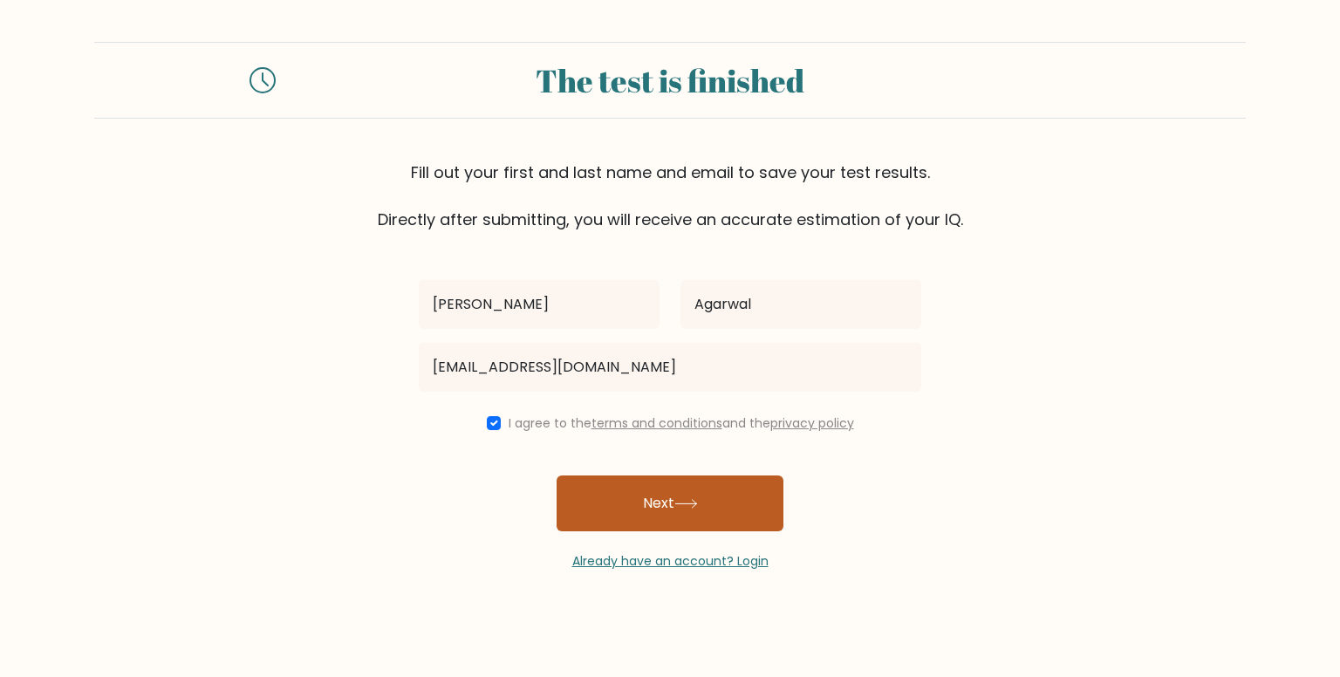
click at [637, 504] on button "Next" at bounding box center [669, 503] width 227 height 56
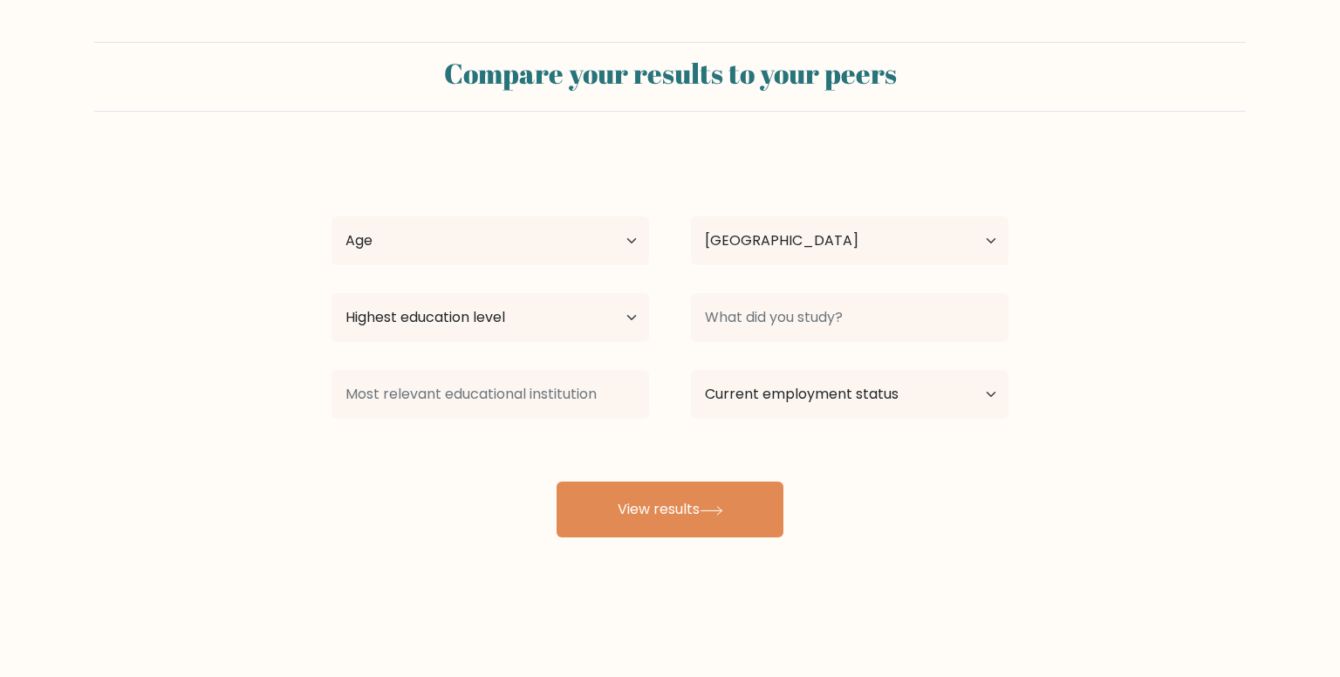
select select "IN"
click at [457, 268] on div "Age Under [DEMOGRAPHIC_DATA] [DEMOGRAPHIC_DATA] [DEMOGRAPHIC_DATA] [DEMOGRAPHIC…" at bounding box center [489, 240] width 359 height 63
click at [455, 245] on select "Age Under [DEMOGRAPHIC_DATA] [DEMOGRAPHIC_DATA] [DEMOGRAPHIC_DATA] [DEMOGRAPHIC…" at bounding box center [489, 240] width 317 height 49
select select "18_24"
click at [331, 216] on select "Age Under [DEMOGRAPHIC_DATA] [DEMOGRAPHIC_DATA] [DEMOGRAPHIC_DATA] [DEMOGRAPHIC…" at bounding box center [489, 240] width 317 height 49
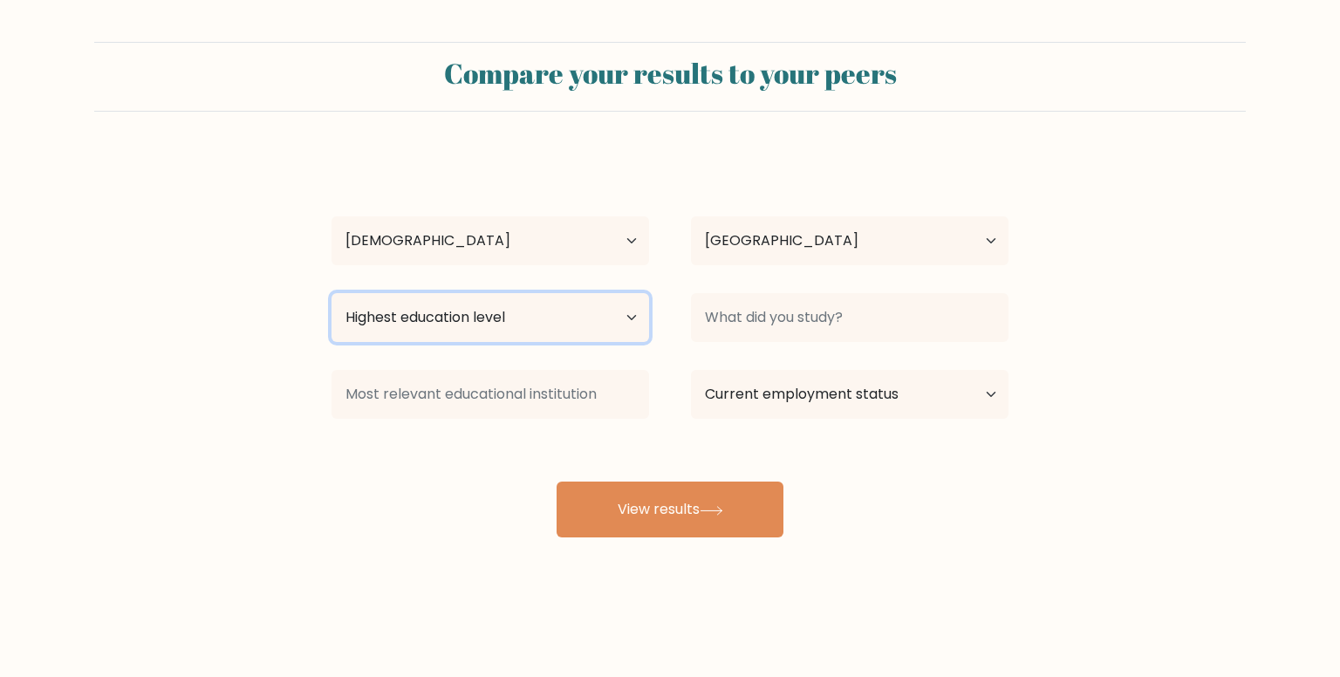
click at [549, 326] on select "Highest education level No schooling Primary Lower Secondary Upper Secondary Oc…" at bounding box center [489, 317] width 317 height 49
select select "upper_secondary"
click at [331, 293] on select "Highest education level No schooling Primary Lower Secondary Upper Secondary Oc…" at bounding box center [489, 317] width 317 height 49
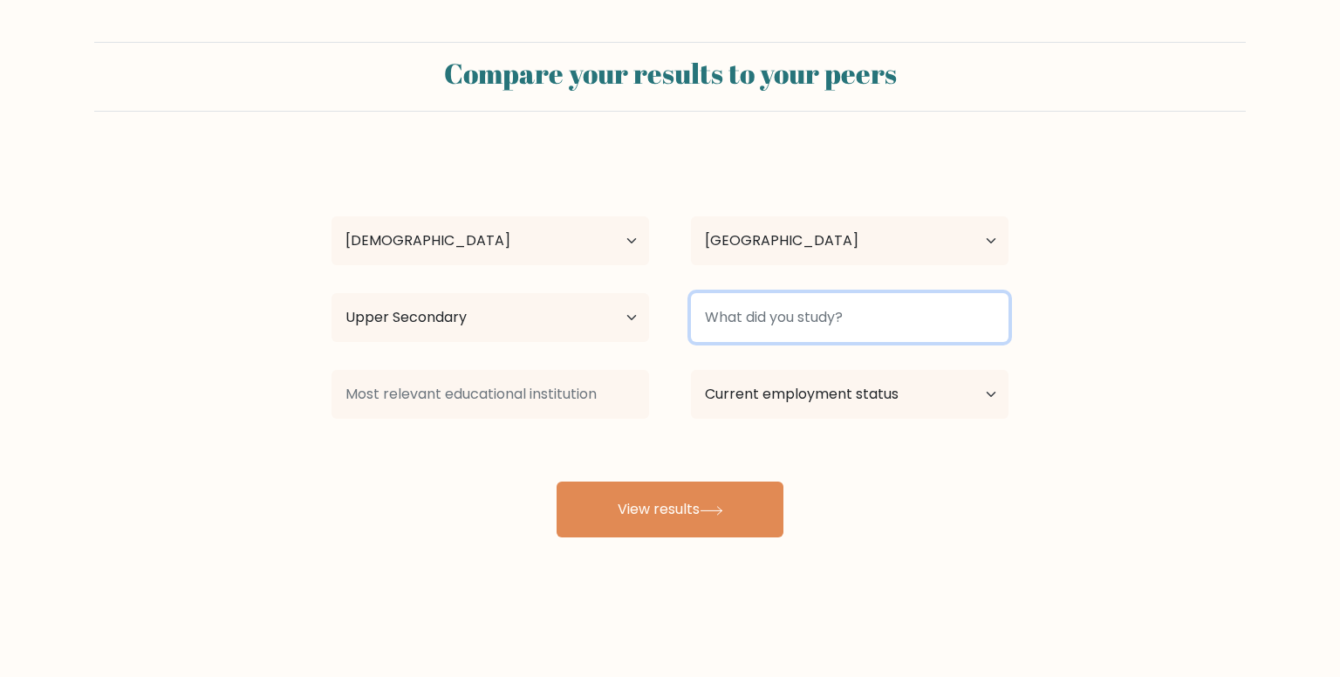
click at [782, 307] on input at bounding box center [849, 317] width 317 height 49
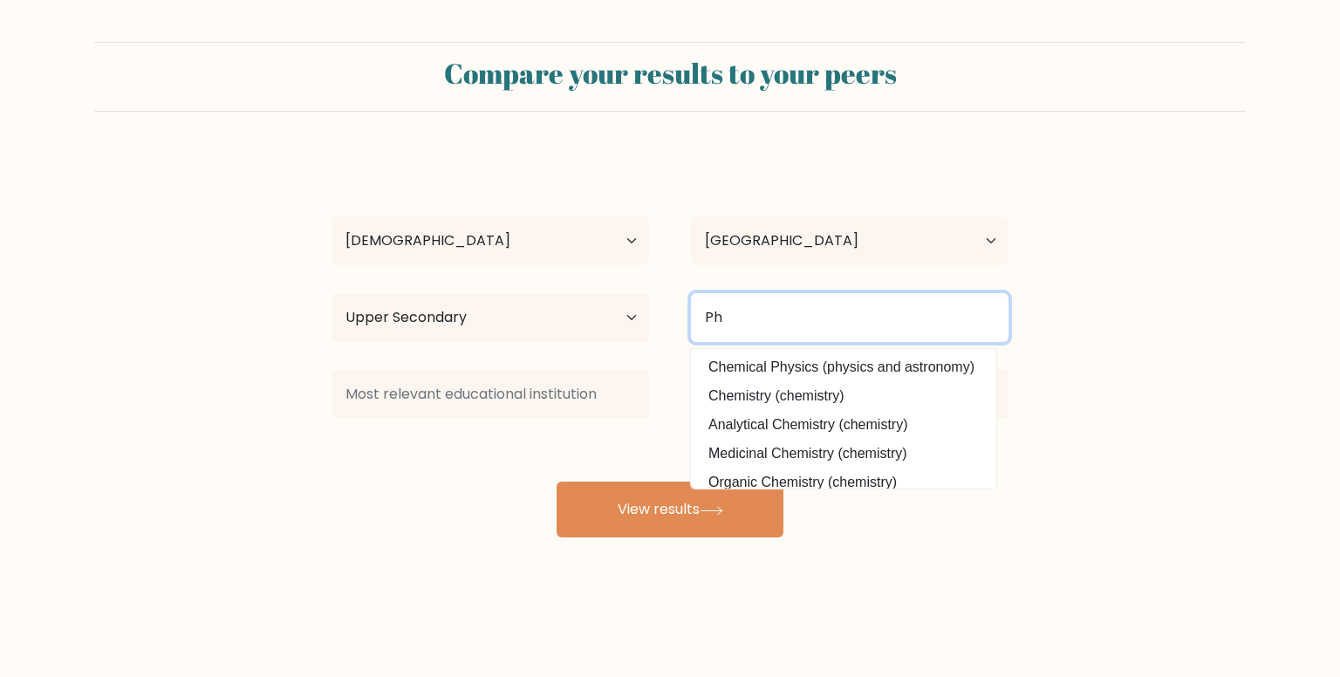
type input "P"
type input "c"
type input "m"
type input "P"
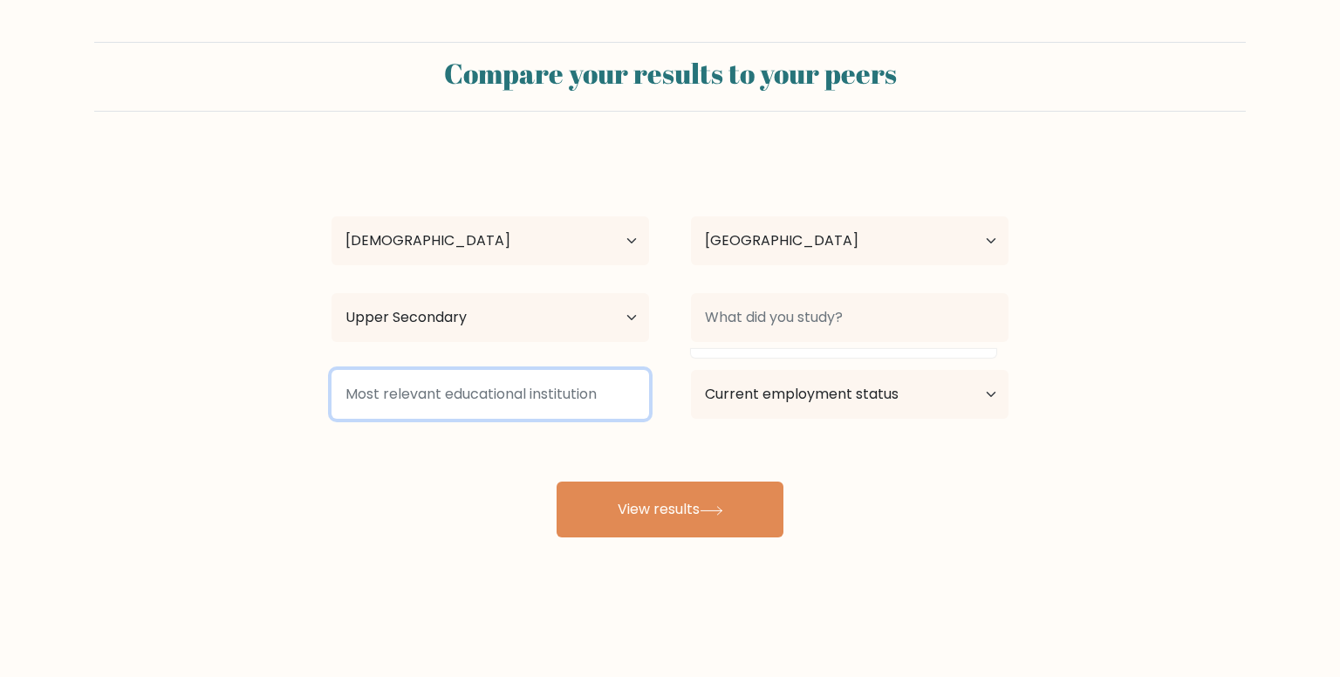
click at [553, 387] on input at bounding box center [489, 394] width 317 height 49
type input "S"
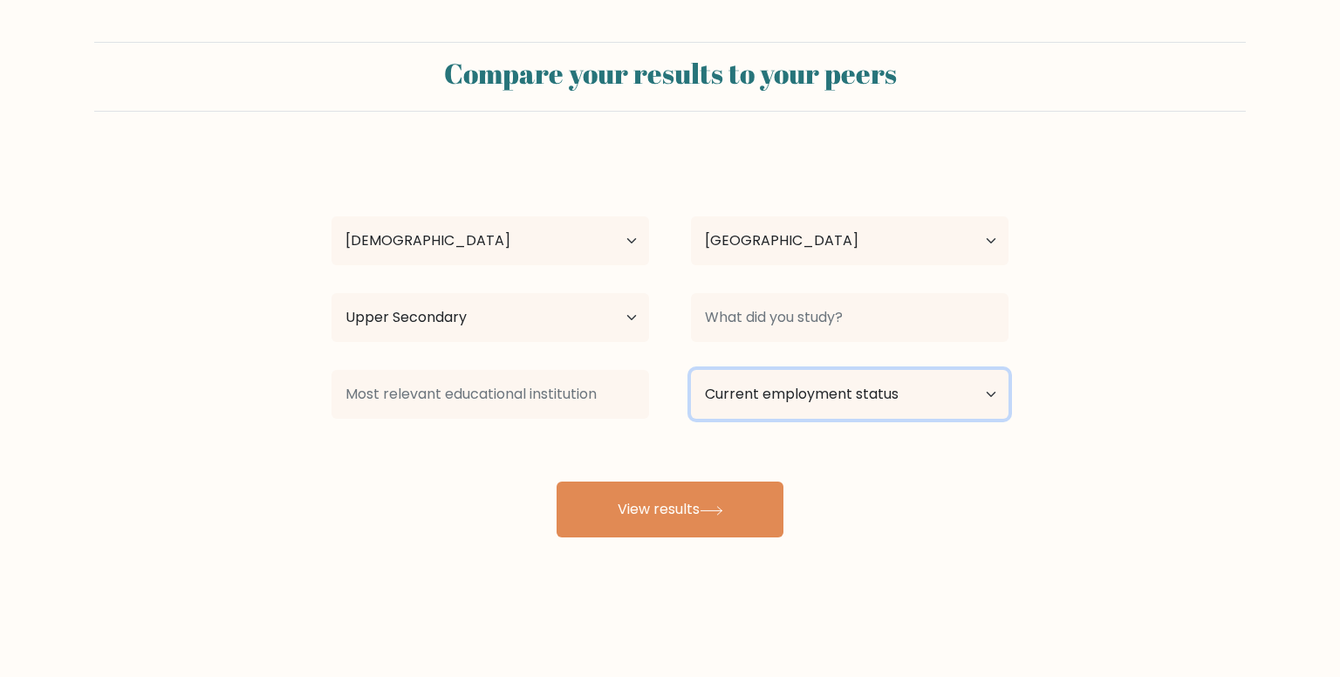
click at [785, 416] on select "Current employment status Employed Student Retired Other / prefer not to answer" at bounding box center [849, 394] width 317 height 49
select select "student"
click at [691, 370] on select "Current employment status Employed Student Retired Other / prefer not to answer" at bounding box center [849, 394] width 317 height 49
click at [808, 391] on select "Current employment status Employed Student Retired Other / prefer not to answer" at bounding box center [849, 394] width 317 height 49
click at [800, 388] on select "Current employment status Employed Student Retired Other / prefer not to answer" at bounding box center [849, 394] width 317 height 49
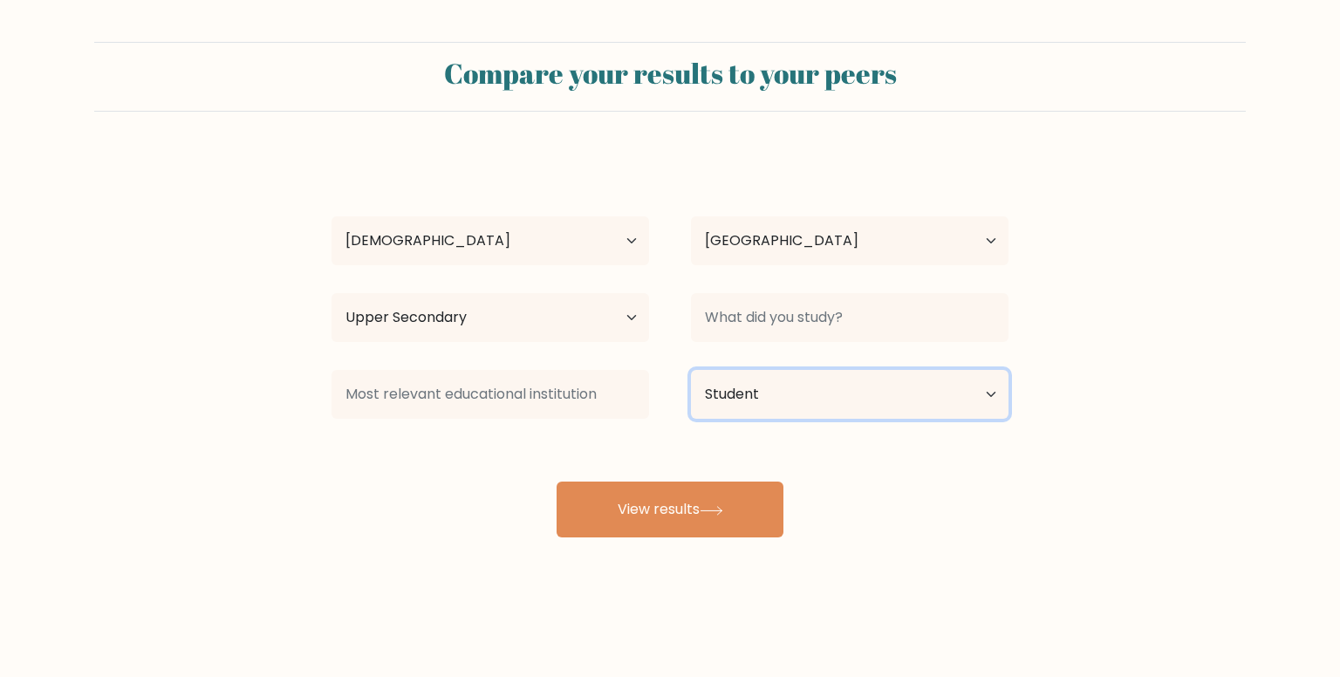
click at [800, 388] on select "Current employment status Employed Student Retired Other / prefer not to answer" at bounding box center [849, 394] width 317 height 49
click at [691, 370] on select "Current employment status Employed Student Retired Other / prefer not to answer" at bounding box center [849, 394] width 317 height 49
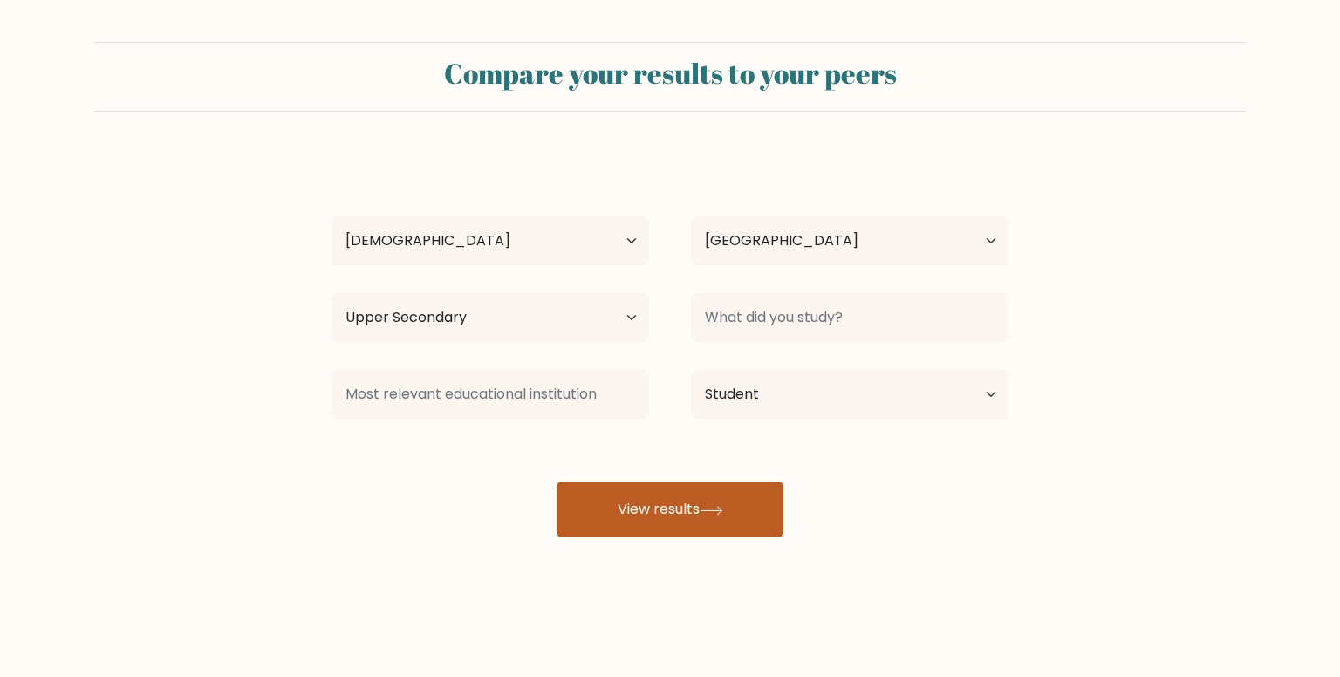
click at [678, 506] on button "View results" at bounding box center [669, 509] width 227 height 56
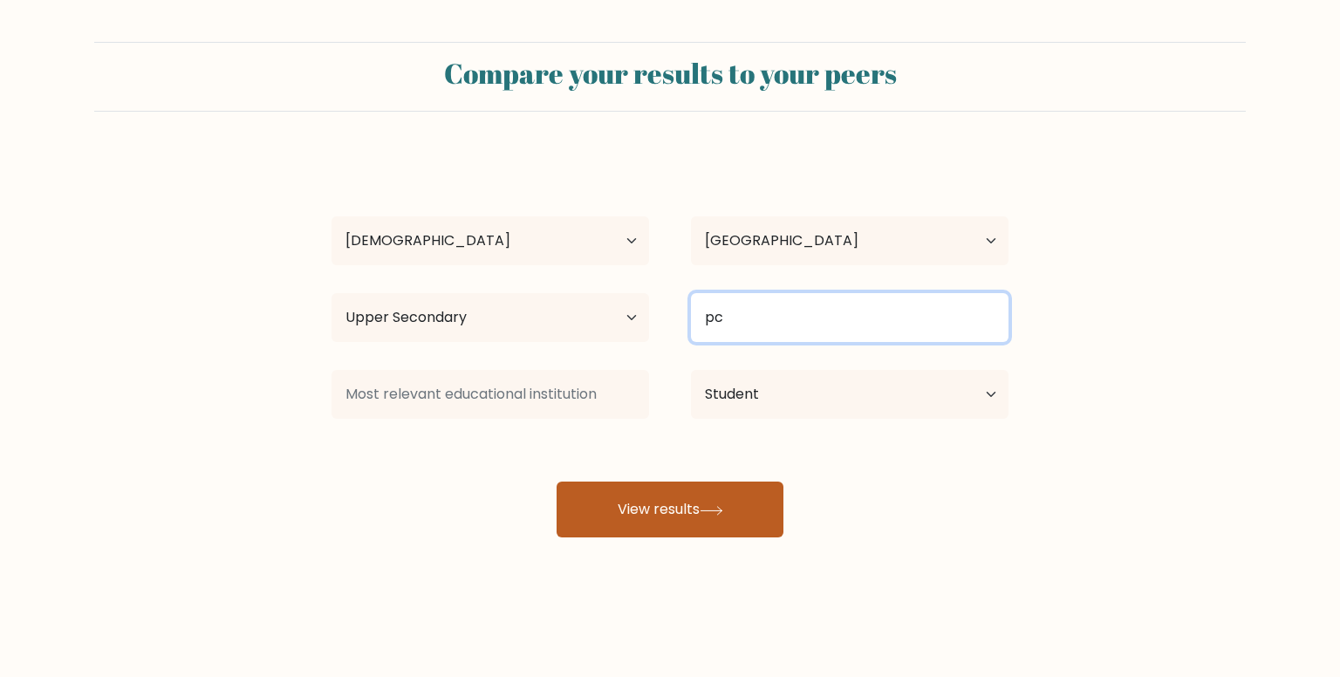
type input "p"
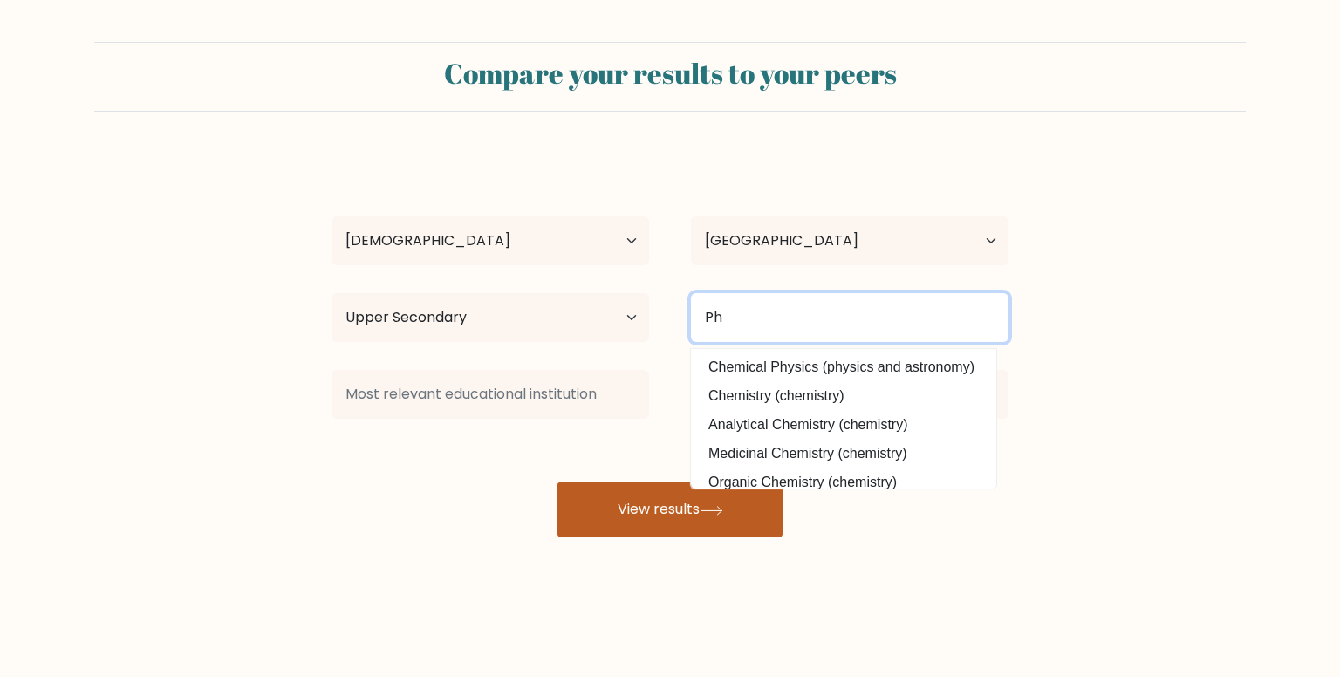
type input "P"
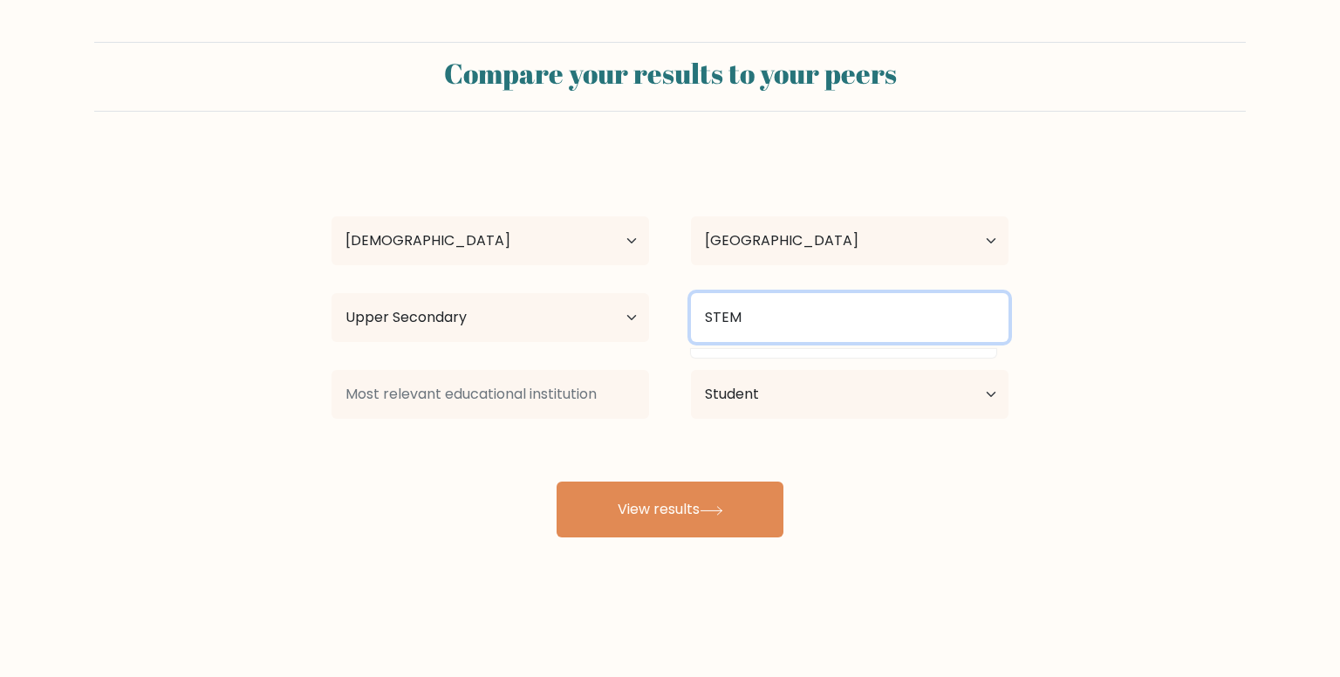
type input "STEM"
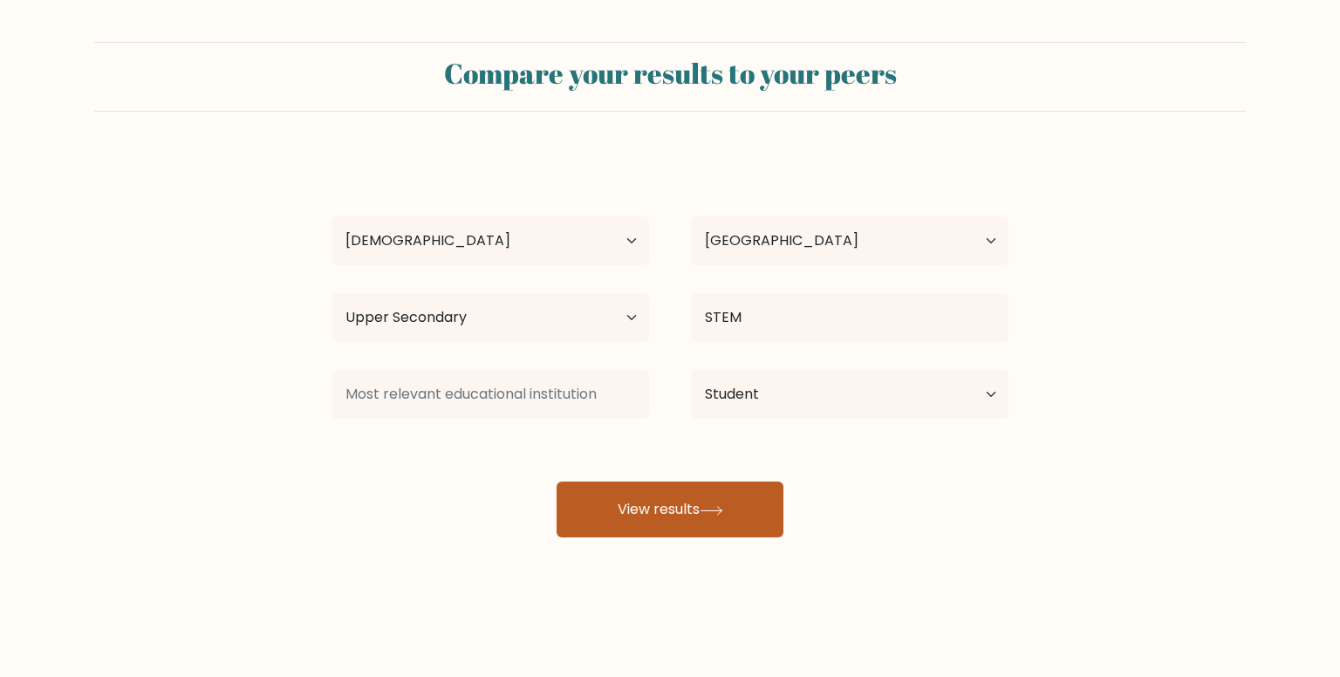
click at [679, 514] on button "View results" at bounding box center [669, 509] width 227 height 56
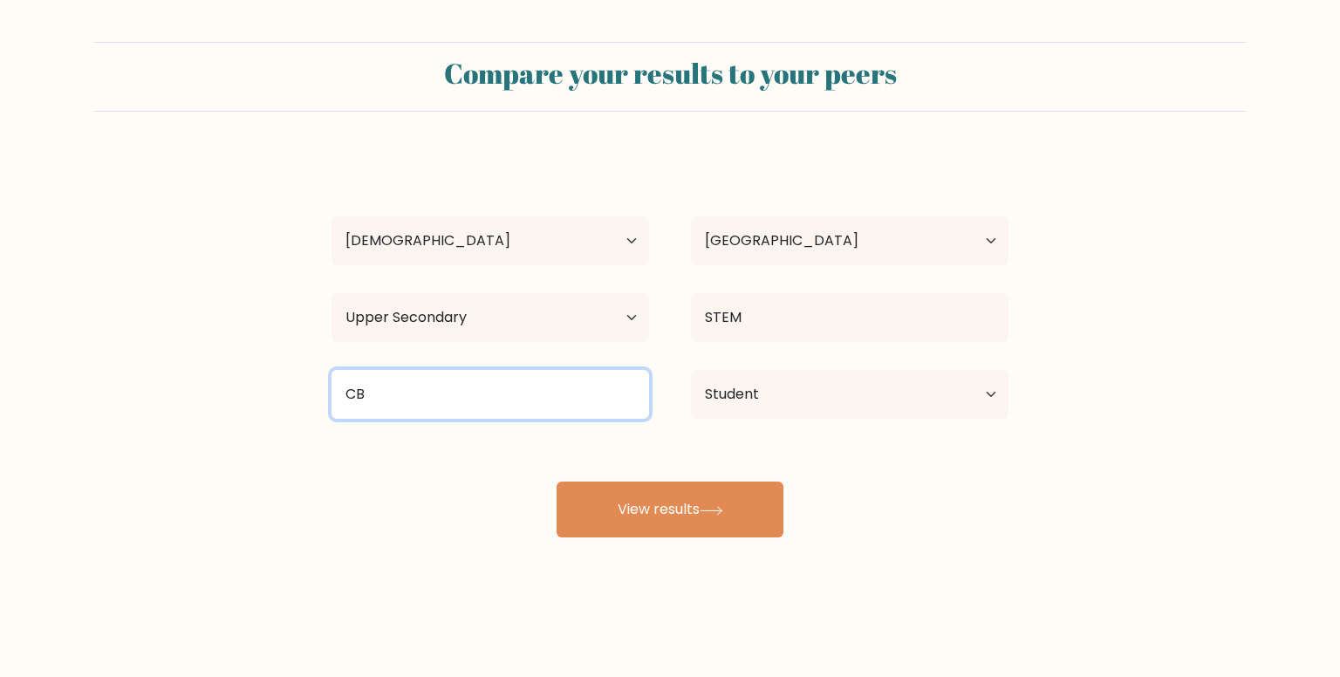
type input "C"
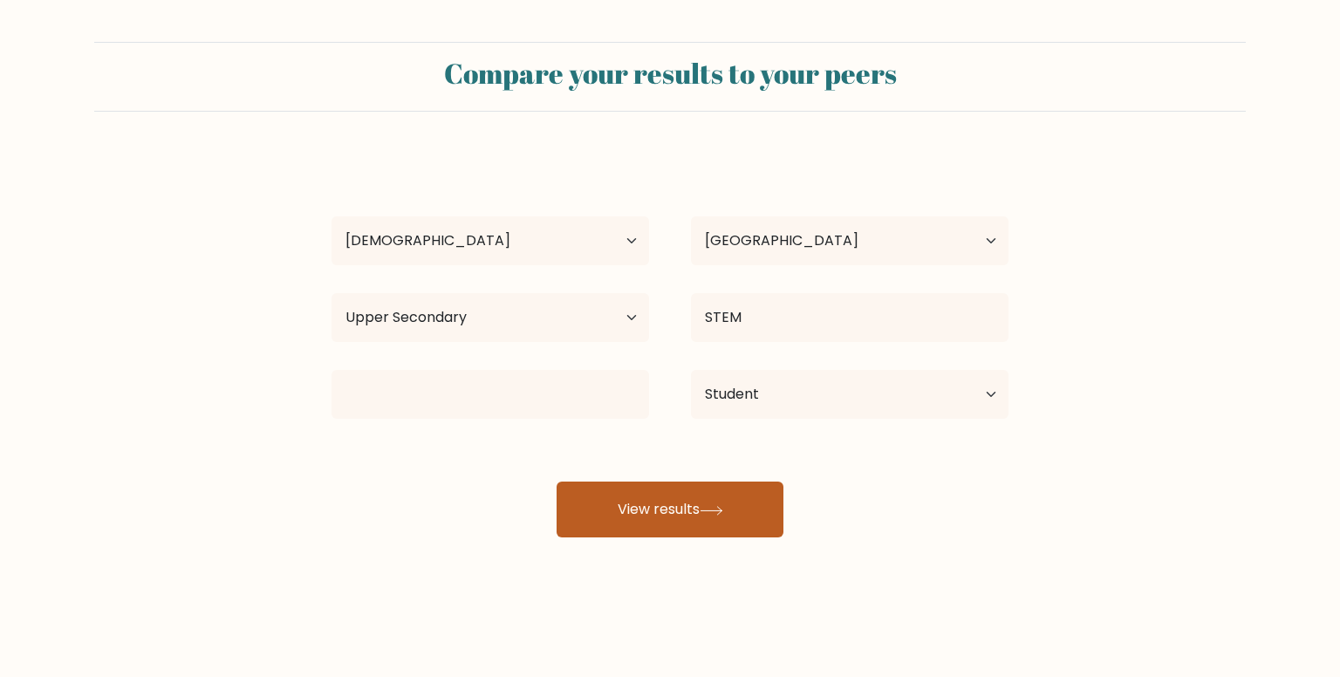
click at [648, 507] on button "View results" at bounding box center [669, 509] width 227 height 56
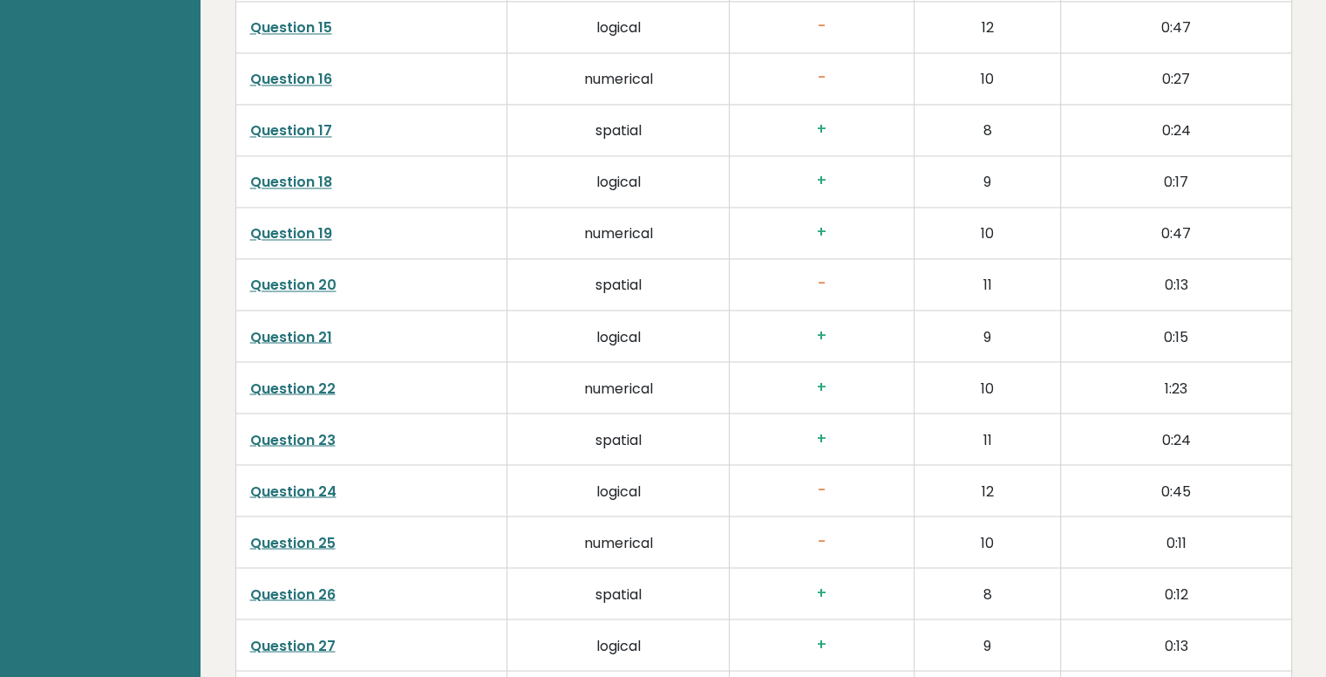
scroll to position [3885, 0]
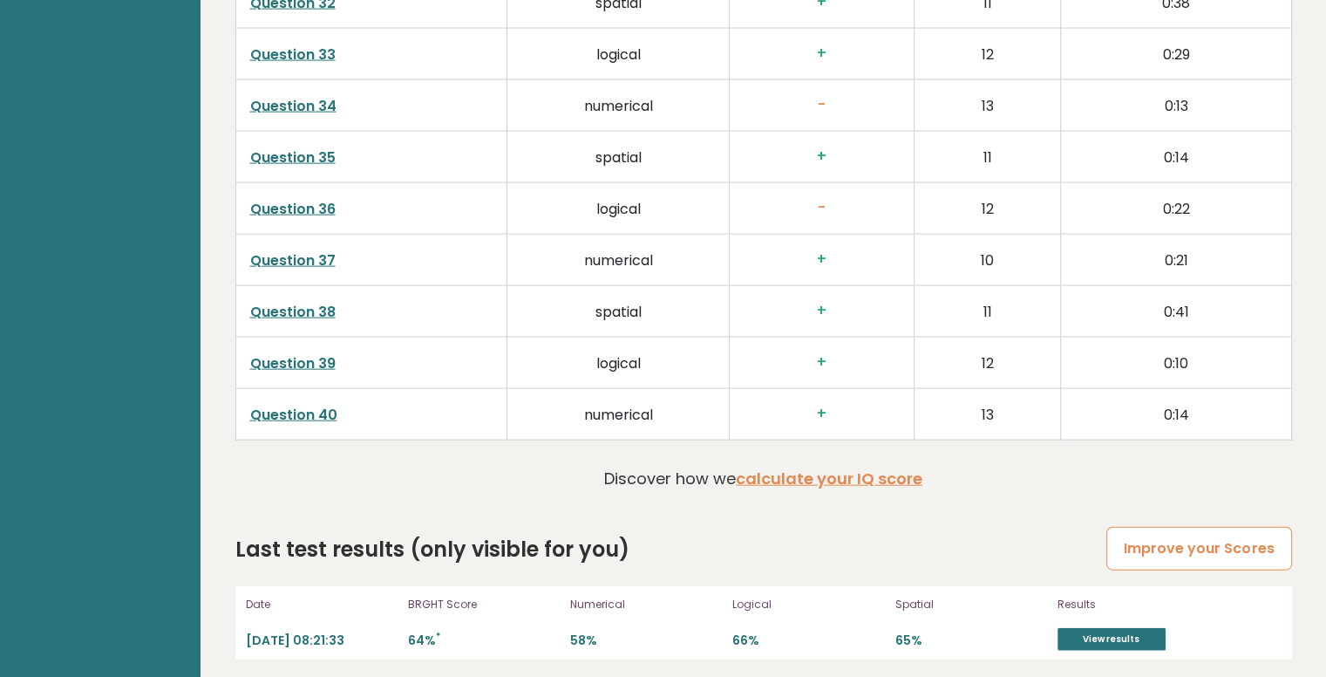
click at [1200, 544] on link "Improve your Scores" at bounding box center [1199, 549] width 185 height 44
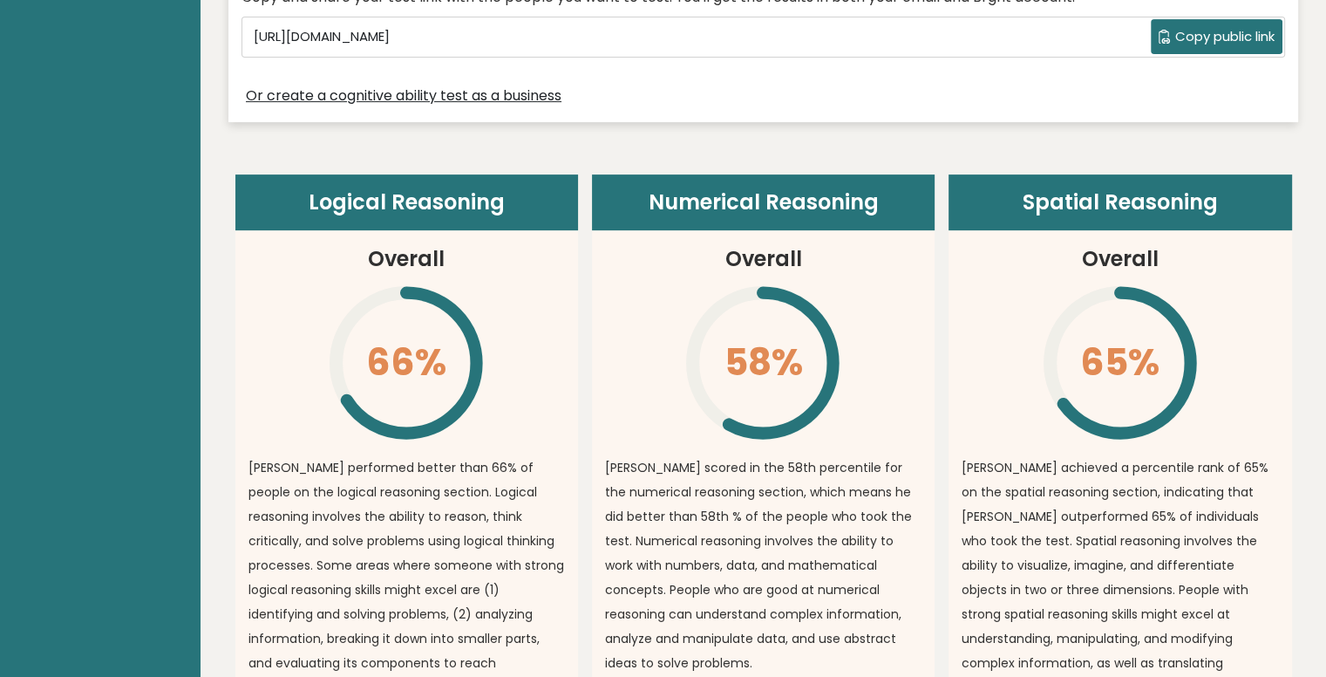
scroll to position [0, 0]
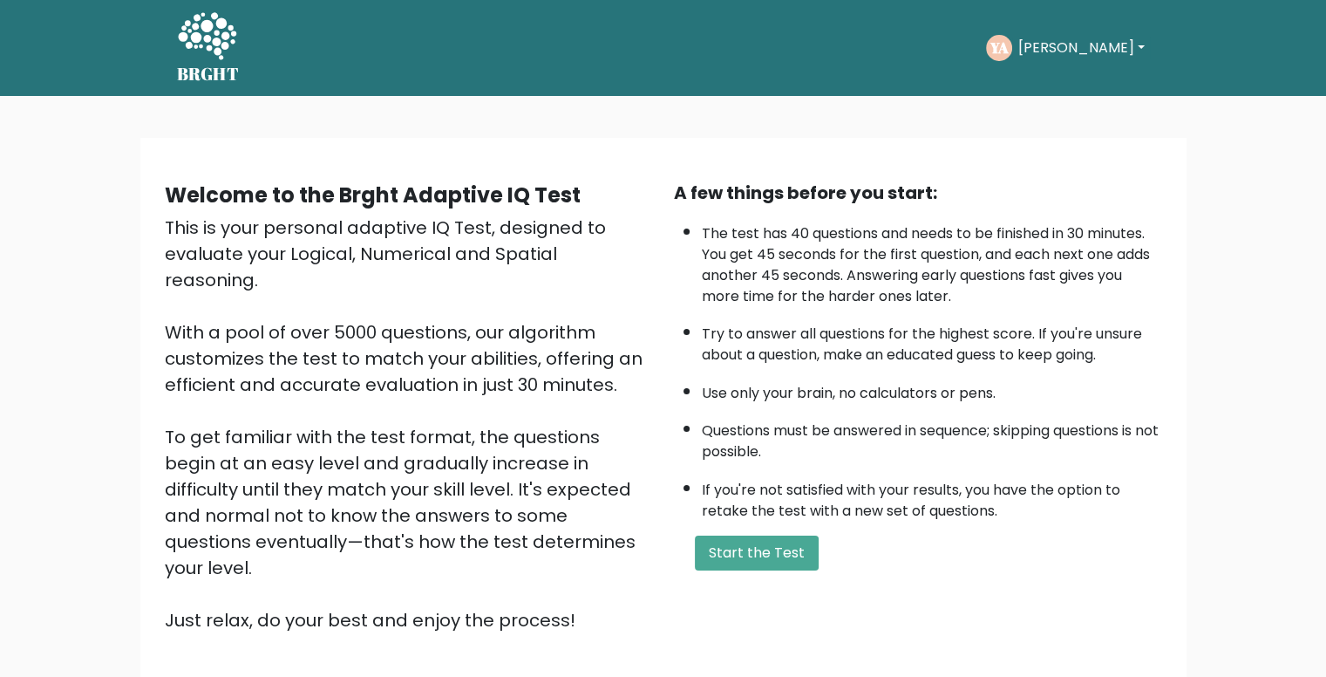
click at [1040, 53] on button "[PERSON_NAME]" at bounding box center [1080, 48] width 137 height 23
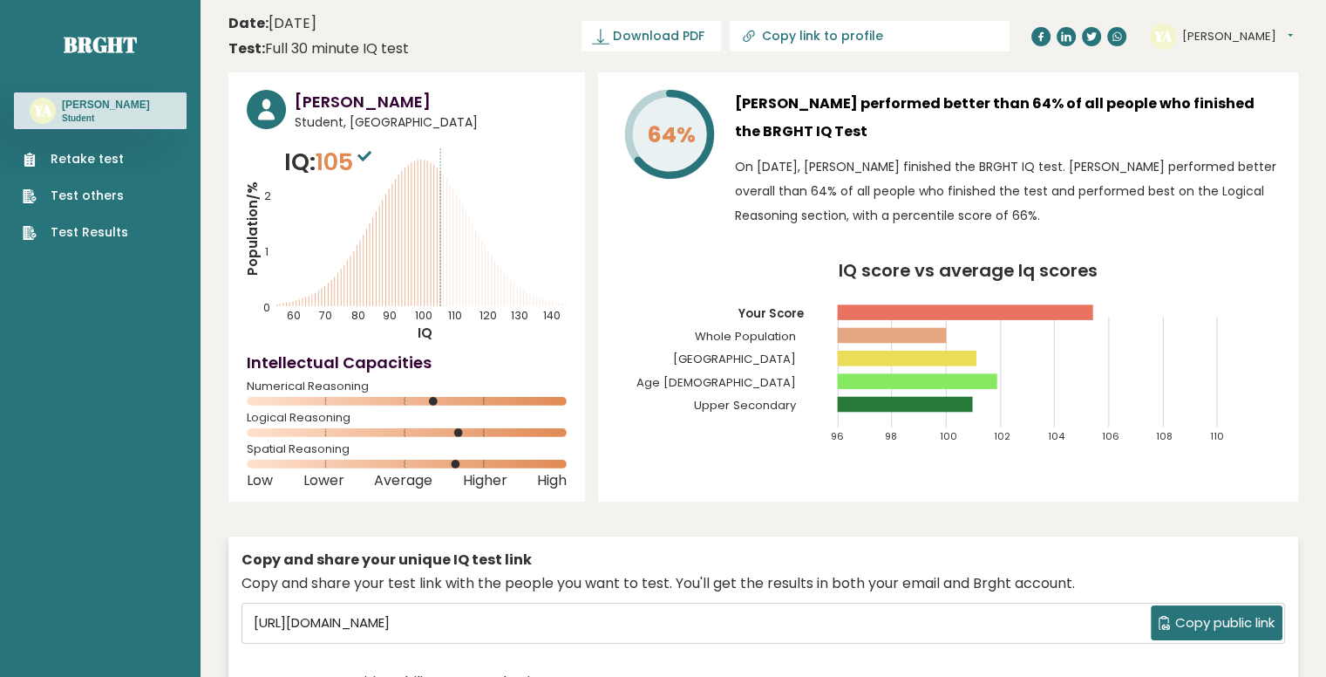
click at [1181, 36] on div "YA [PERSON_NAME] Dashboard Profile Settings Logout" at bounding box center [1221, 37] width 143 height 26
click at [1194, 40] on button "[PERSON_NAME]" at bounding box center [1238, 36] width 111 height 17
click at [1214, 89] on link "Profile" at bounding box center [1227, 88] width 89 height 24
click at [1200, 36] on button "[PERSON_NAME]" at bounding box center [1238, 36] width 111 height 17
click at [1213, 114] on link "Settings" at bounding box center [1227, 112] width 89 height 24
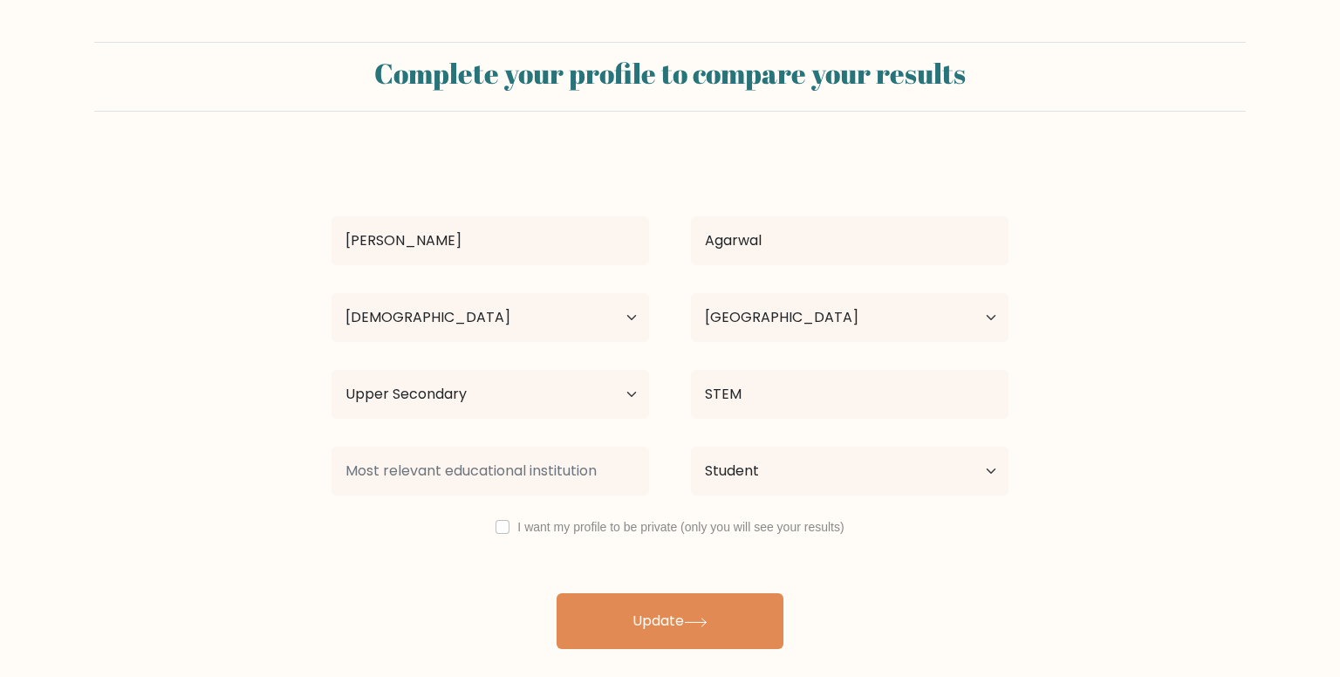
select select "18_24"
select select "IN"
select select "upper_secondary"
select select "student"
click at [599, 527] on label "I want my profile to be private (only you will see your results)" at bounding box center [680, 527] width 326 height 14
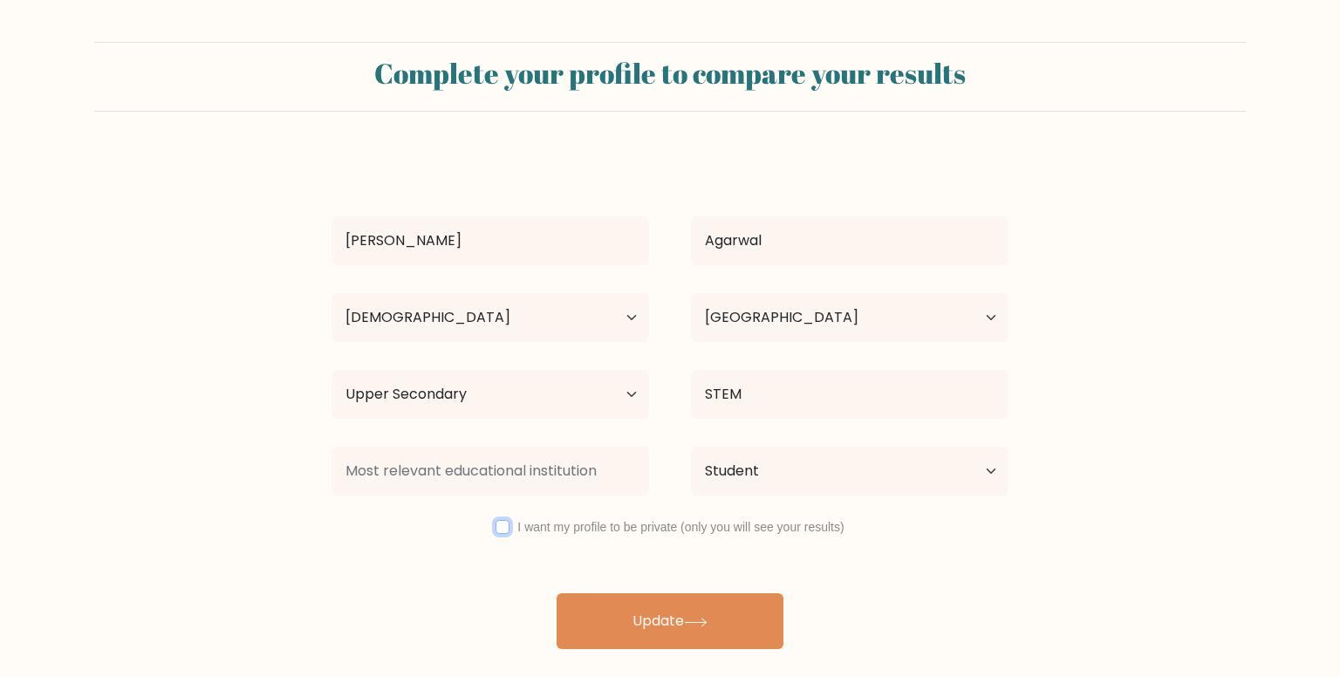
click at [497, 523] on input "checkbox" at bounding box center [502, 527] width 14 height 14
checkbox input "true"
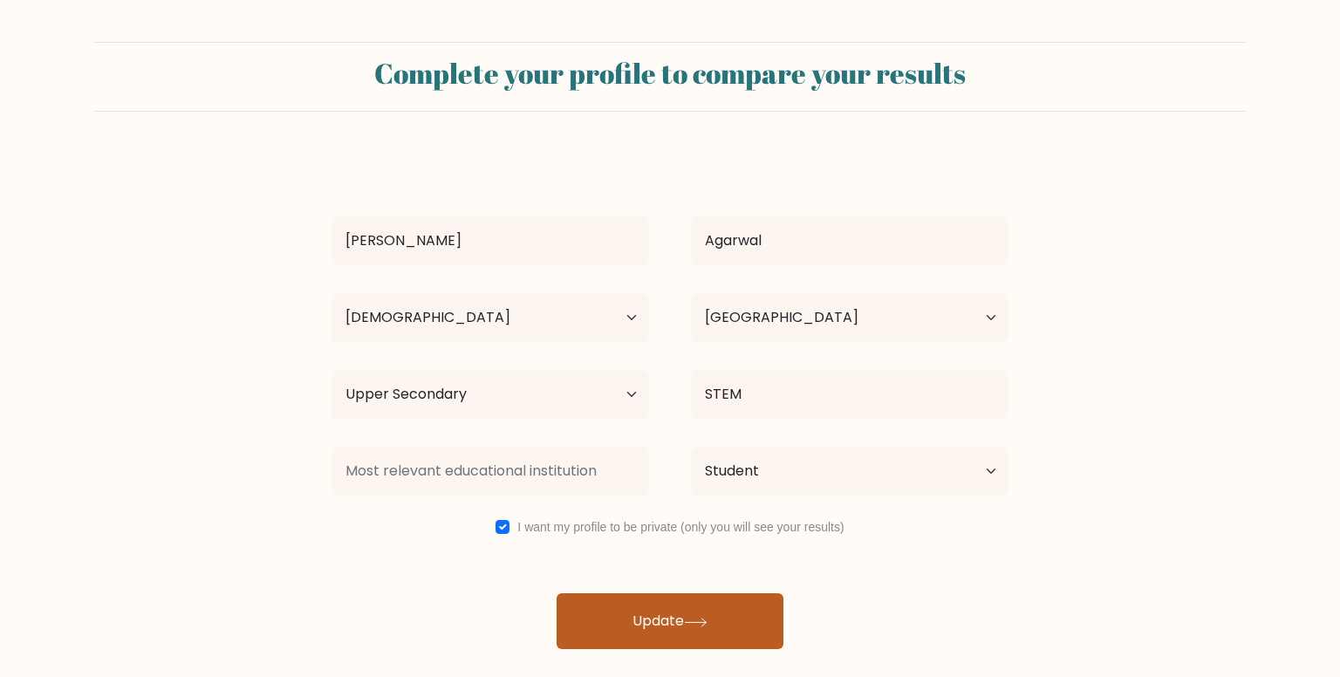
click at [652, 622] on button "Update" at bounding box center [669, 621] width 227 height 56
click at [652, 611] on button "Update" at bounding box center [669, 621] width 227 height 56
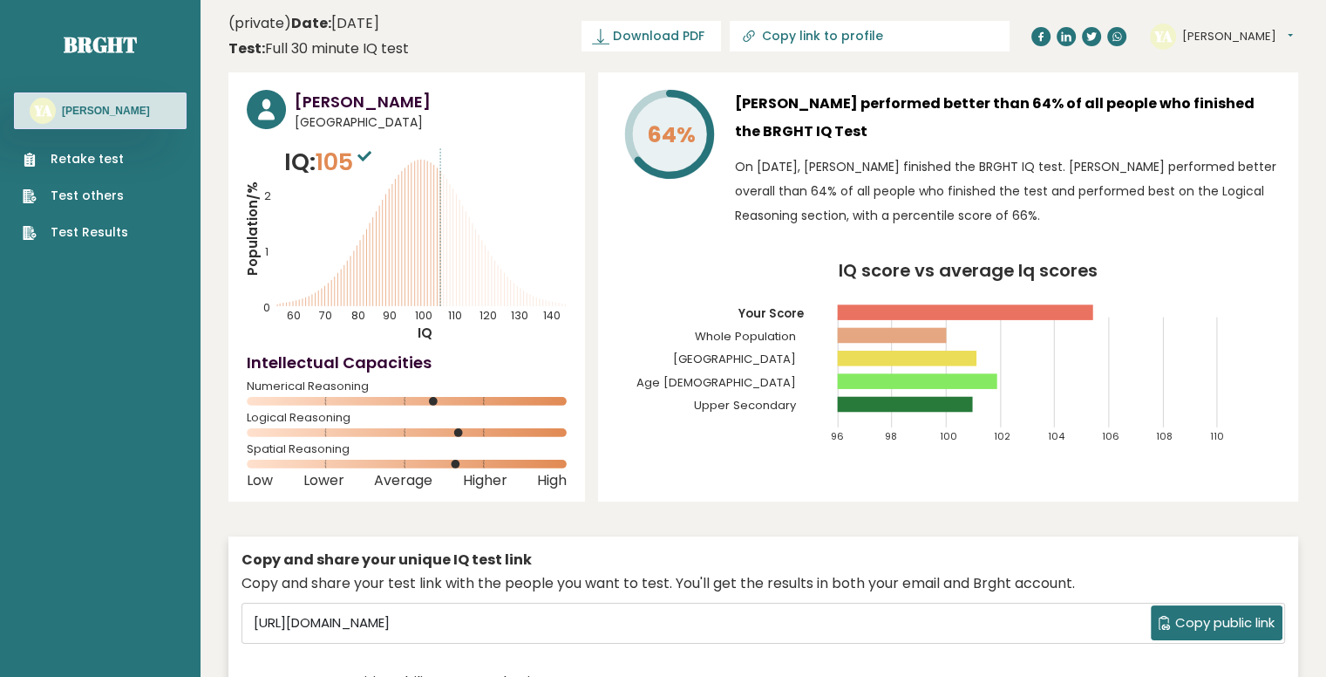
click at [1210, 31] on button "[PERSON_NAME]" at bounding box center [1238, 36] width 111 height 17
click at [1214, 109] on link "Settings" at bounding box center [1227, 112] width 89 height 24
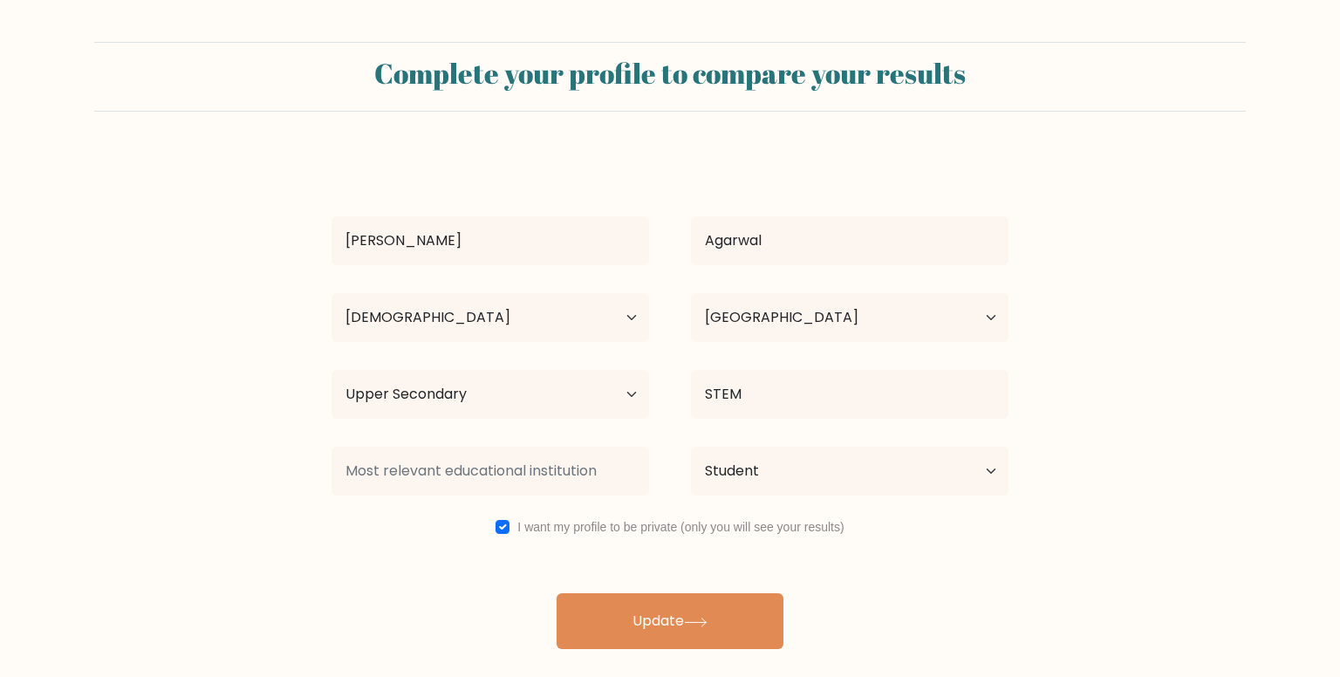
select select "18_24"
select select "IN"
select select "upper_secondary"
select select "student"
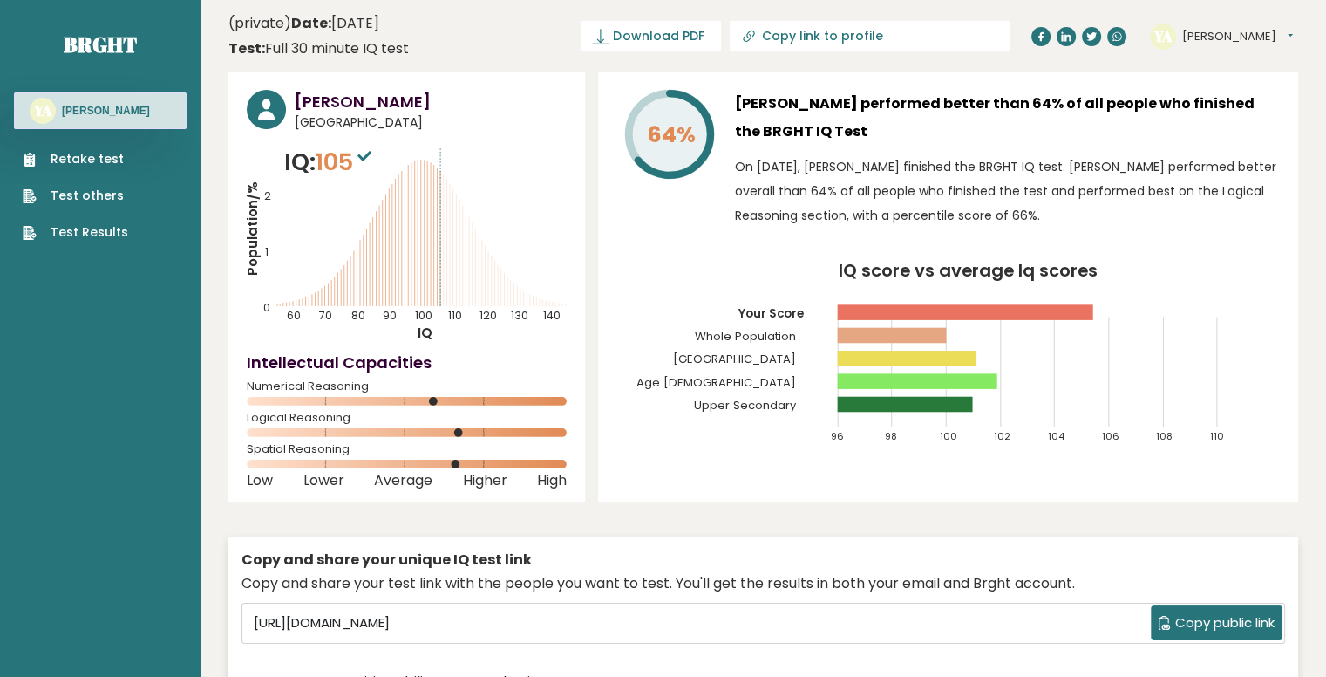
click at [1219, 32] on button "[PERSON_NAME]" at bounding box center [1238, 36] width 111 height 17
click at [1229, 65] on link "Dashboard" at bounding box center [1227, 64] width 89 height 24
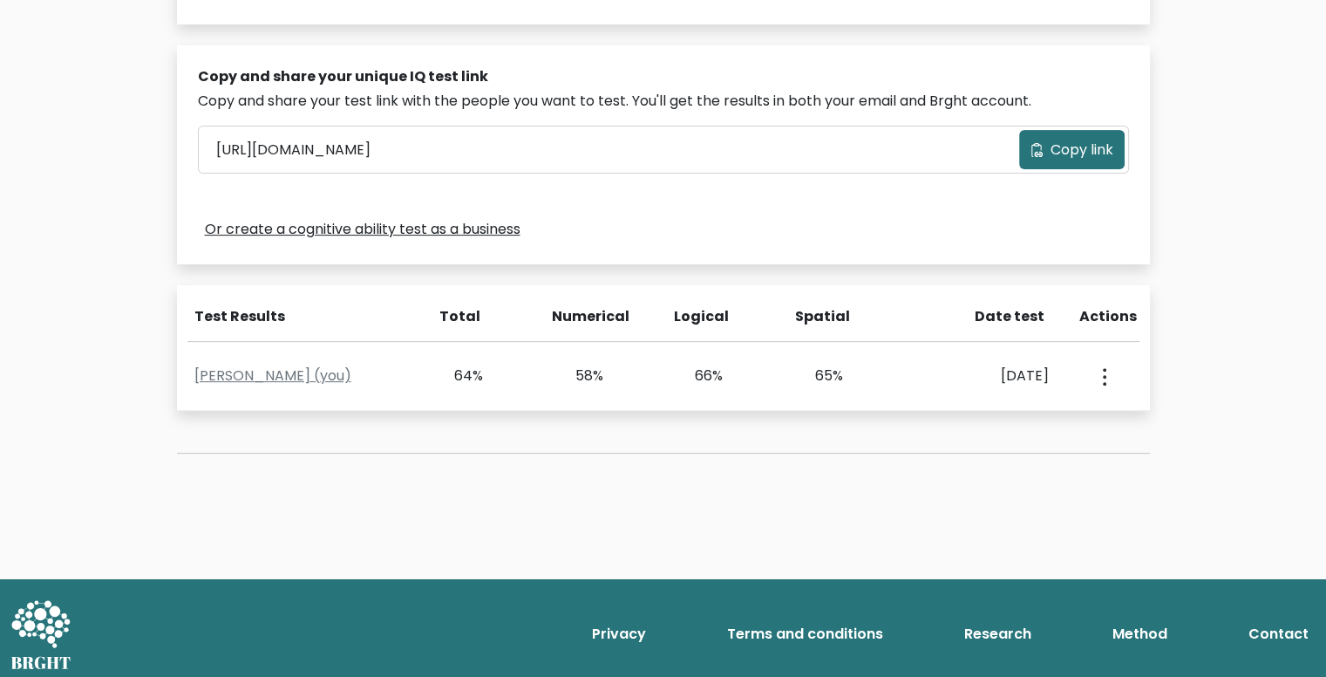
scroll to position [513, 0]
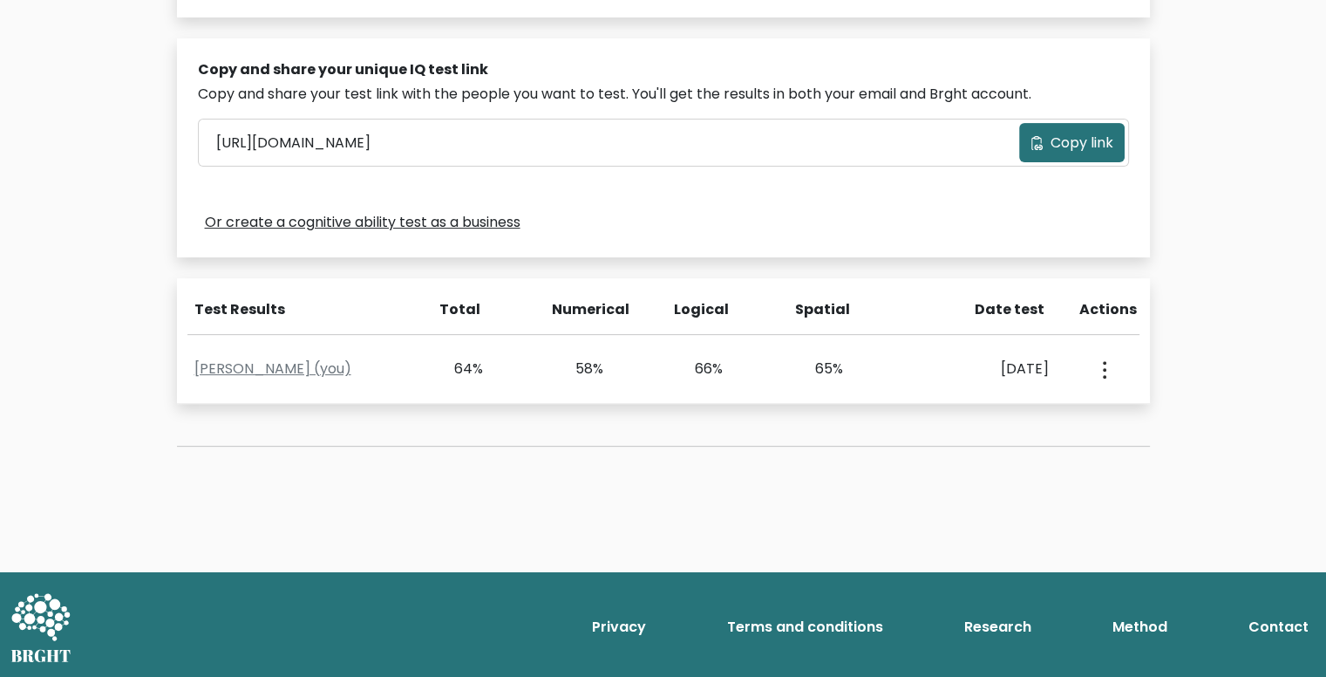
drag, startPoint x: 788, startPoint y: 365, endPoint x: 1158, endPoint y: 424, distance: 374.3
click at [1158, 424] on div "Test the IQ of other people 40 questions 30 minutes English Create your unique …" at bounding box center [664, 46] width 994 height 884
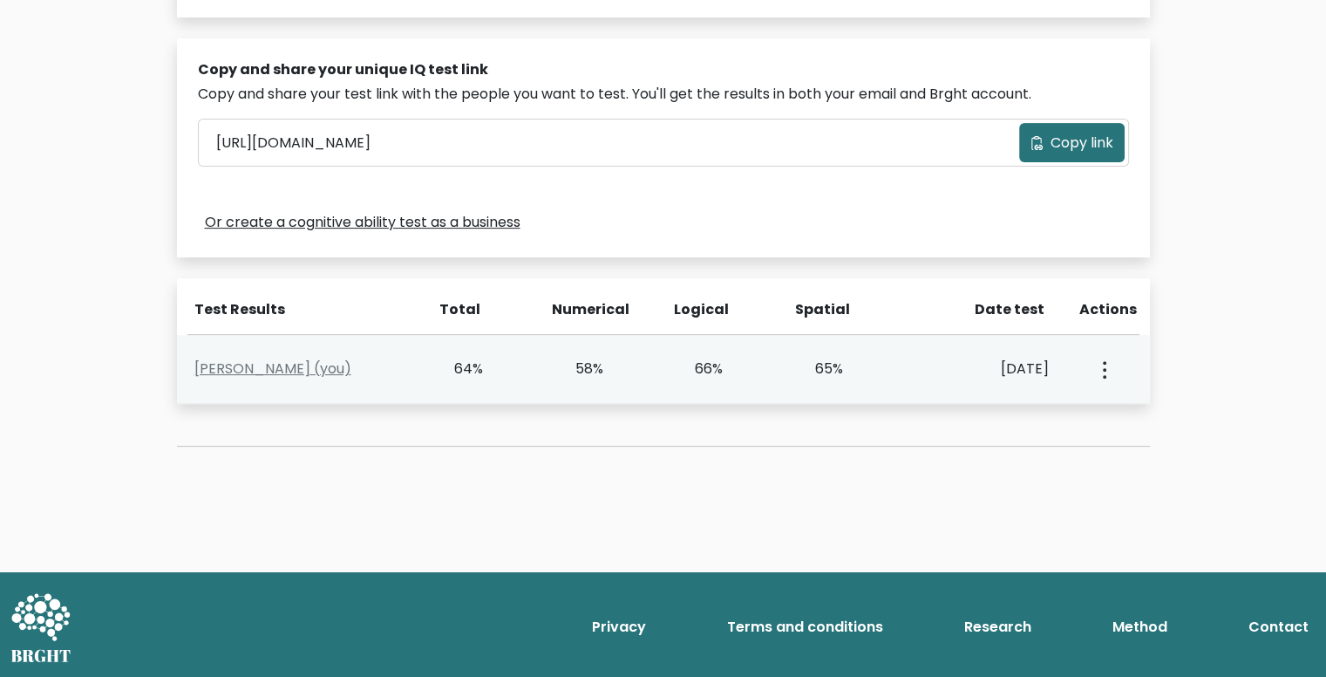
click at [1105, 379] on button "button" at bounding box center [1103, 369] width 14 height 54
